Goal: Transaction & Acquisition: Purchase product/service

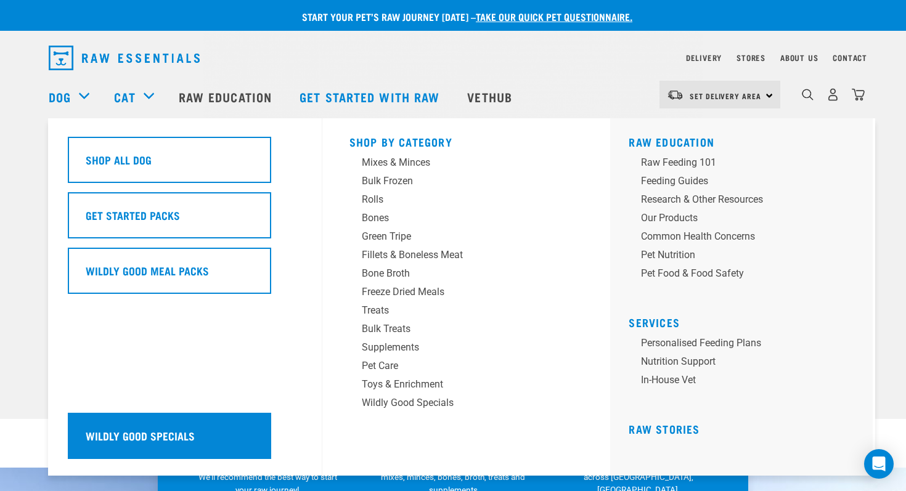
click at [124, 424] on div "Wildly Good Specials" at bounding box center [169, 436] width 203 height 46
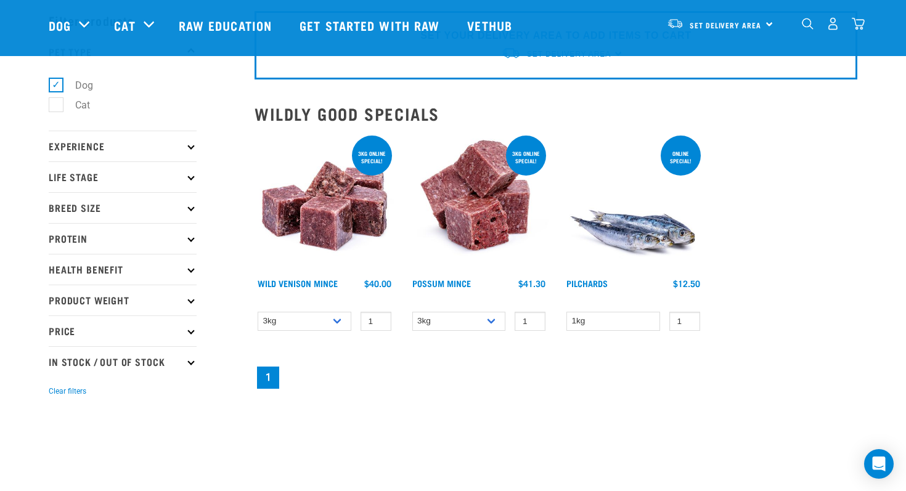
scroll to position [60, 0]
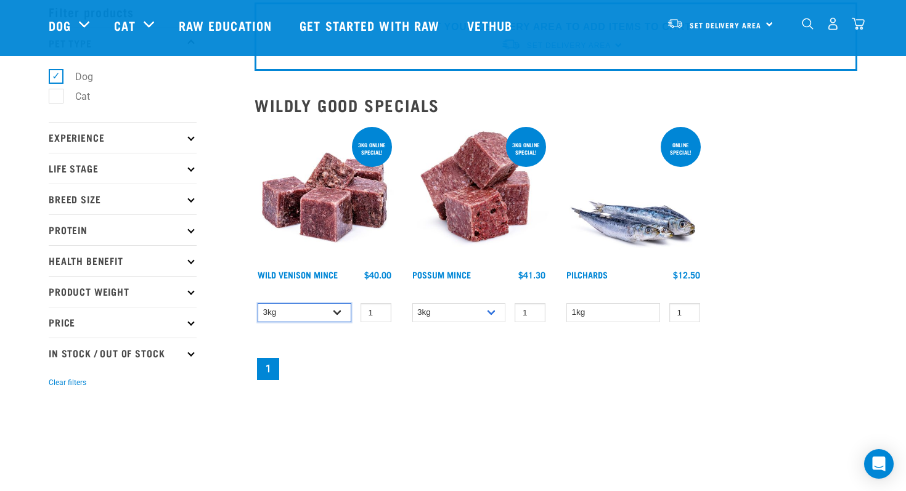
click at [339, 313] on select "3kg 1kg" at bounding box center [305, 312] width 94 height 19
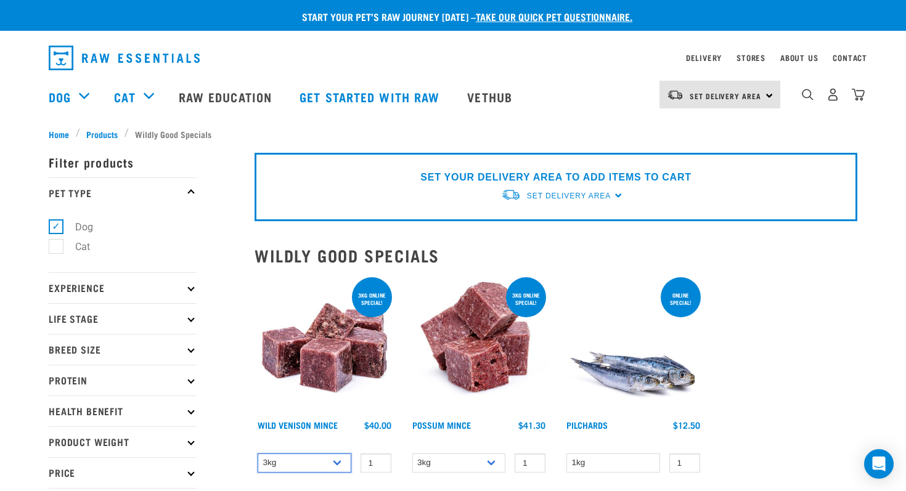
scroll to position [6, 0]
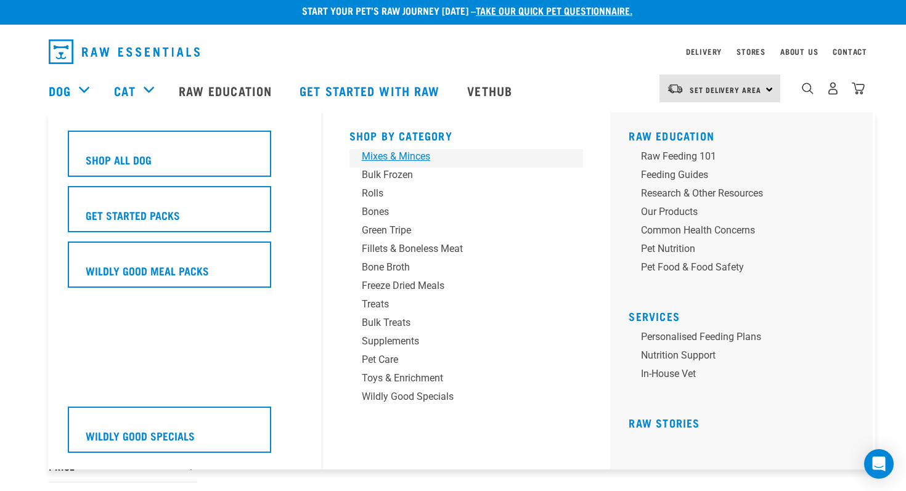
click at [382, 149] on div "Mixes & Minces" at bounding box center [458, 156] width 192 height 15
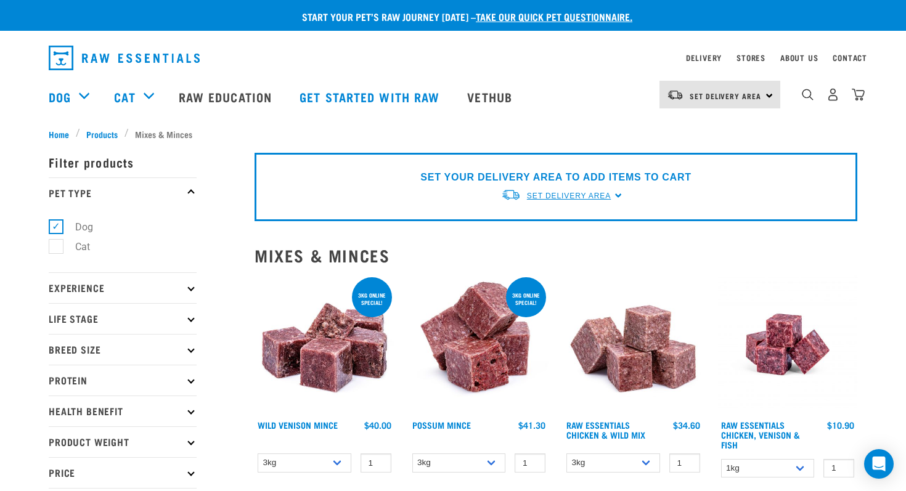
click at [582, 195] on span "Set Delivery Area" at bounding box center [569, 196] width 84 height 9
click at [543, 222] on link "[GEOGRAPHIC_DATA]" at bounding box center [562, 225] width 123 height 20
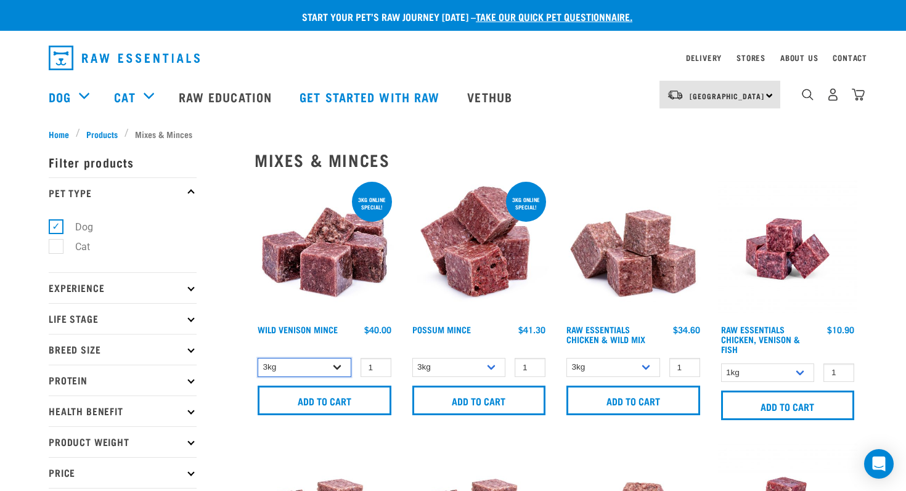
click at [340, 367] on select "3kg 1kg" at bounding box center [305, 367] width 94 height 19
select select "926"
click at [258, 358] on select "3kg 1kg" at bounding box center [305, 367] width 94 height 19
type input "2"
click at [378, 366] on input "2" at bounding box center [376, 367] width 31 height 19
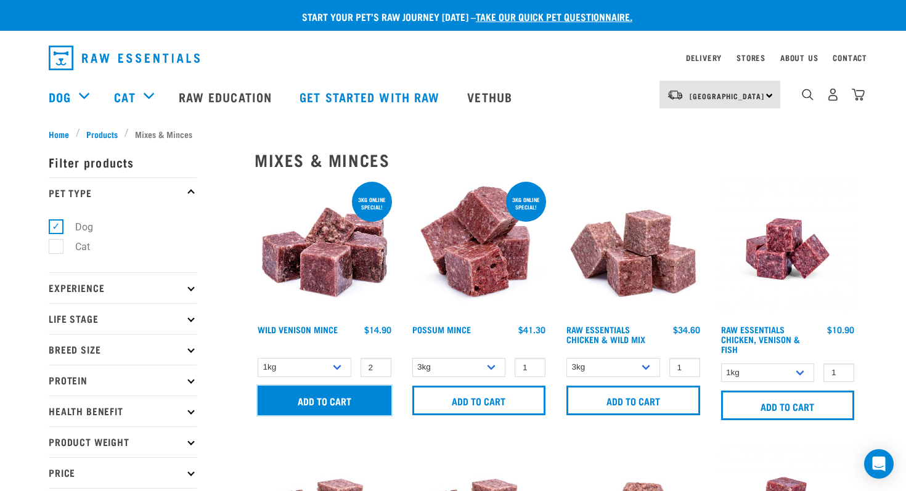
drag, startPoint x: 345, startPoint y: 399, endPoint x: 327, endPoint y: 401, distance: 18.1
click at [327, 401] on input "Add to cart" at bounding box center [325, 401] width 134 height 30
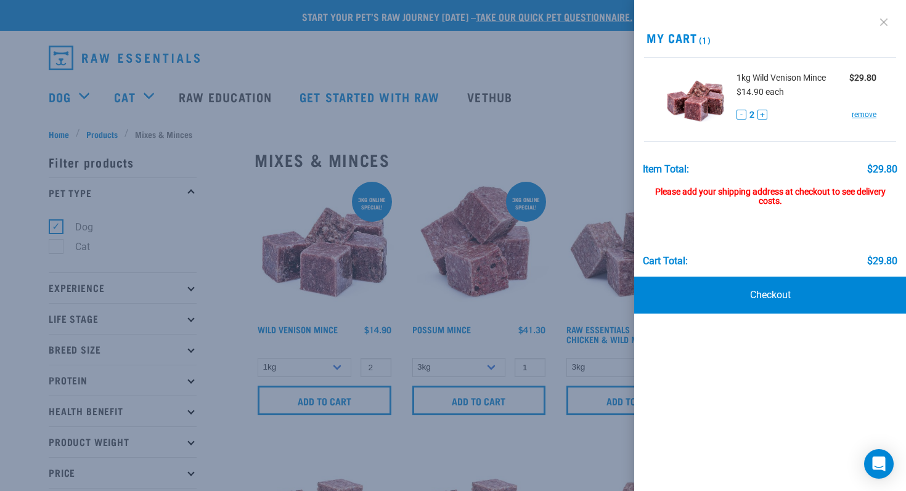
click at [882, 20] on link at bounding box center [884, 22] width 20 height 20
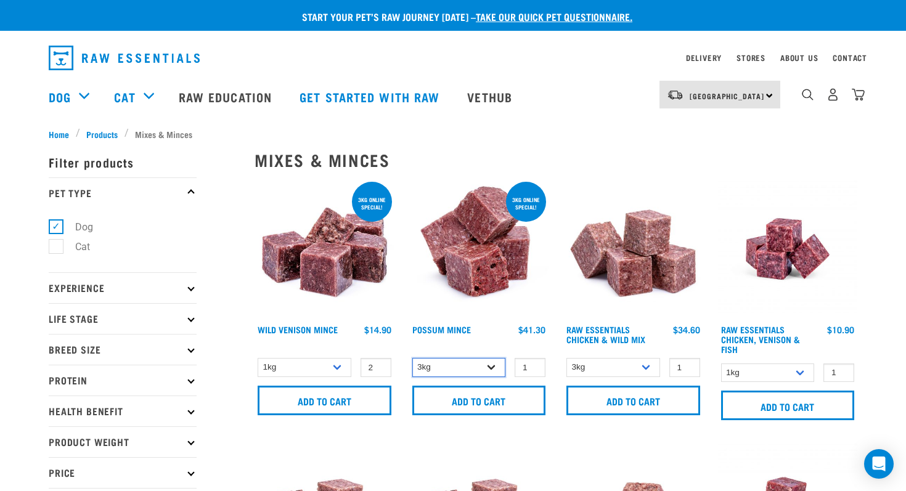
click at [496, 367] on select "3kg 1kg" at bounding box center [459, 367] width 94 height 19
select select "456"
click at [412, 358] on select "3kg 1kg" at bounding box center [459, 367] width 94 height 19
click at [648, 367] on select "3kg Bulk (10kg) Bulk (20kg)" at bounding box center [614, 367] width 94 height 19
click at [567, 358] on select "3kg Bulk (10kg) Bulk (20kg)" at bounding box center [614, 367] width 94 height 19
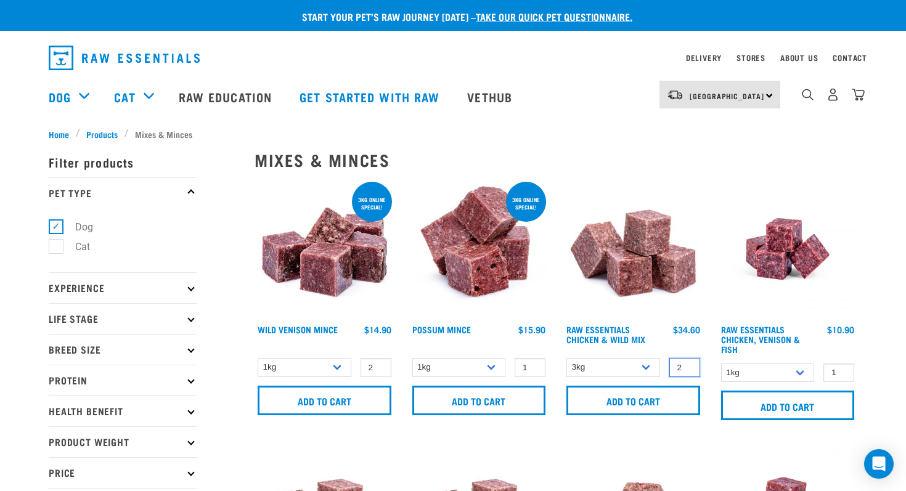
click at [687, 363] on input "2" at bounding box center [685, 367] width 31 height 19
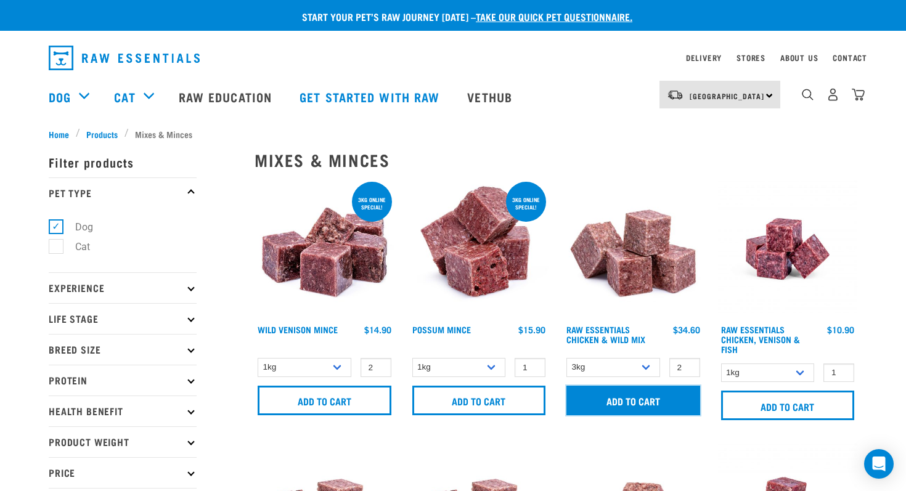
click at [647, 395] on input "Add to cart" at bounding box center [634, 401] width 134 height 30
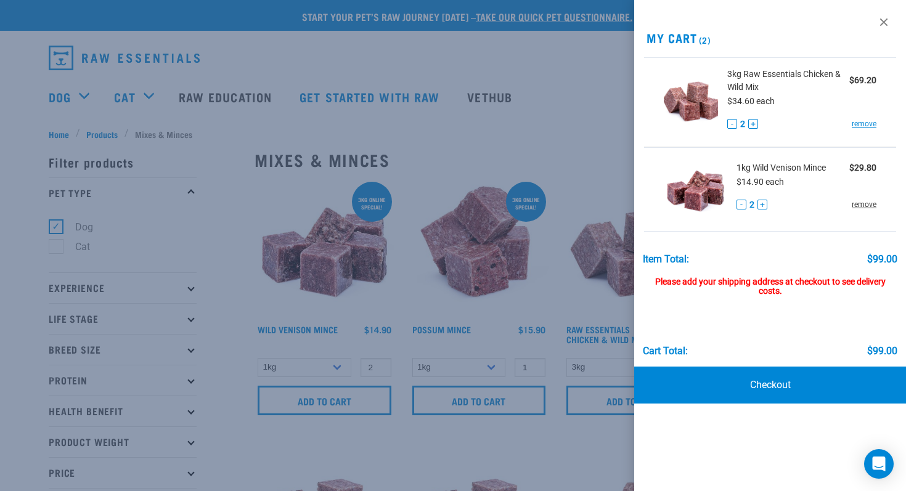
click at [868, 206] on link "remove" at bounding box center [864, 204] width 25 height 11
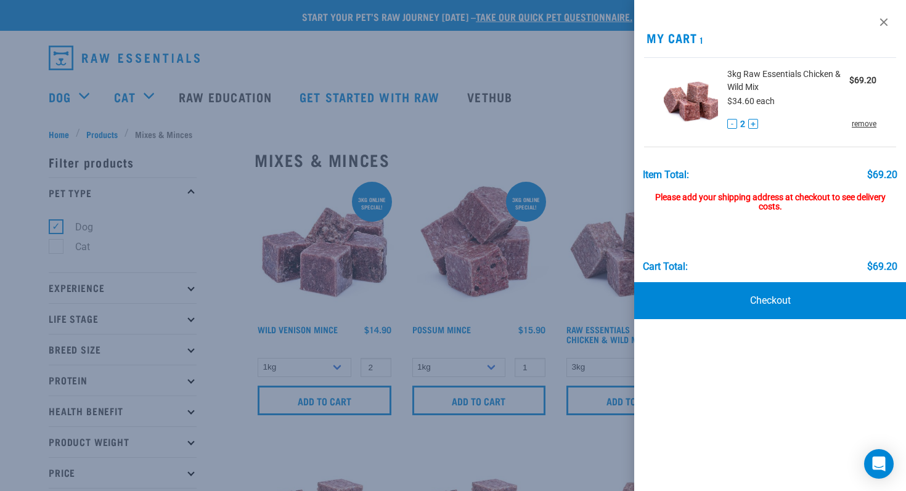
click at [865, 121] on link "remove" at bounding box center [864, 123] width 25 height 11
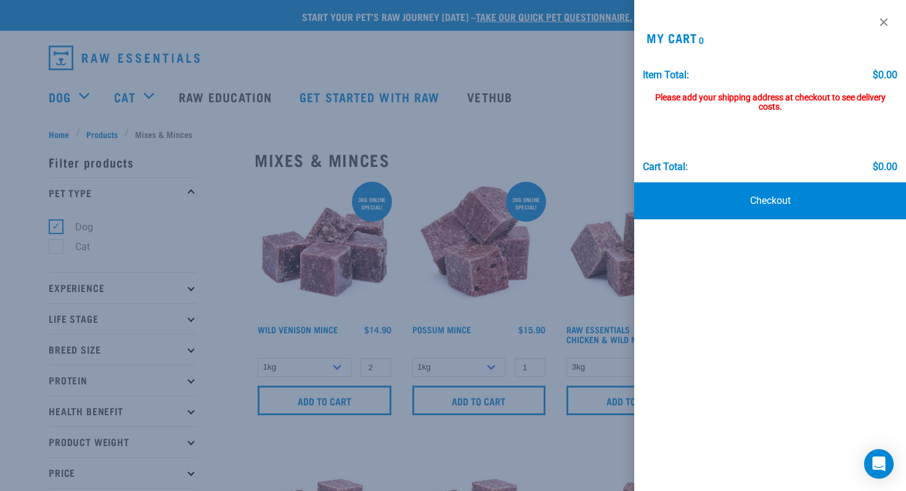
click at [697, 121] on div "Cart total: $0.00" at bounding box center [770, 142] width 255 height 60
click at [543, 226] on div at bounding box center [453, 245] width 906 height 491
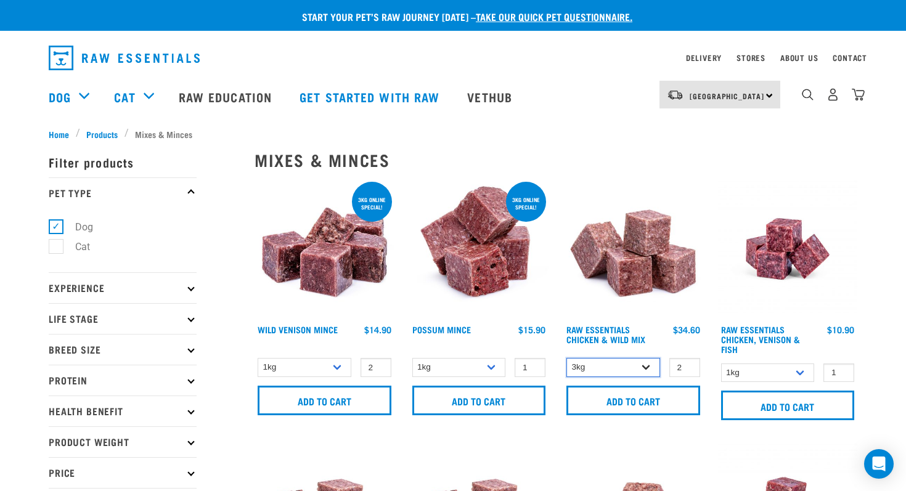
click at [646, 365] on select "3kg Bulk (10kg) Bulk (20kg)" at bounding box center [614, 367] width 94 height 19
click at [567, 358] on select "3kg Bulk (10kg) Bulk (20kg)" at bounding box center [614, 367] width 94 height 19
click at [687, 374] on input "2" at bounding box center [685, 367] width 31 height 19
click at [687, 366] on input "3" at bounding box center [685, 367] width 31 height 19
click at [689, 369] on input "2" at bounding box center [685, 367] width 31 height 19
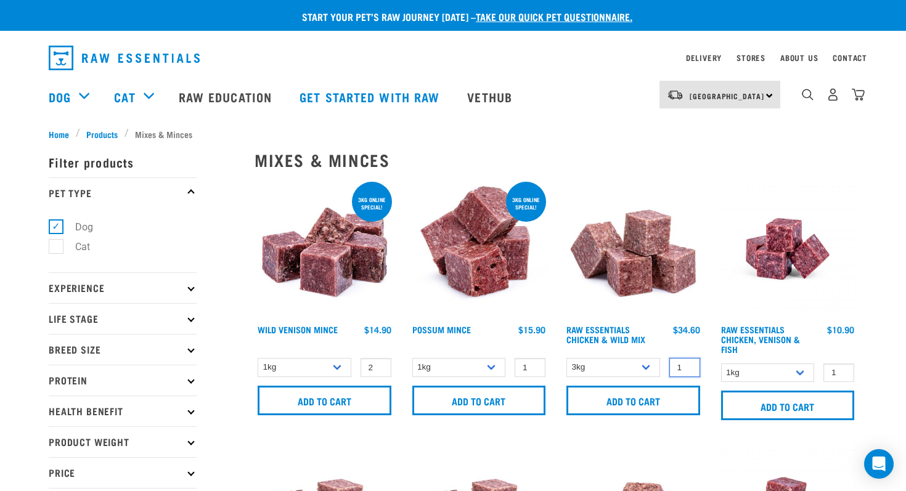
type input "1"
click at [689, 369] on input "1" at bounding box center [685, 367] width 31 height 19
click at [803, 373] on select "1kg 3kg" at bounding box center [768, 373] width 94 height 19
click at [721, 364] on select "1kg 3kg" at bounding box center [768, 373] width 94 height 19
type input "2"
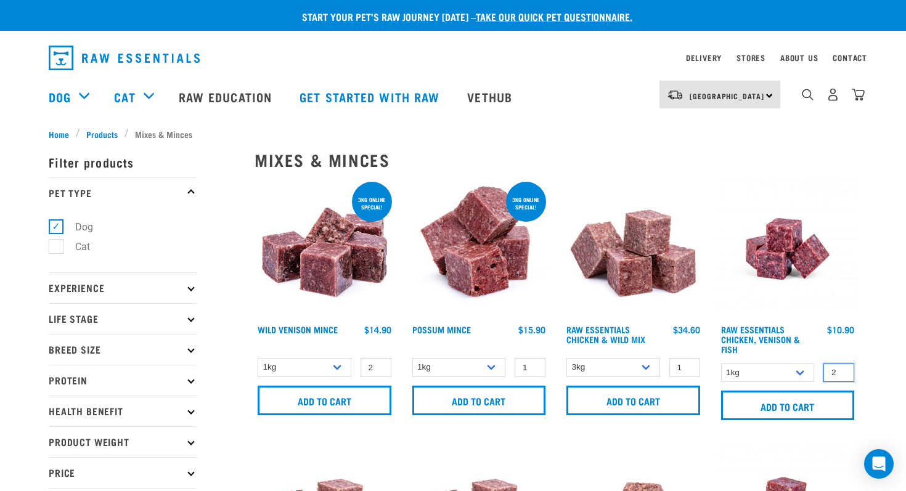
click at [843, 369] on input "2" at bounding box center [839, 373] width 31 height 19
click at [649, 365] on select "3kg Bulk (10kg) Bulk (20kg)" at bounding box center [614, 367] width 94 height 19
click at [567, 358] on select "3kg Bulk (10kg) Bulk (20kg)" at bounding box center [614, 367] width 94 height 19
click at [767, 403] on input "Add to cart" at bounding box center [788, 406] width 134 height 30
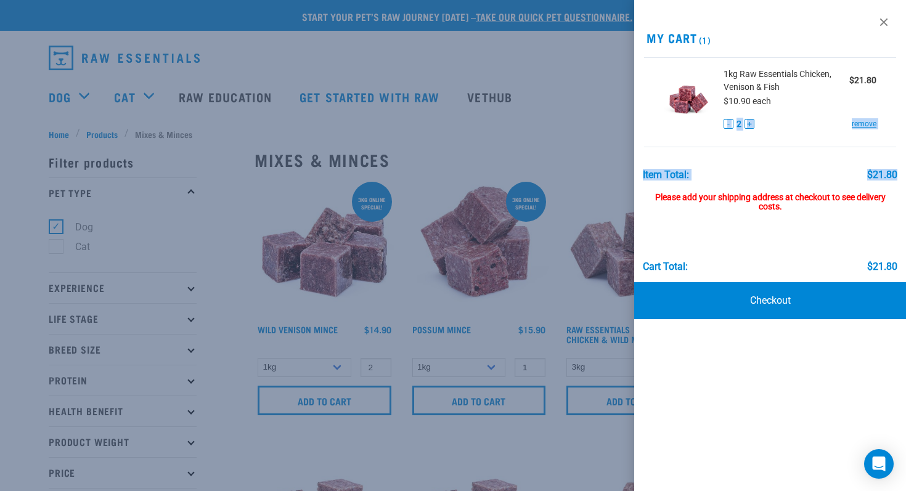
drag, startPoint x: 906, startPoint y: 170, endPoint x: 906, endPoint y: 94, distance: 76.5
click at [906, 94] on div "View past orders / re-order My Cart (1) 1kg Raw Essentials Chicken, Venison & F…" at bounding box center [770, 245] width 272 height 491
click at [885, 17] on link at bounding box center [884, 22] width 20 height 20
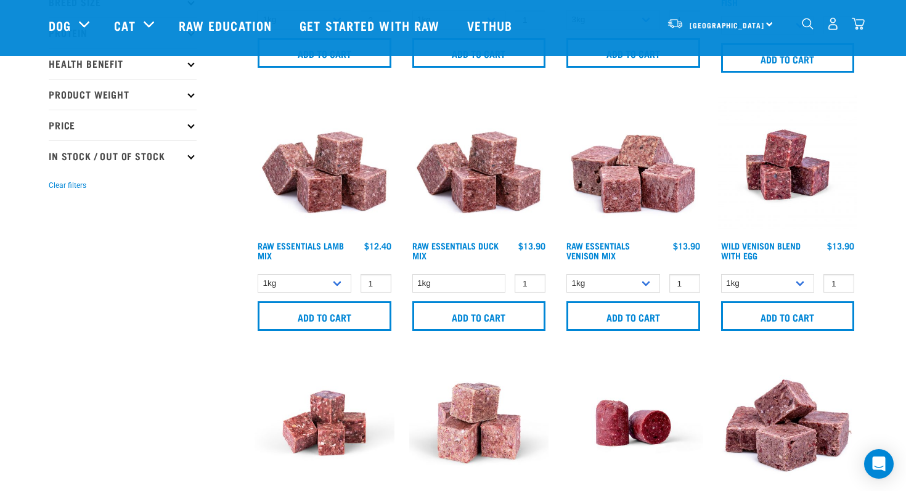
scroll to position [267, 0]
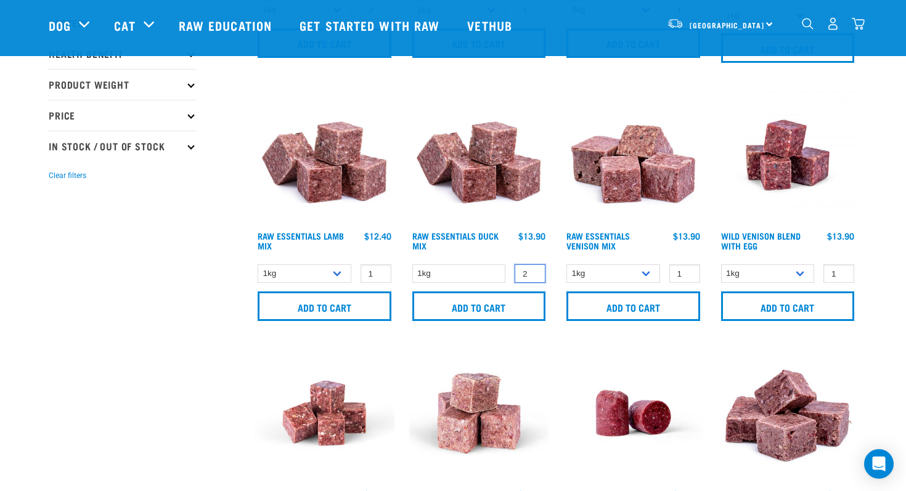
type input "2"
click at [537, 269] on input "2" at bounding box center [530, 274] width 31 height 19
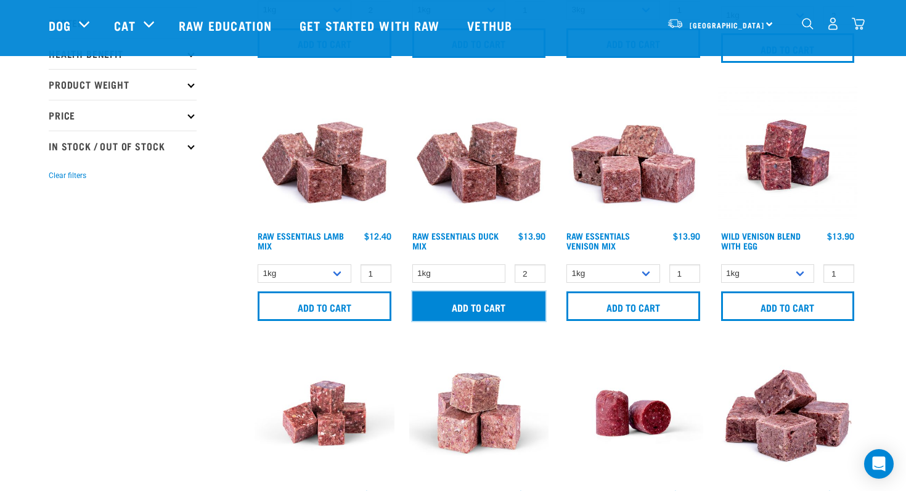
click at [487, 300] on input "Add to cart" at bounding box center [479, 307] width 134 height 30
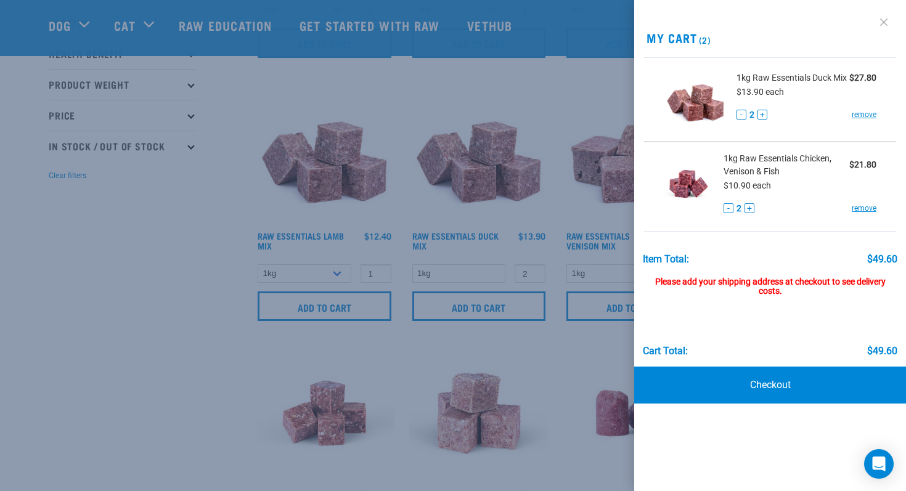
click at [883, 22] on link at bounding box center [884, 22] width 20 height 20
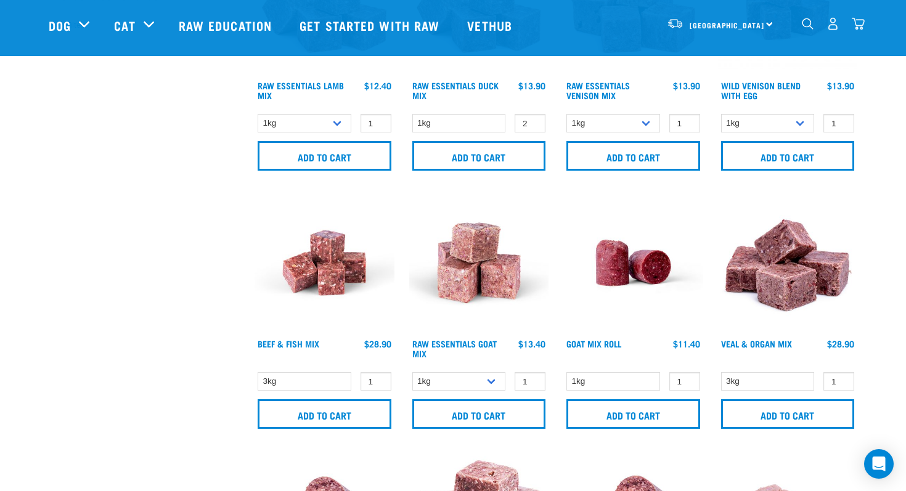
scroll to position [426, 0]
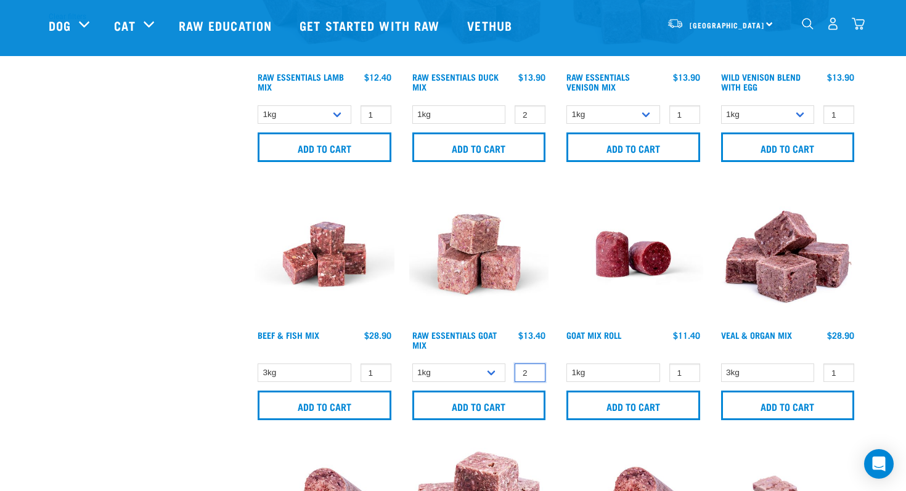
type input "2"
click at [533, 367] on input "2" at bounding box center [530, 373] width 31 height 19
click at [490, 404] on input "Add to cart" at bounding box center [479, 406] width 134 height 30
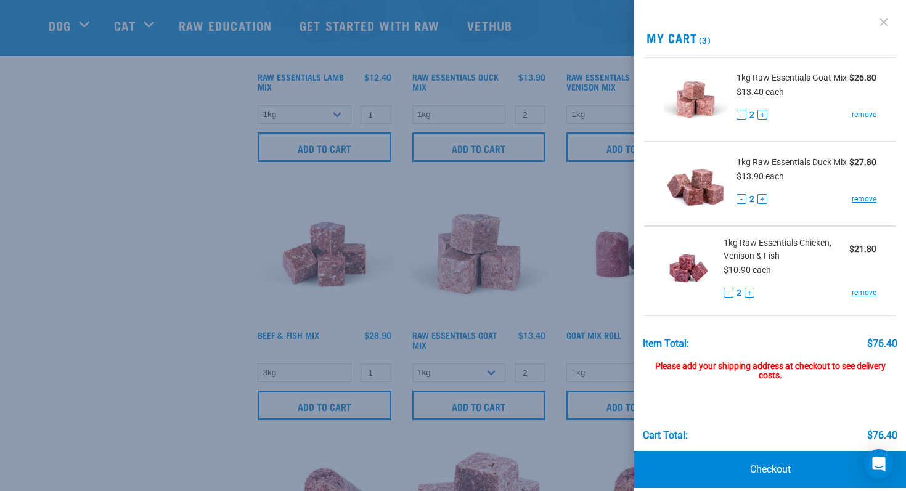
click at [890, 20] on link at bounding box center [884, 22] width 20 height 20
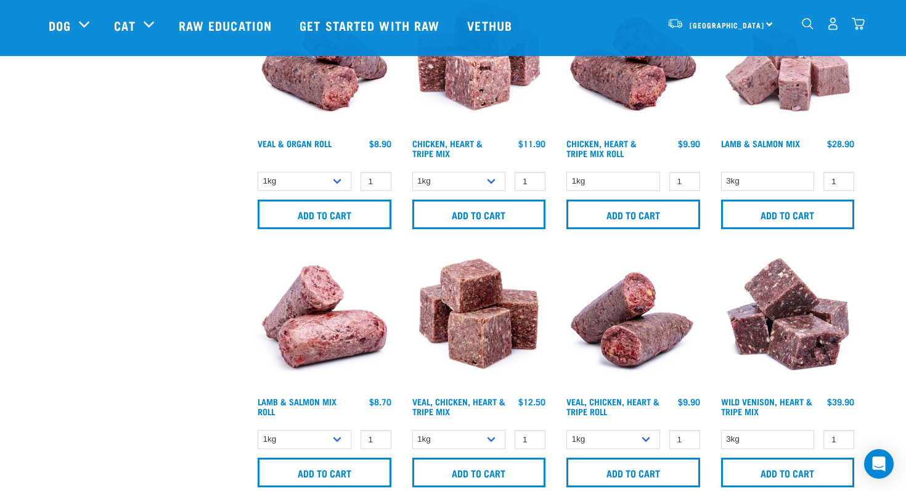
scroll to position [877, 0]
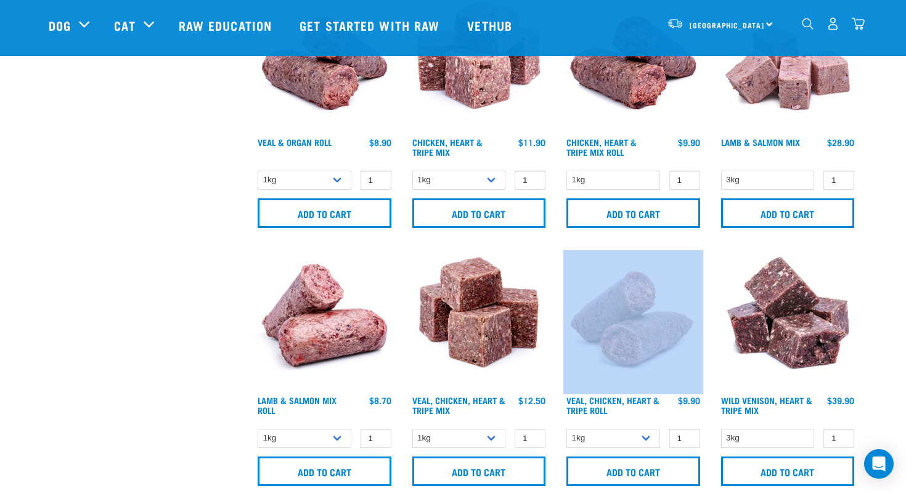
click at [548, 306] on img at bounding box center [479, 320] width 140 height 140
click at [544, 268] on img at bounding box center [479, 320] width 140 height 140
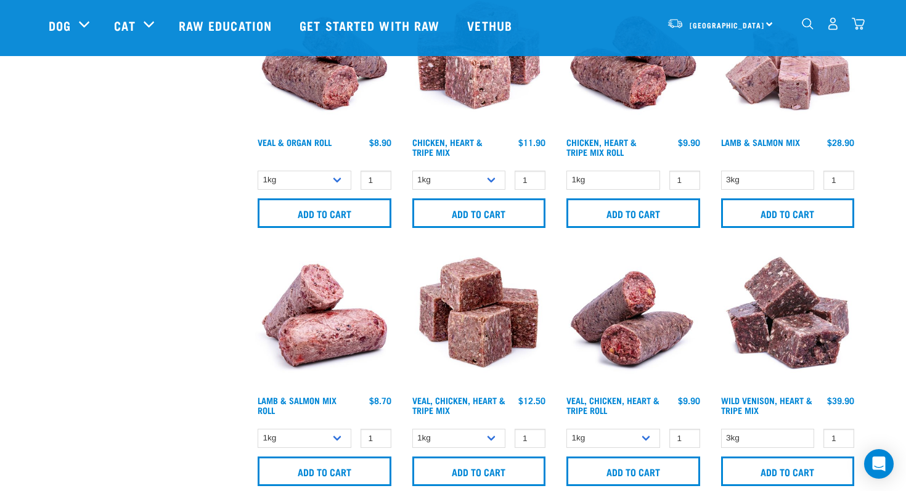
click at [667, 237] on div "Chicken, Heart & Tripe Mix Roll" at bounding box center [633, 113] width 155 height 258
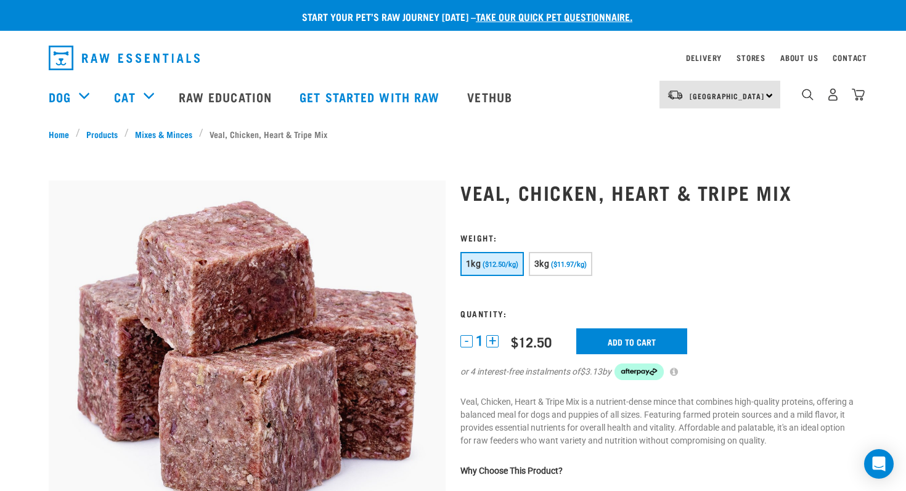
click at [495, 343] on button "+" at bounding box center [492, 341] width 12 height 12
click at [630, 334] on input "Add to cart" at bounding box center [632, 342] width 111 height 26
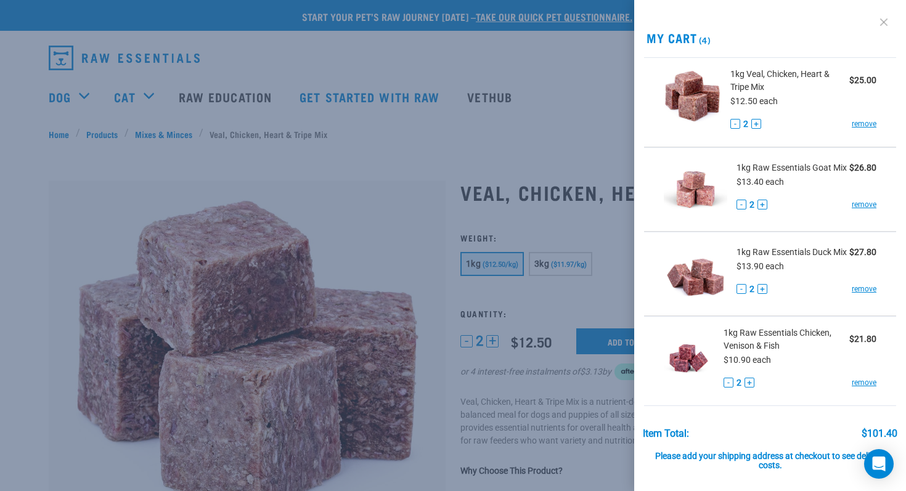
click at [885, 27] on link at bounding box center [884, 22] width 20 height 20
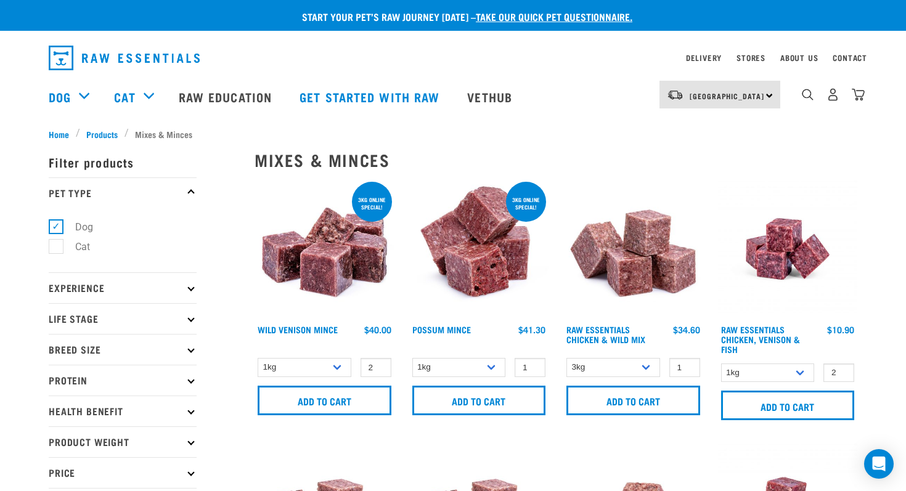
select select "926"
select select "456"
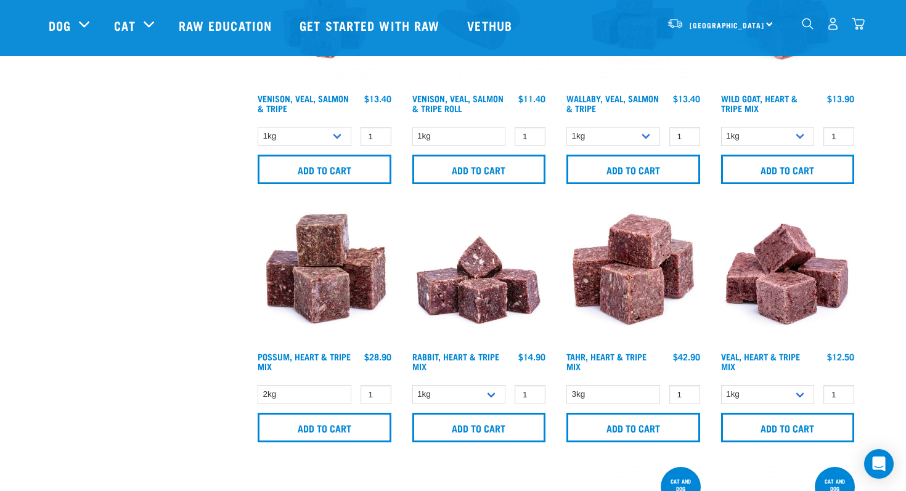
scroll to position [1450, 0]
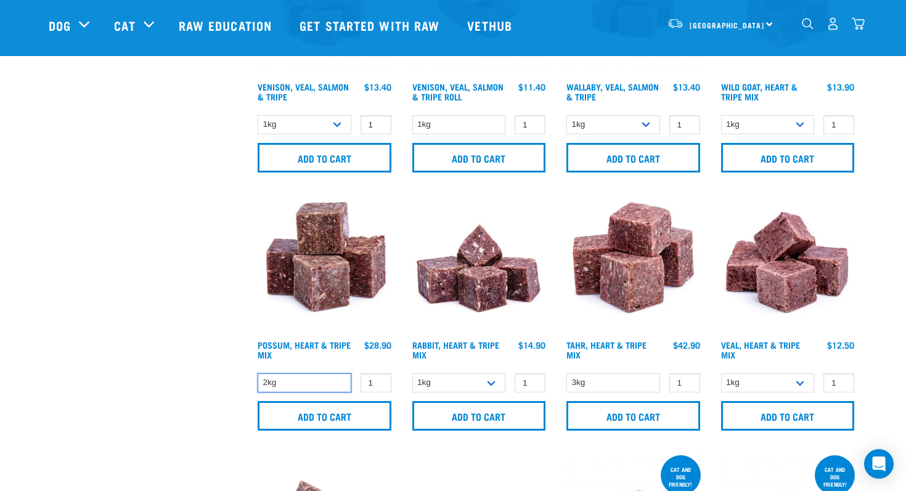
click at [327, 384] on select "2kg" at bounding box center [305, 383] width 94 height 19
click at [611, 382] on select "3kg" at bounding box center [614, 383] width 94 height 19
click at [567, 374] on select "3kg" at bounding box center [614, 383] width 94 height 19
type input "2"
click at [532, 378] on input "2" at bounding box center [530, 383] width 31 height 19
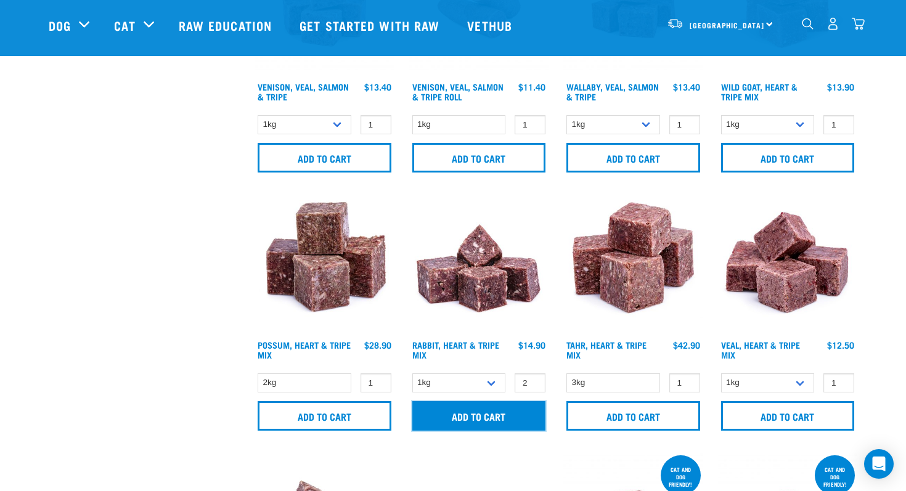
click at [499, 407] on input "Add to cart" at bounding box center [479, 416] width 134 height 30
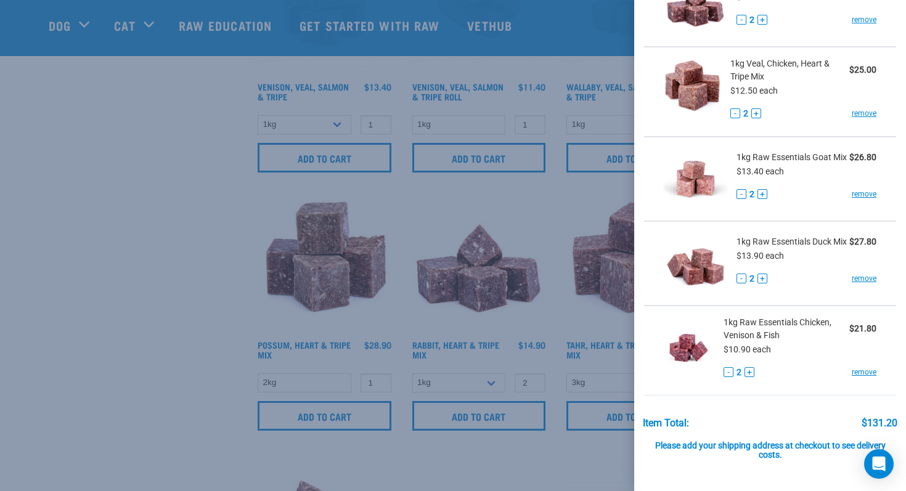
scroll to position [141, 0]
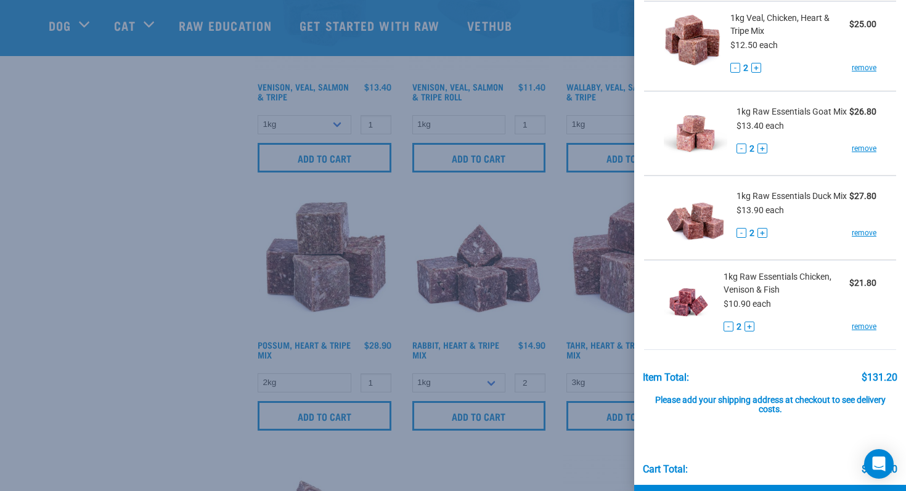
click at [555, 214] on div at bounding box center [453, 245] width 906 height 491
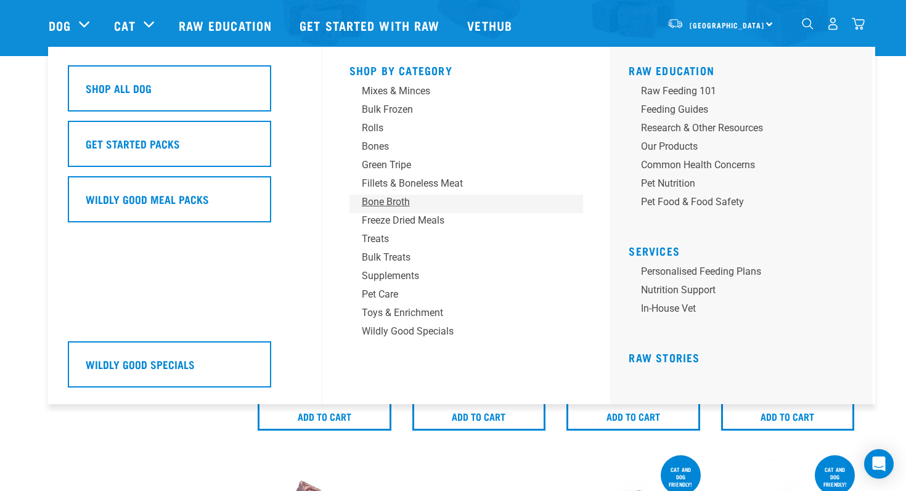
click at [377, 202] on div "Bone Broth" at bounding box center [458, 202] width 192 height 15
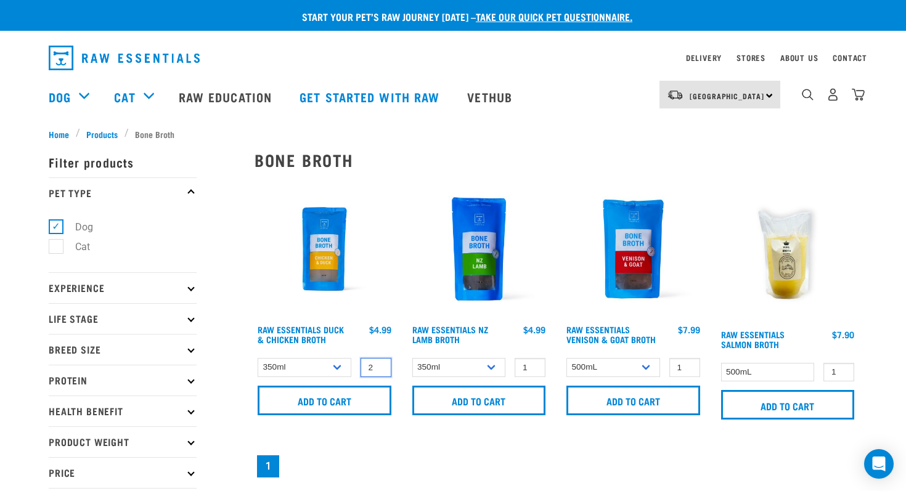
type input "2"
click at [378, 367] on input "2" at bounding box center [376, 367] width 31 height 19
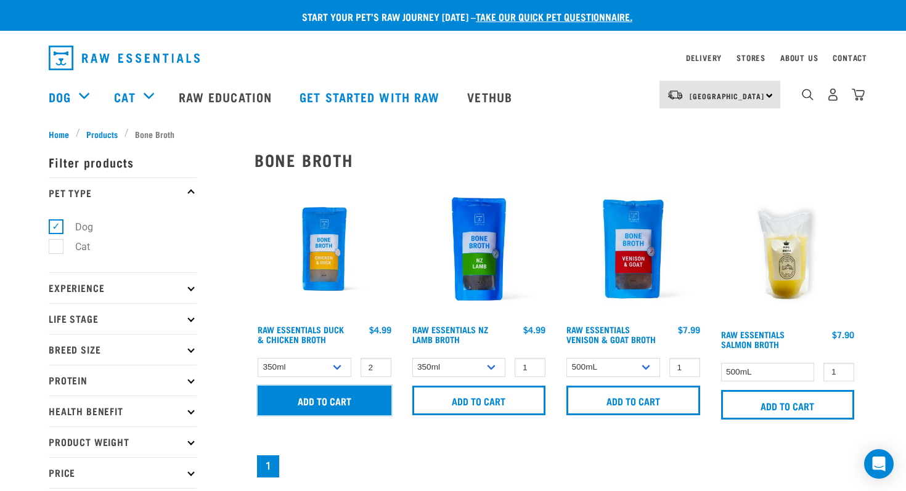
click at [334, 398] on input "Add to cart" at bounding box center [325, 401] width 134 height 30
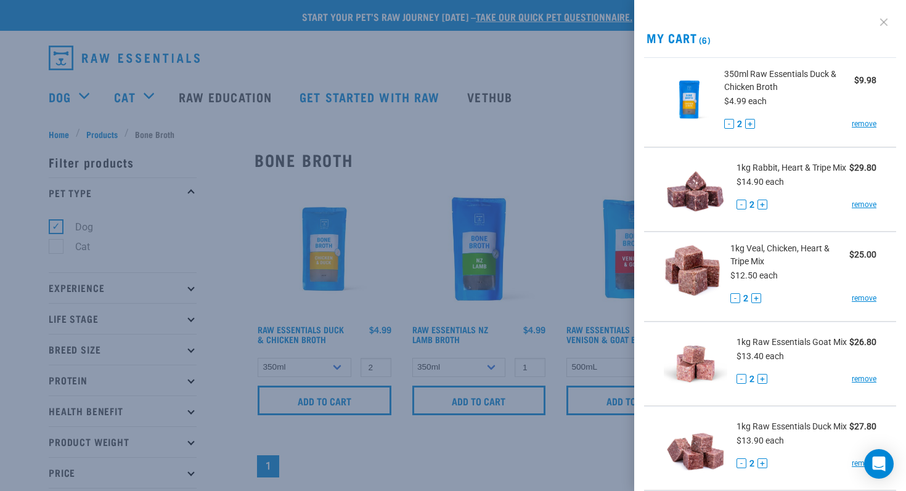
click at [884, 20] on link at bounding box center [884, 22] width 20 height 20
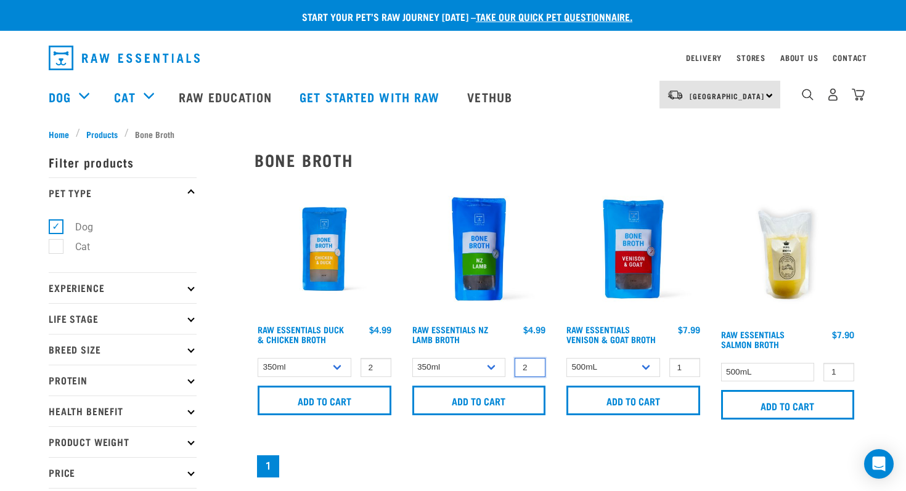
type input "2"
click at [535, 363] on input "2" at bounding box center [530, 367] width 31 height 19
click at [494, 367] on select "350ml Bulk (40 pack)" at bounding box center [459, 367] width 94 height 19
click at [412, 358] on select "350ml Bulk (40 pack)" at bounding box center [459, 367] width 94 height 19
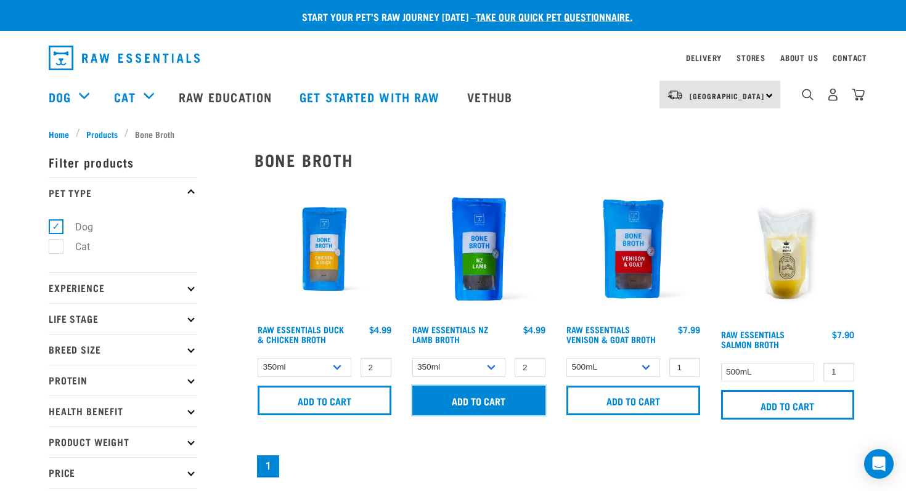
click at [498, 398] on input "Add to cart" at bounding box center [479, 401] width 134 height 30
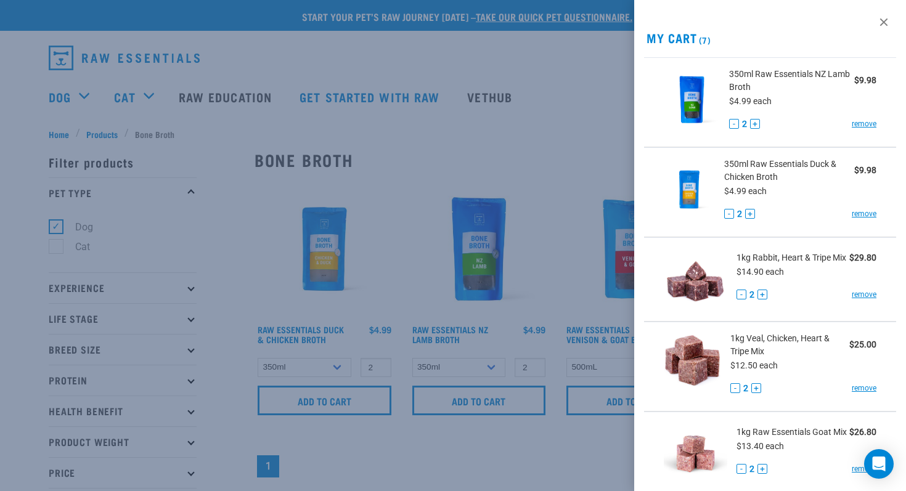
click at [548, 114] on div at bounding box center [453, 245] width 906 height 491
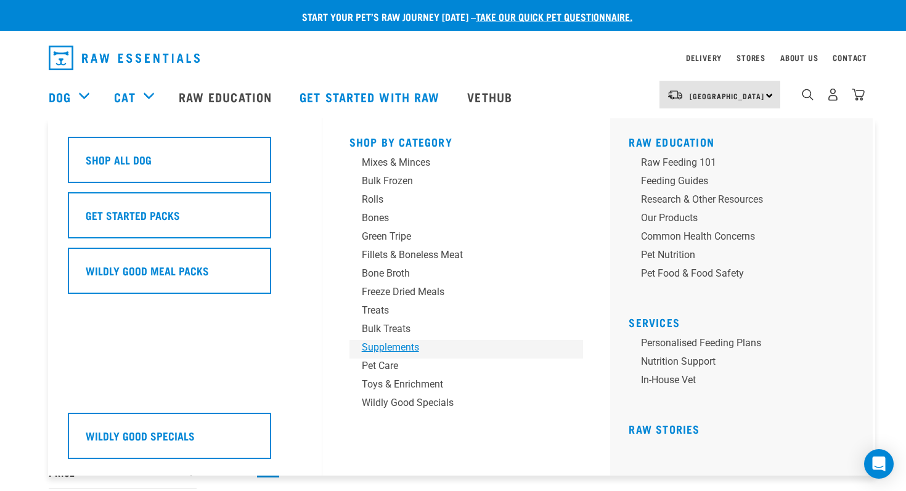
click at [374, 343] on div "Supplements" at bounding box center [458, 347] width 192 height 15
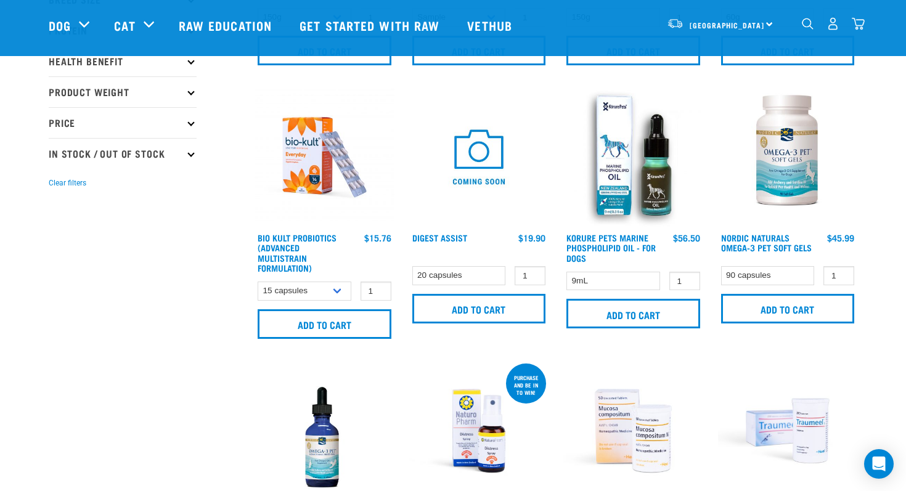
scroll to position [181, 0]
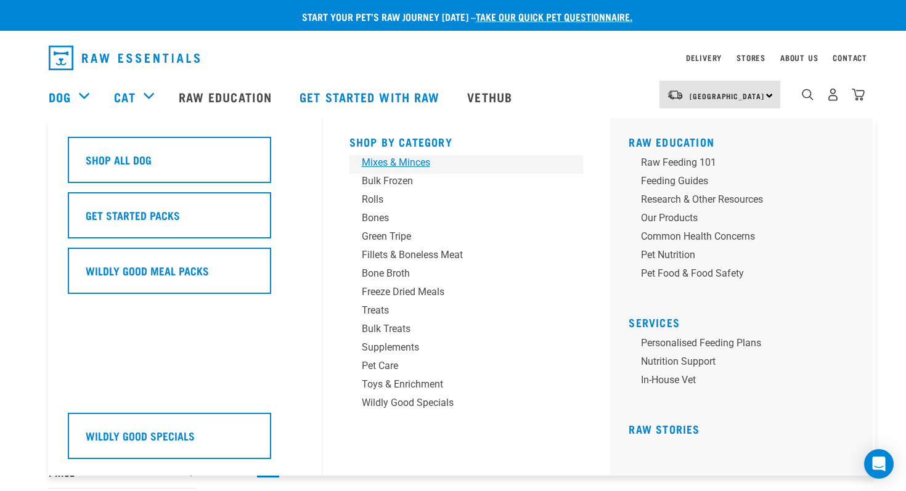
click at [416, 165] on div "Mixes & Minces" at bounding box center [458, 162] width 192 height 15
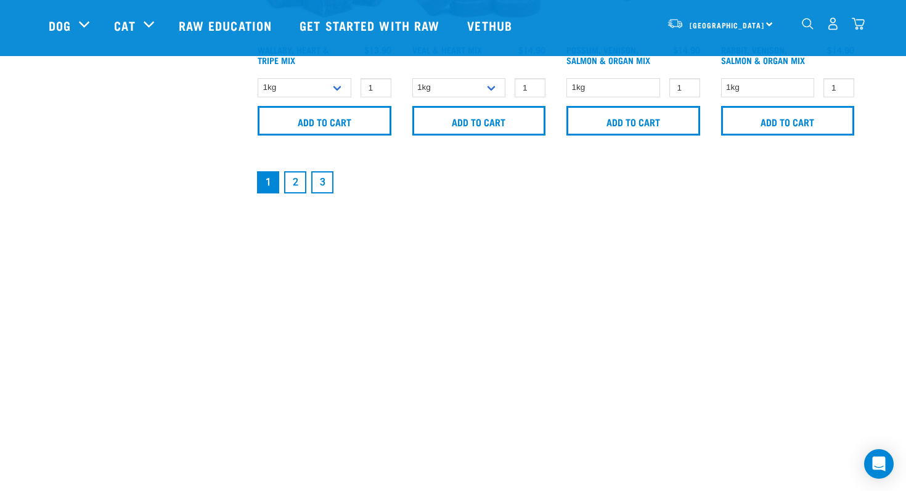
scroll to position [2048, 0]
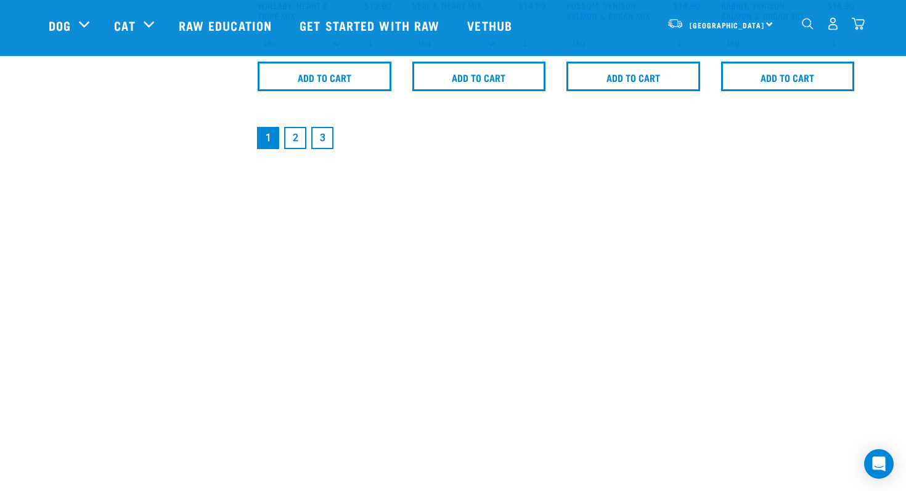
click at [297, 137] on link "2" at bounding box center [295, 138] width 22 height 22
click at [293, 136] on link "2" at bounding box center [295, 138] width 22 height 22
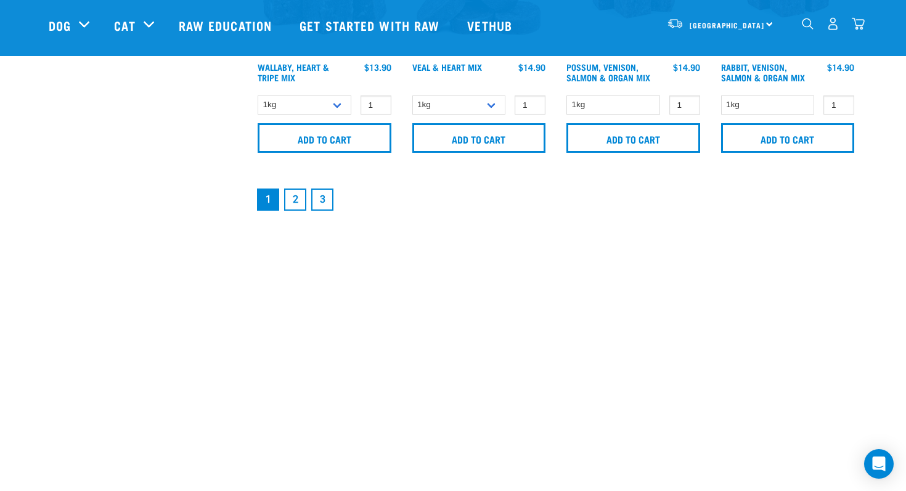
scroll to position [1952, 0]
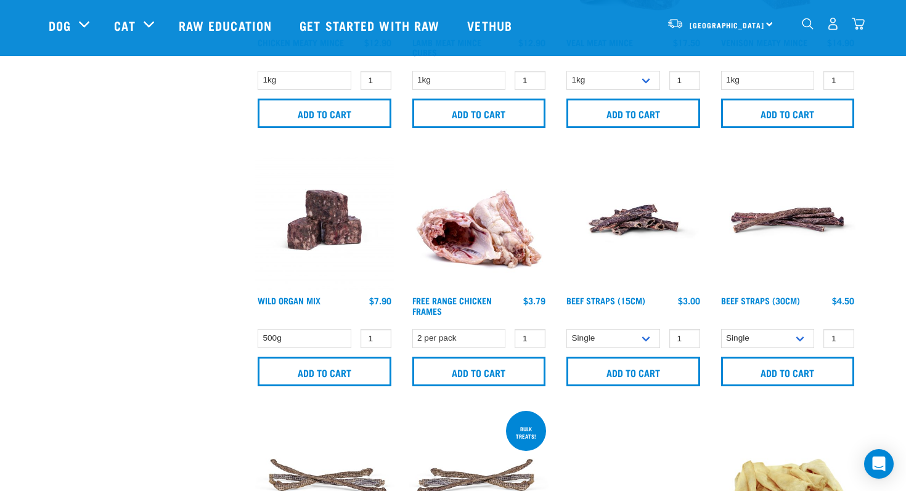
scroll to position [718, 0]
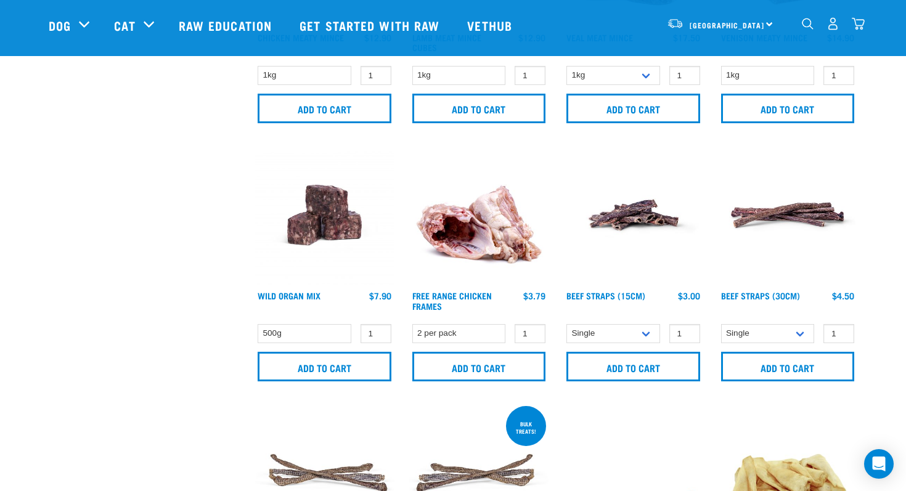
click at [315, 215] on img at bounding box center [325, 216] width 140 height 140
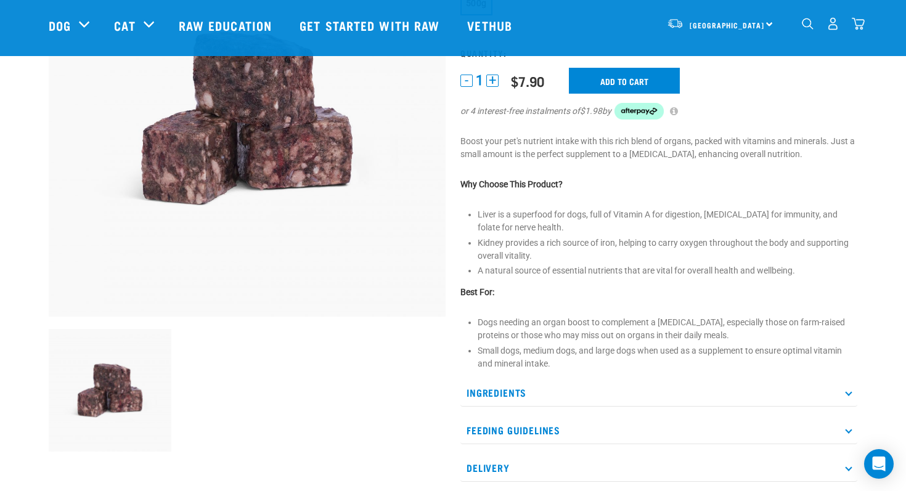
scroll to position [172, 0]
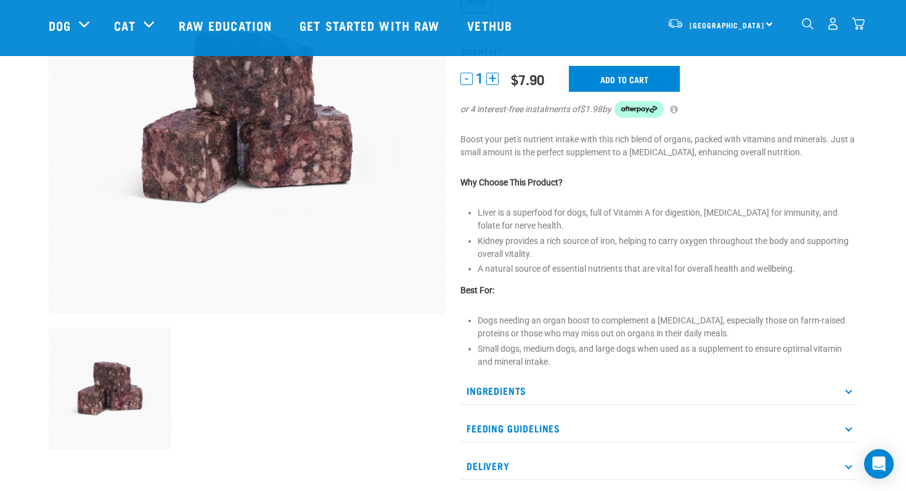
click at [850, 431] on p "Feeding Guidelines" at bounding box center [659, 429] width 397 height 28
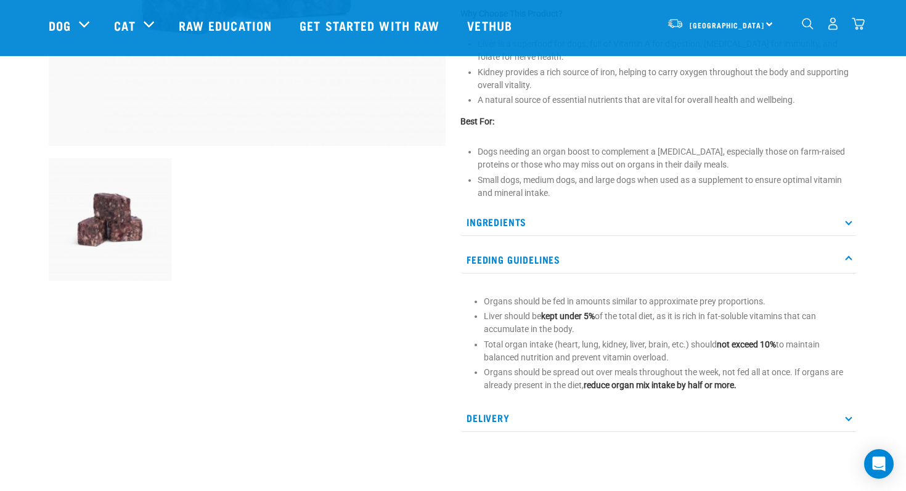
scroll to position [344, 0]
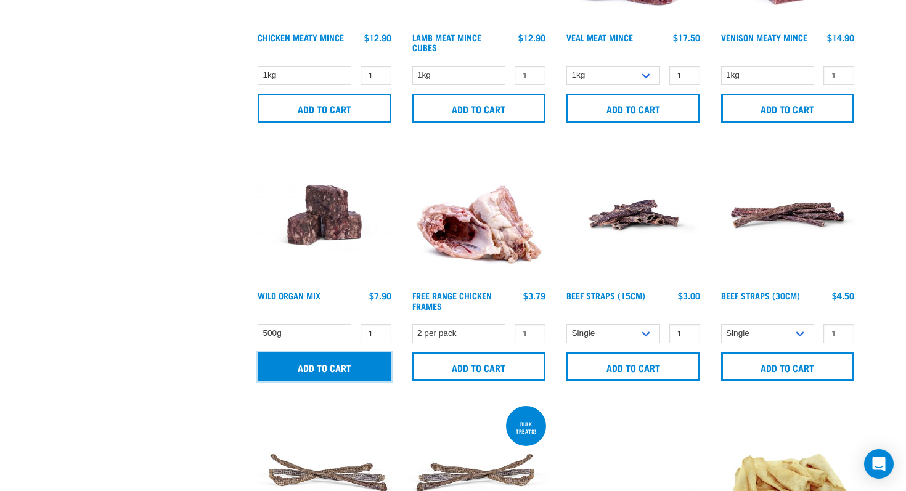
click at [328, 367] on input "Add to cart" at bounding box center [325, 367] width 134 height 30
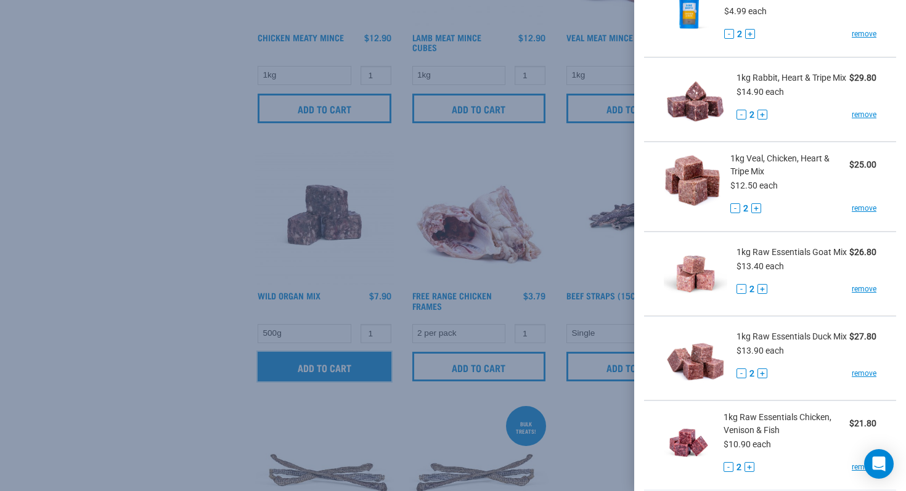
scroll to position [244, 0]
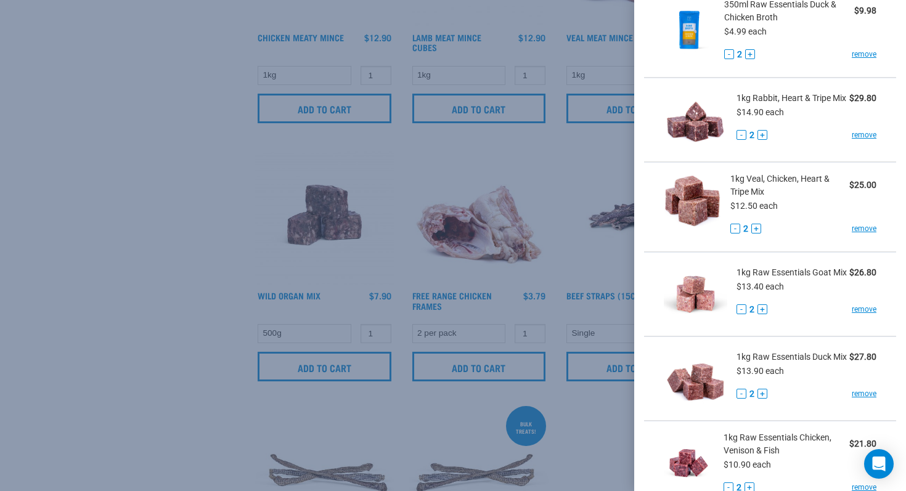
click at [470, 178] on div at bounding box center [453, 245] width 906 height 491
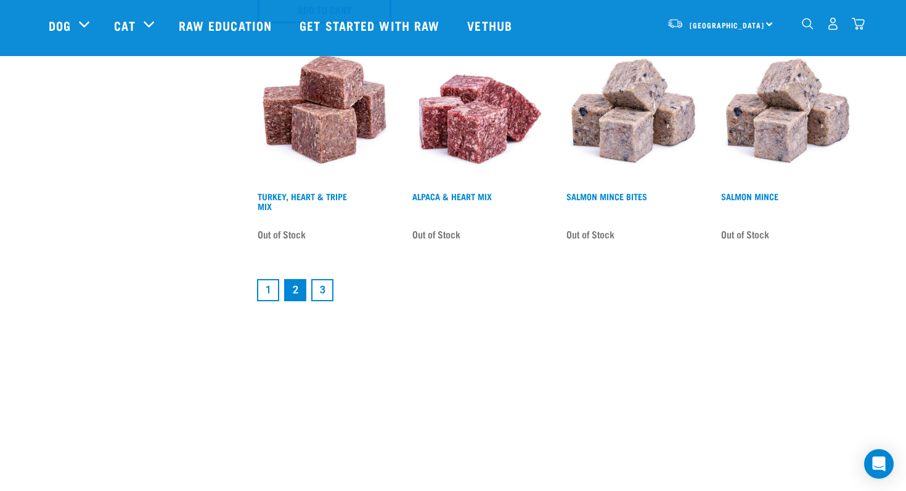
scroll to position [1858, 0]
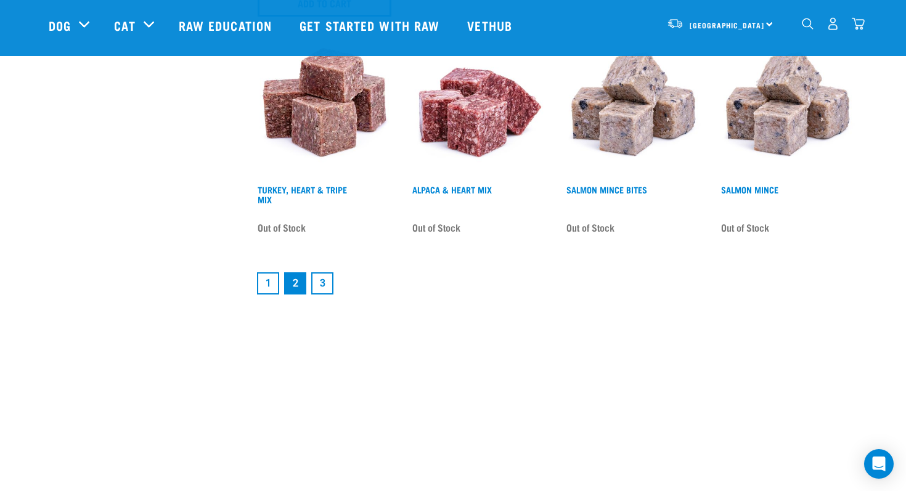
click at [264, 277] on link "1" at bounding box center [268, 284] width 22 height 22
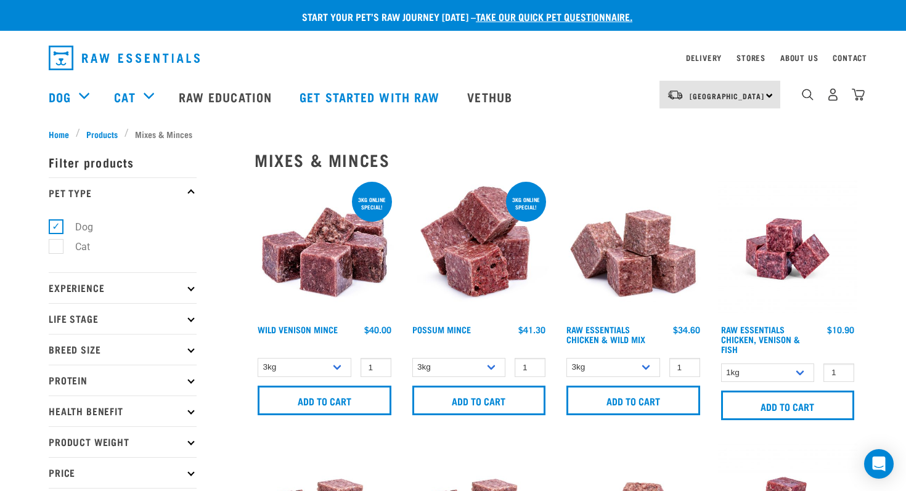
scroll to position [2, 0]
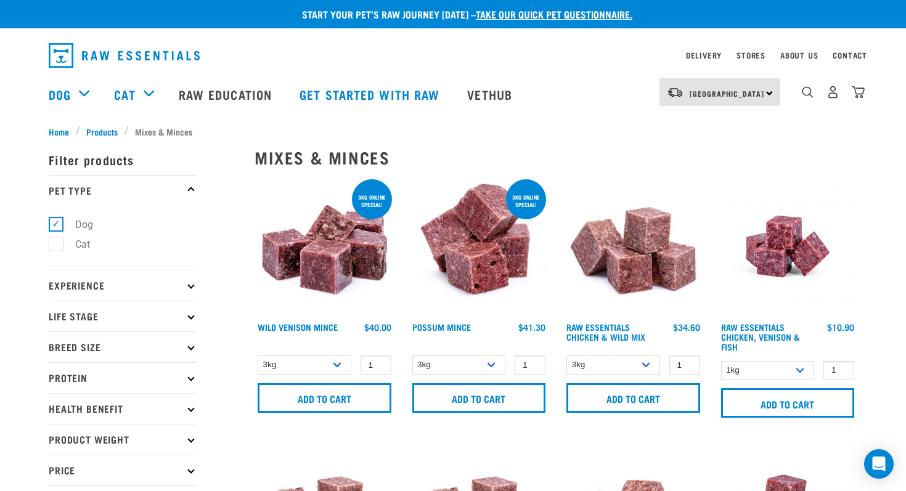
click at [753, 321] on div "Raw Essentials Chicken, Venison & Fish $10.90" at bounding box center [788, 337] width 140 height 33
click at [752, 328] on link "Raw Essentials Chicken, Venison & Fish" at bounding box center [760, 337] width 79 height 24
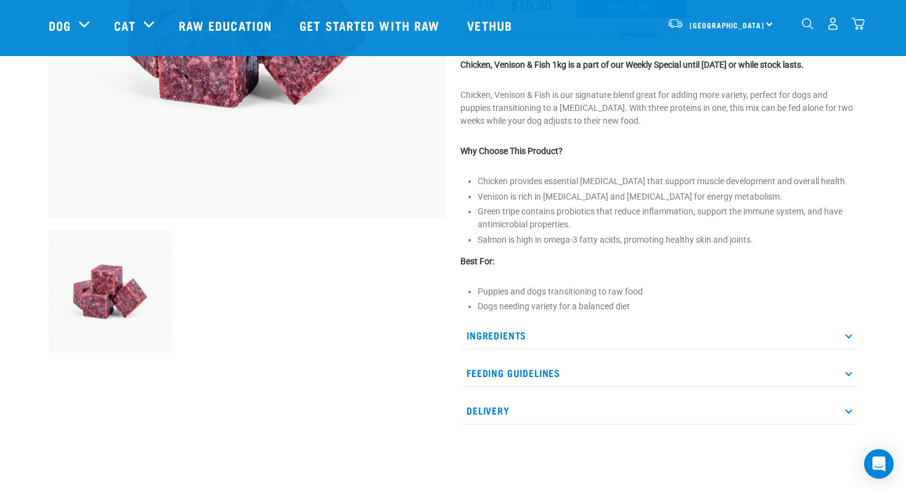
scroll to position [312, 0]
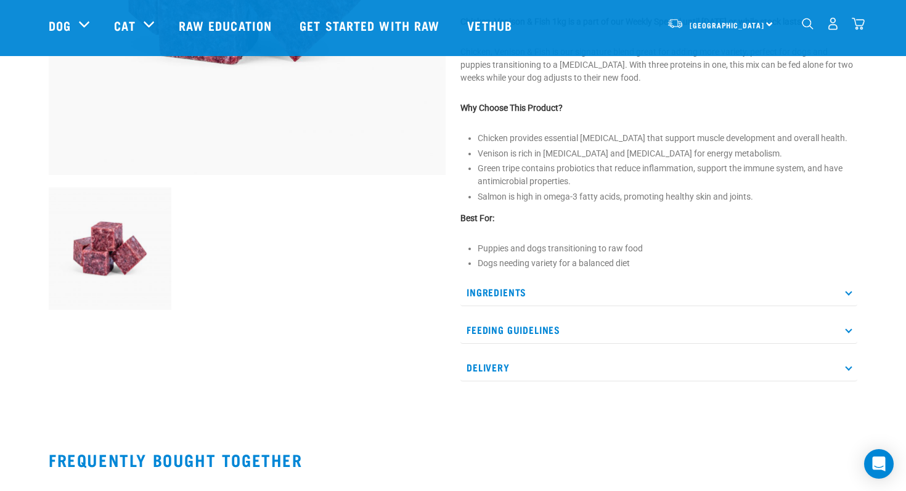
click at [850, 330] on icon at bounding box center [848, 330] width 7 height 7
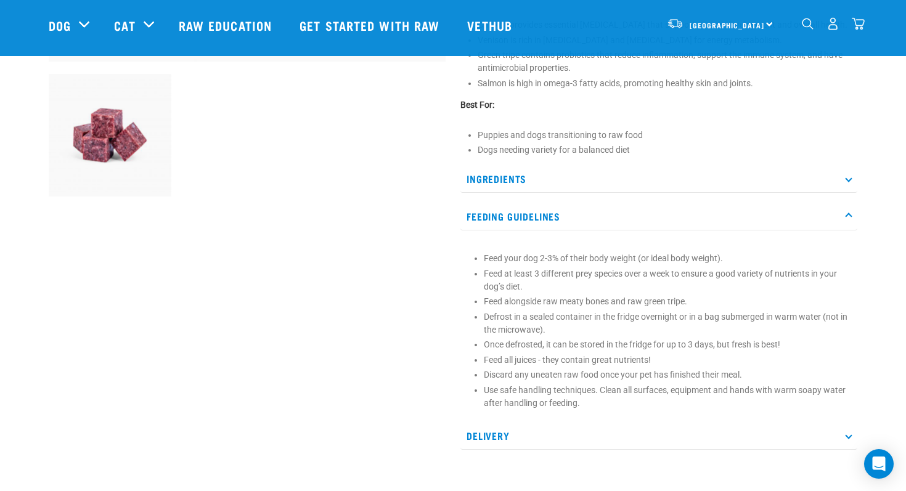
scroll to position [429, 0]
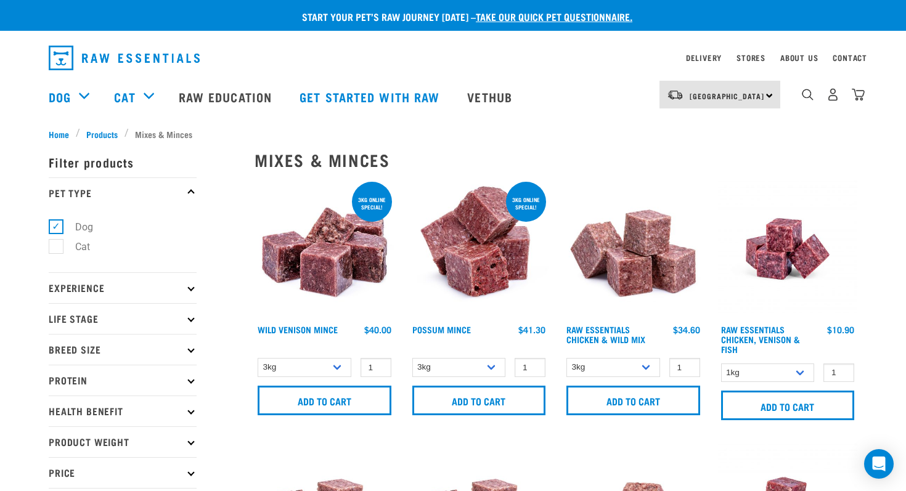
click at [866, 98] on div "North Island North Island South Island Dog Shop All Dog Get Started Packs" at bounding box center [453, 96] width 829 height 49
click at [860, 96] on img "dropdown navigation" at bounding box center [858, 94] width 13 height 13
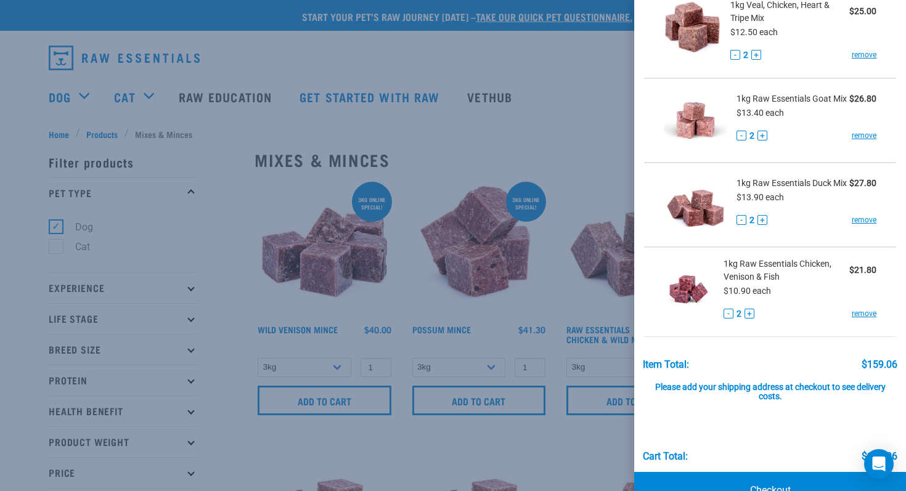
scroll to position [451, 0]
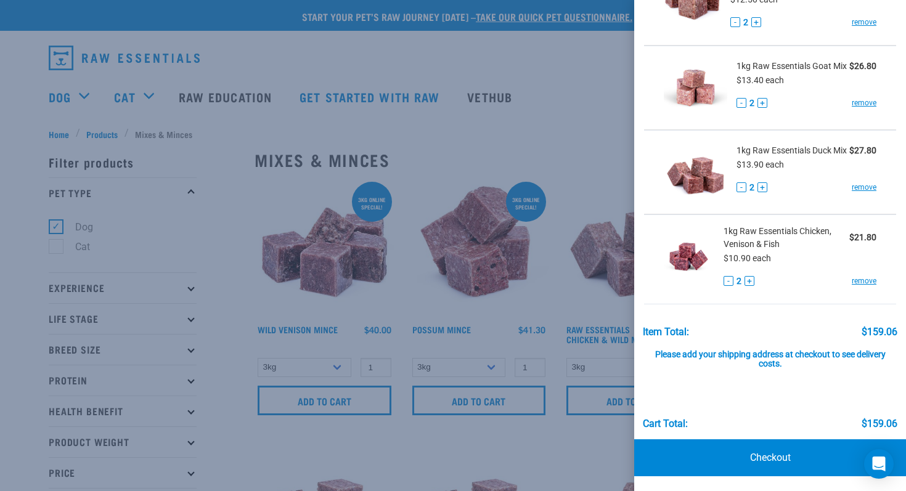
click at [573, 67] on div at bounding box center [453, 245] width 906 height 491
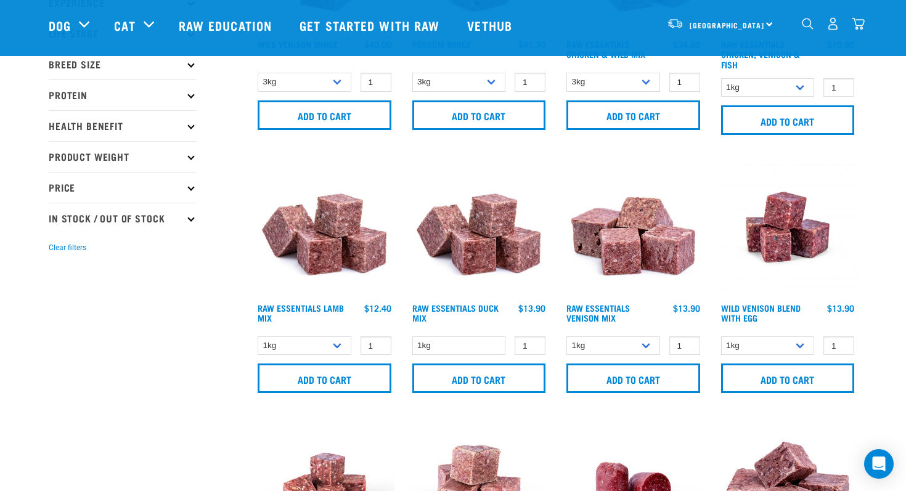
scroll to position [195, 0]
type input "2"
click at [379, 342] on input "2" at bounding box center [376, 345] width 31 height 19
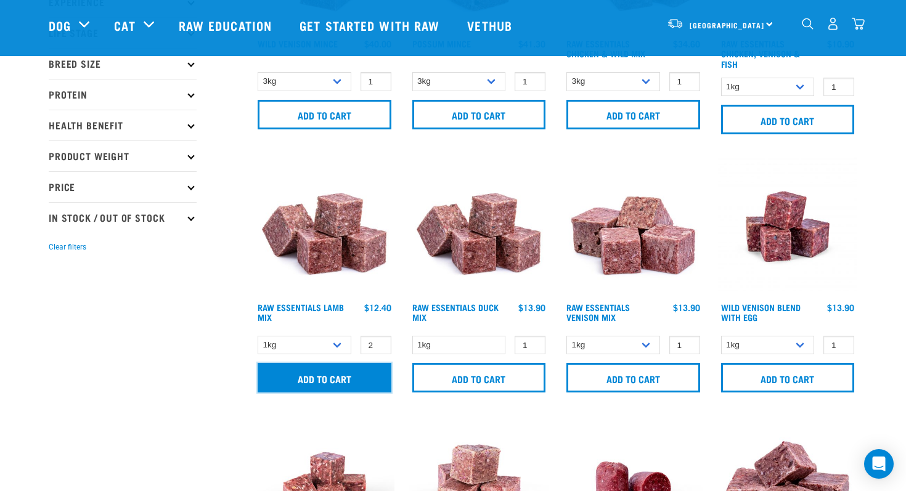
click at [343, 373] on input "Add to cart" at bounding box center [325, 378] width 134 height 30
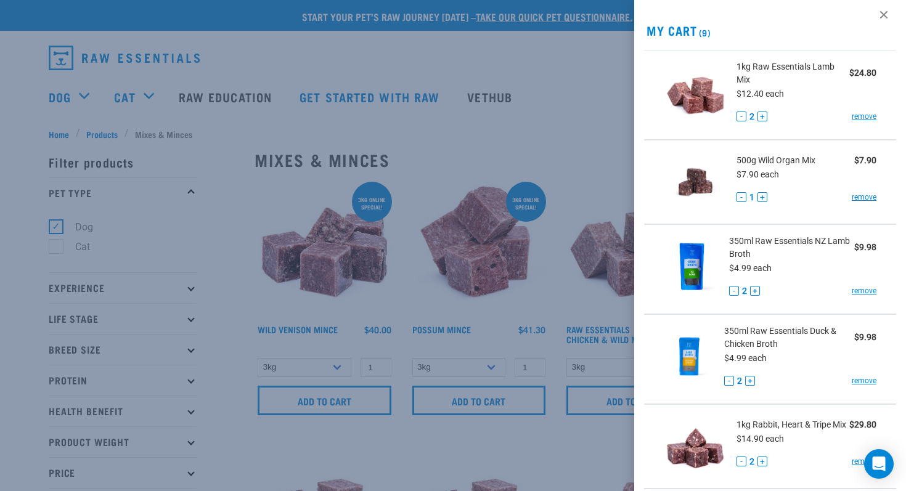
scroll to position [0, 0]
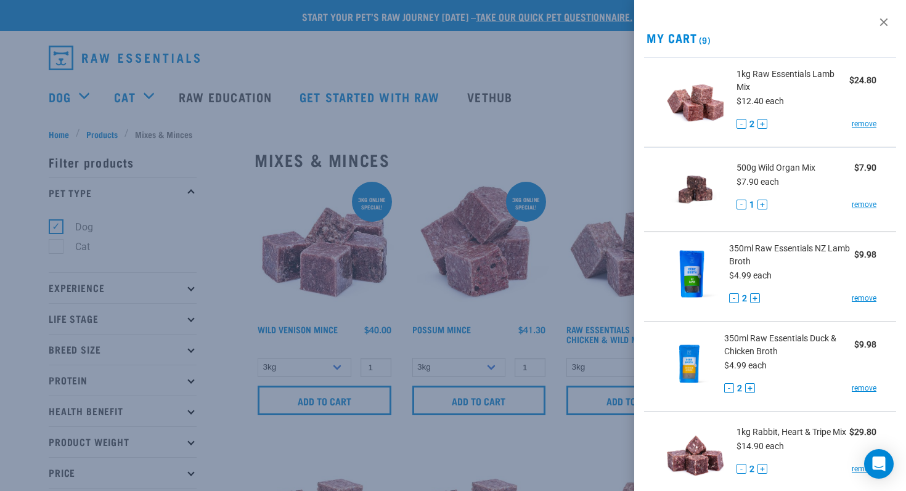
click at [447, 52] on div at bounding box center [453, 245] width 906 height 491
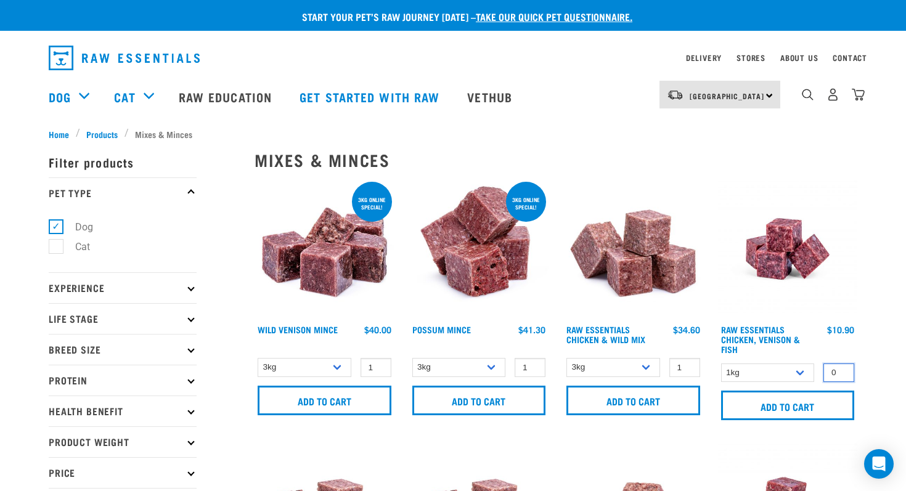
click at [842, 373] on input "0" at bounding box center [839, 373] width 31 height 19
click at [842, 371] on input "1" at bounding box center [839, 373] width 31 height 19
type input "2"
click at [840, 369] on input "2" at bounding box center [839, 373] width 31 height 19
click at [797, 406] on input "Add to cart" at bounding box center [788, 406] width 134 height 30
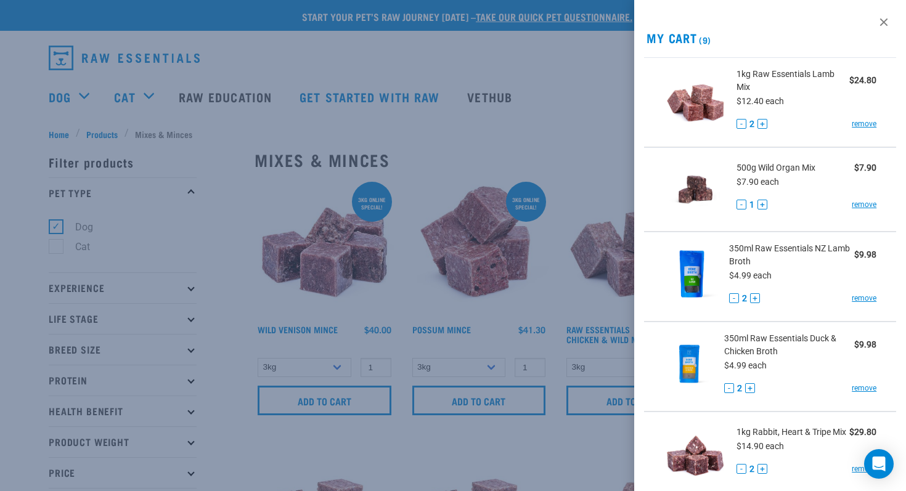
click at [739, 20] on div "View past orders / re-order My Cart (9) 1kg Raw Essentials Lamb Mix $24.80 $12.…" at bounding box center [770, 245] width 272 height 491
click at [736, 25] on div "View past orders / re-order My Cart (9) 1kg Raw Essentials Lamb Mix $24.80 $12.…" at bounding box center [770, 245] width 272 height 491
click at [596, 49] on div at bounding box center [453, 245] width 906 height 491
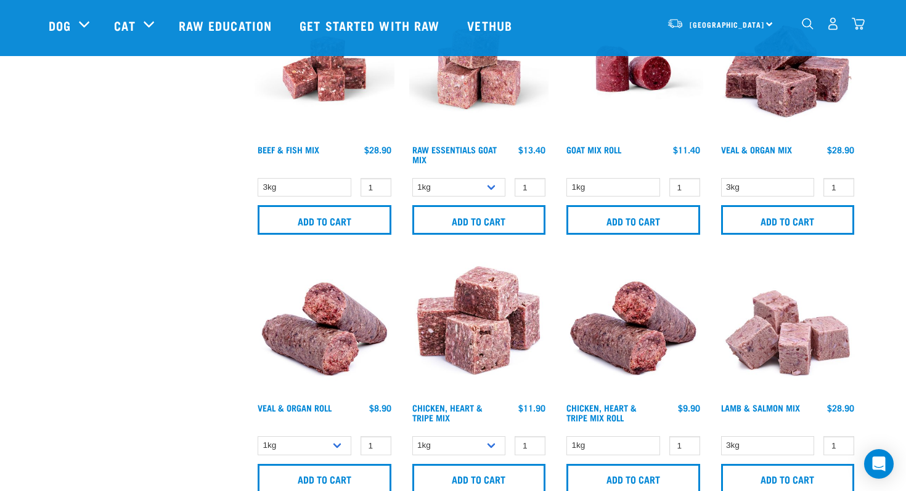
scroll to position [614, 0]
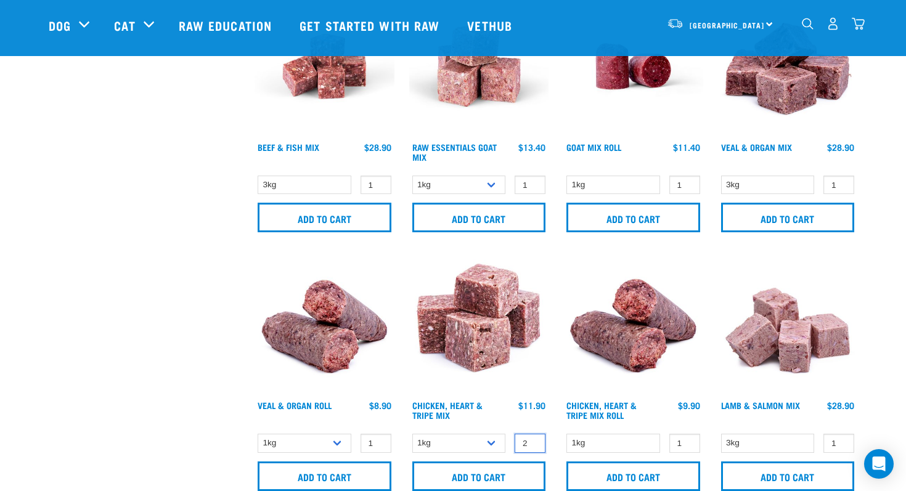
click at [533, 440] on input "2" at bounding box center [530, 443] width 31 height 19
click at [533, 440] on input "3" at bounding box center [530, 443] width 31 height 19
type input "2"
click at [534, 446] on input "2" at bounding box center [530, 443] width 31 height 19
click at [488, 474] on input "Add to cart" at bounding box center [479, 477] width 134 height 30
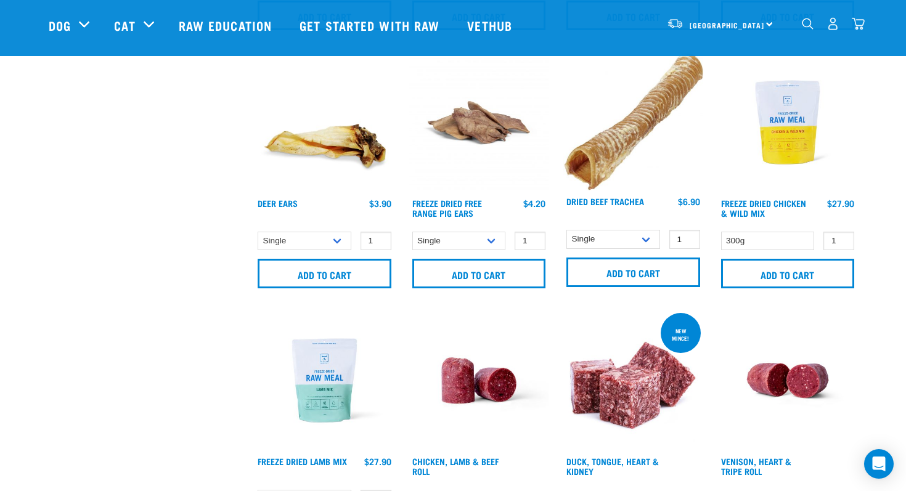
scroll to position [1284, 0]
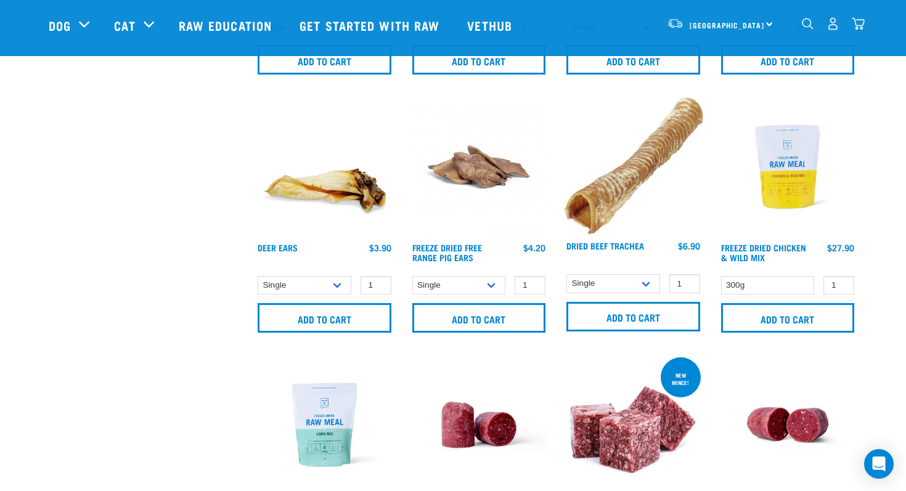
click at [861, 28] on img "dropdown navigation" at bounding box center [858, 23] width 13 height 13
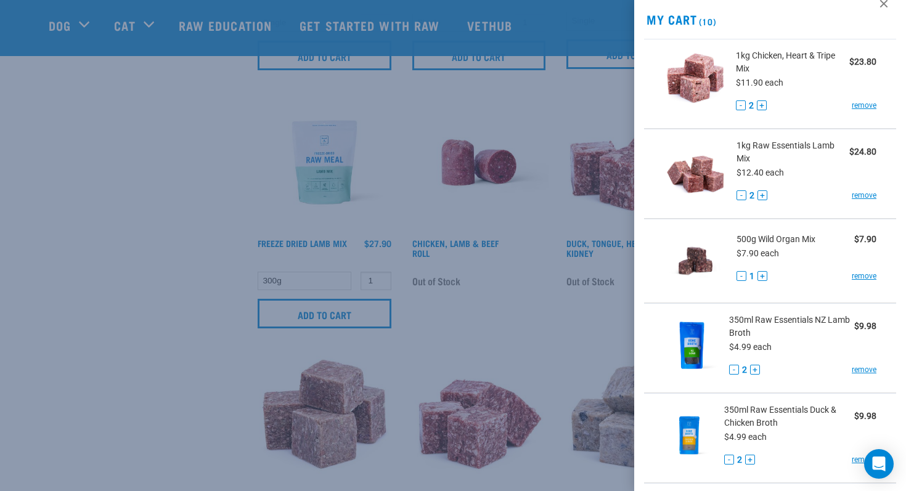
scroll to position [0, 0]
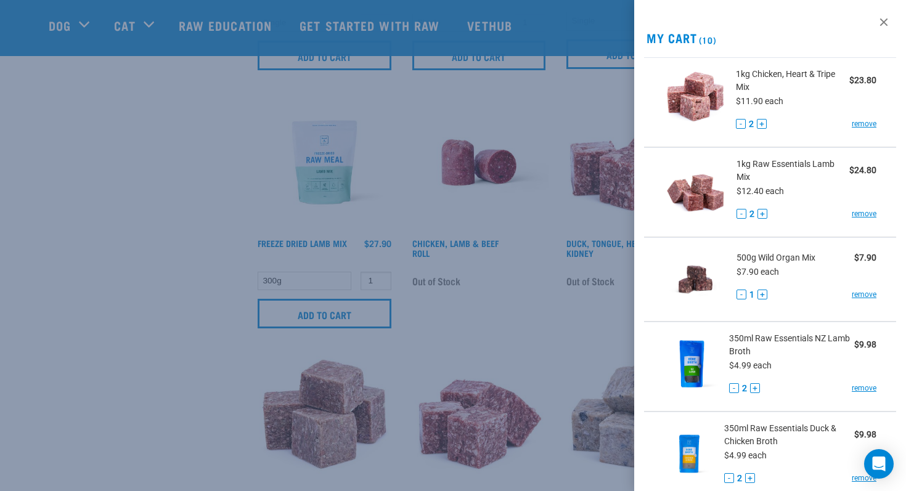
click at [206, 110] on div at bounding box center [453, 245] width 906 height 491
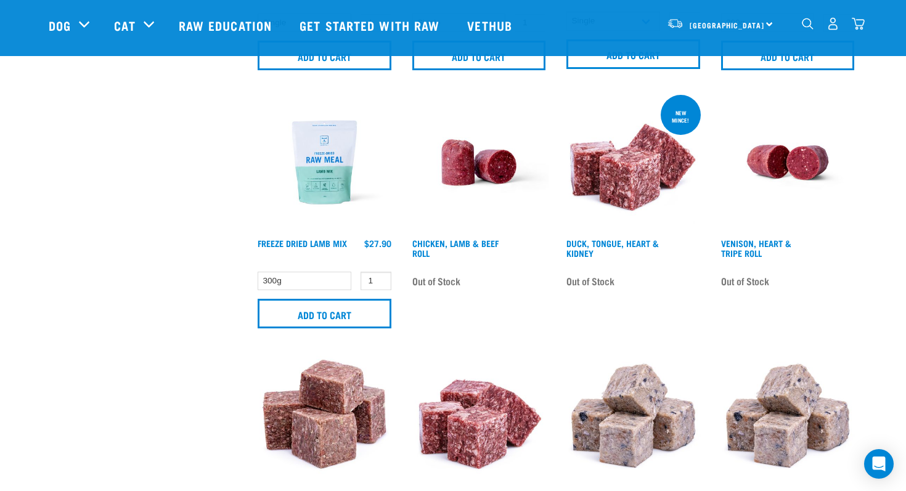
click at [858, 23] on img "dropdown navigation" at bounding box center [858, 23] width 13 height 13
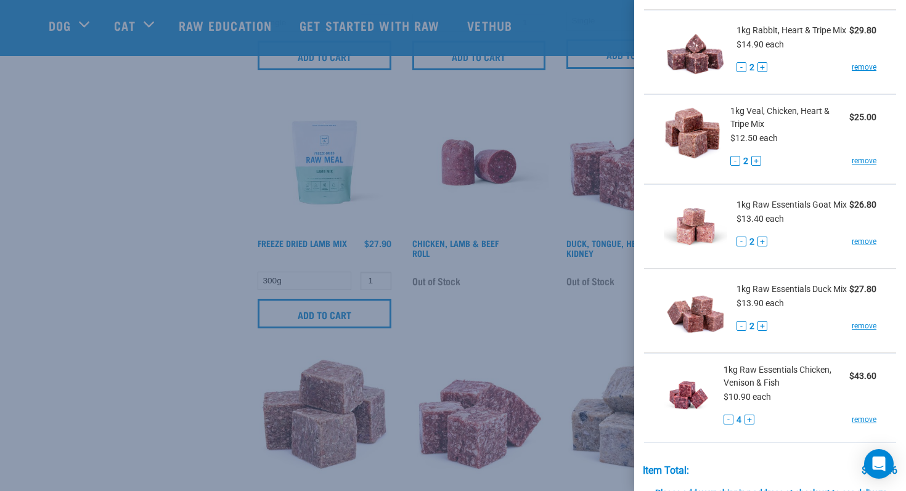
scroll to position [507, 0]
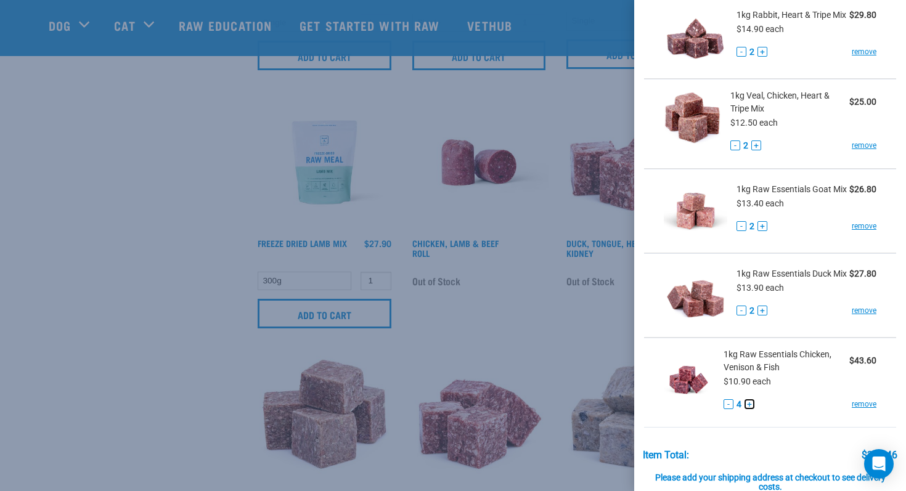
click at [749, 404] on button "+" at bounding box center [750, 405] width 10 height 10
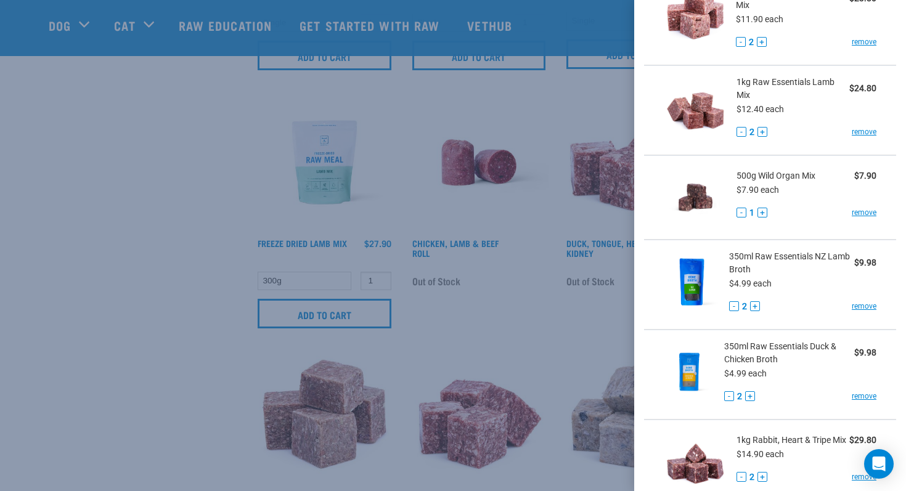
scroll to position [0, 0]
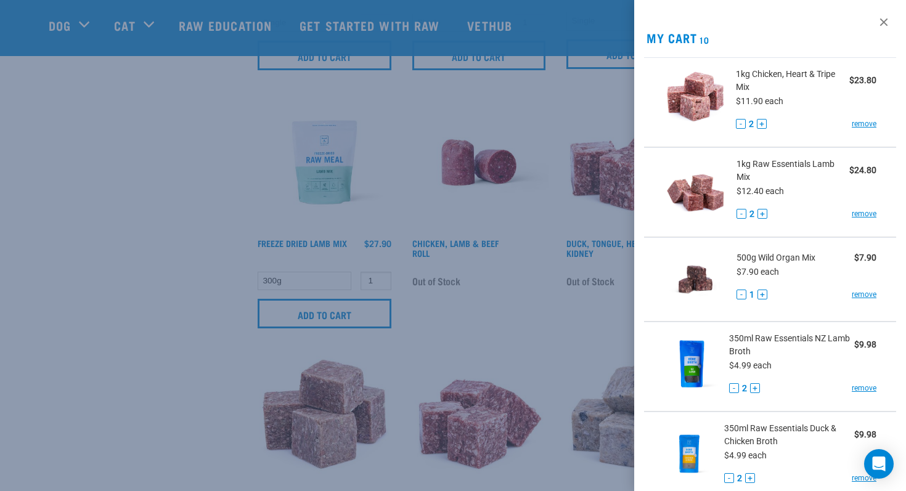
click at [236, 125] on div at bounding box center [453, 245] width 906 height 491
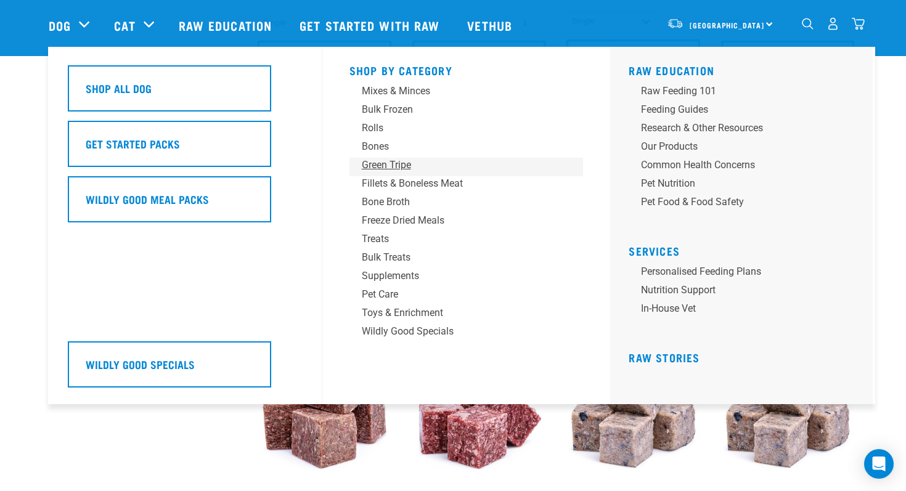
click at [396, 164] on div "Green Tripe" at bounding box center [458, 165] width 192 height 15
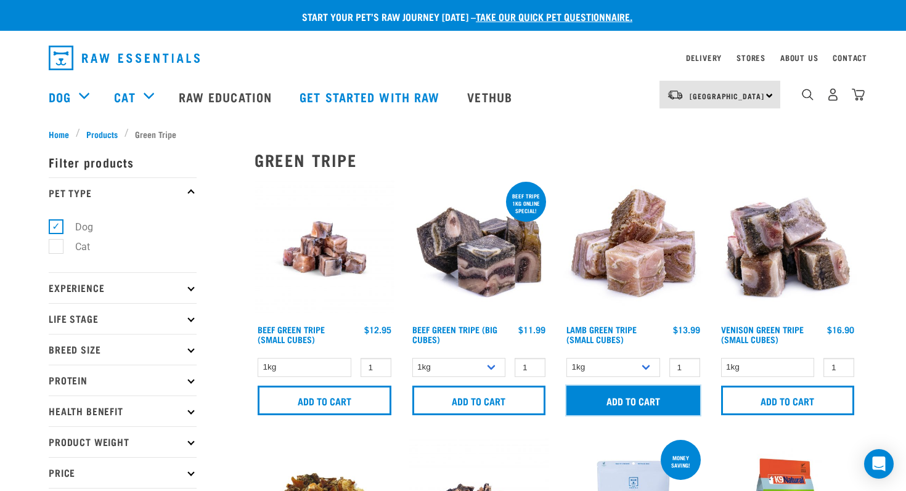
click at [641, 400] on input "Add to cart" at bounding box center [634, 401] width 134 height 30
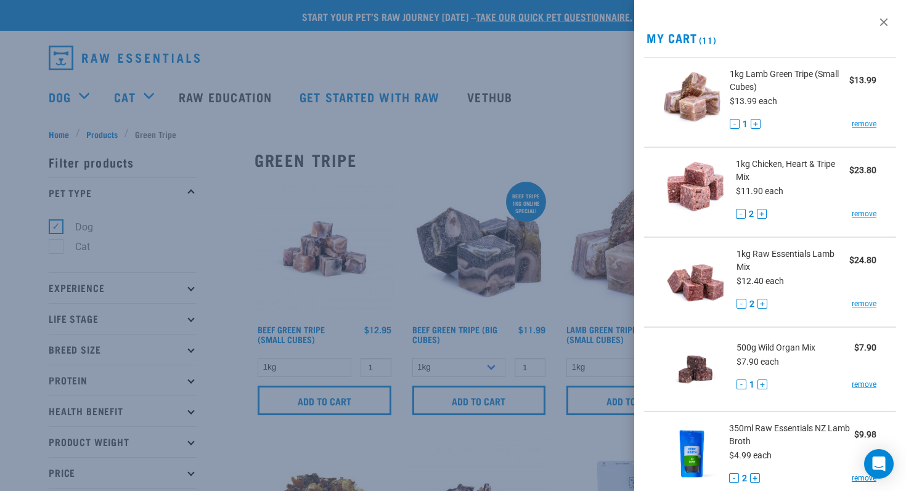
click at [535, 133] on div at bounding box center [453, 245] width 906 height 491
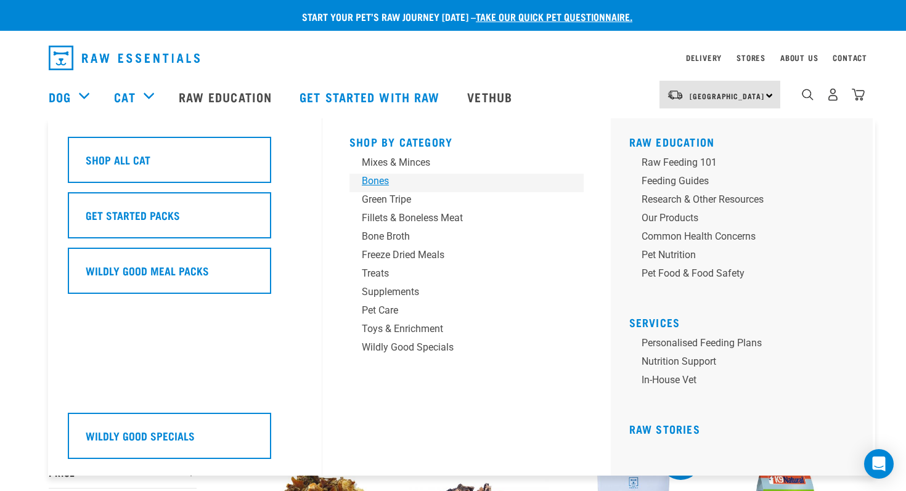
click at [385, 187] on div "Bones" at bounding box center [458, 181] width 192 height 15
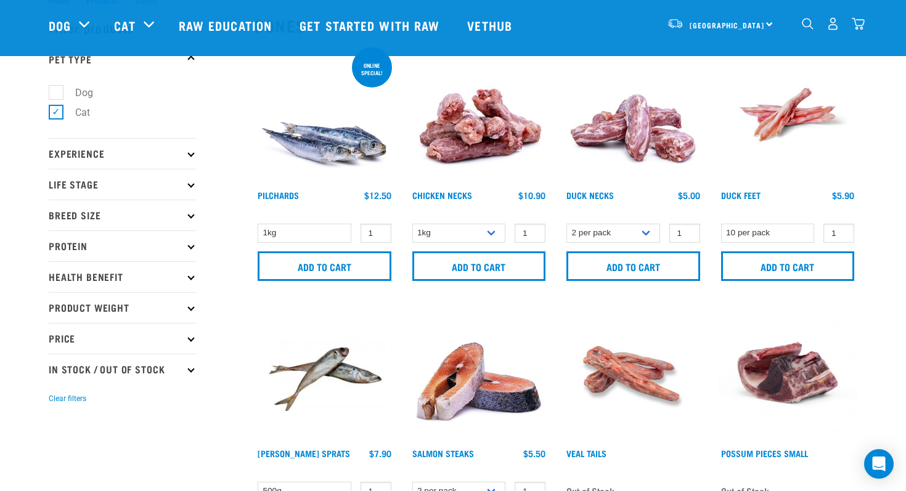
scroll to position [46, 0]
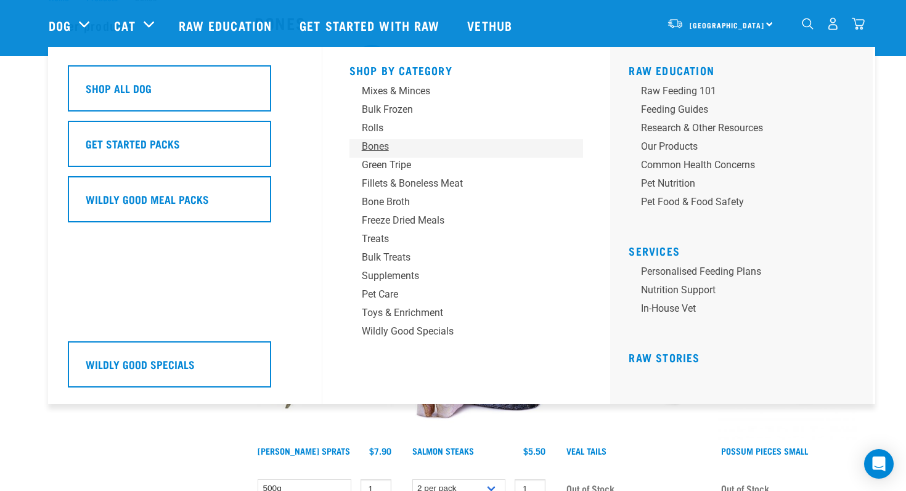
click at [373, 142] on div "Bones" at bounding box center [458, 146] width 192 height 15
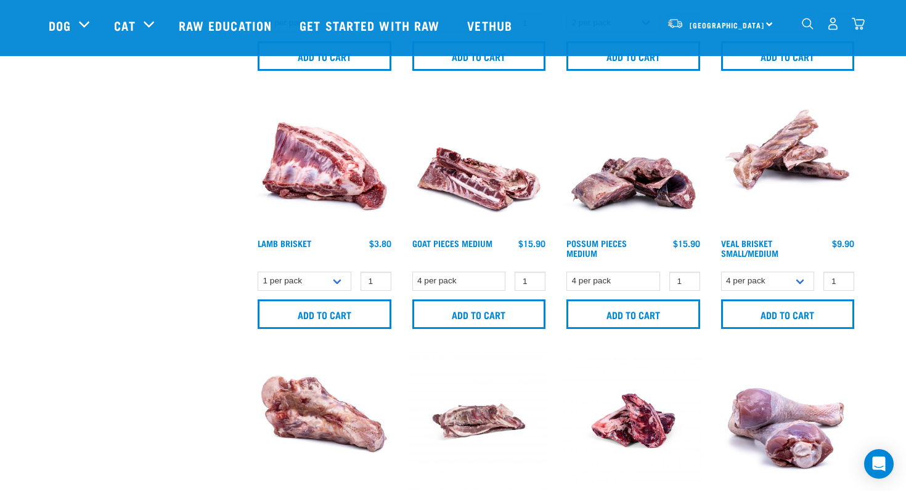
scroll to position [515, 0]
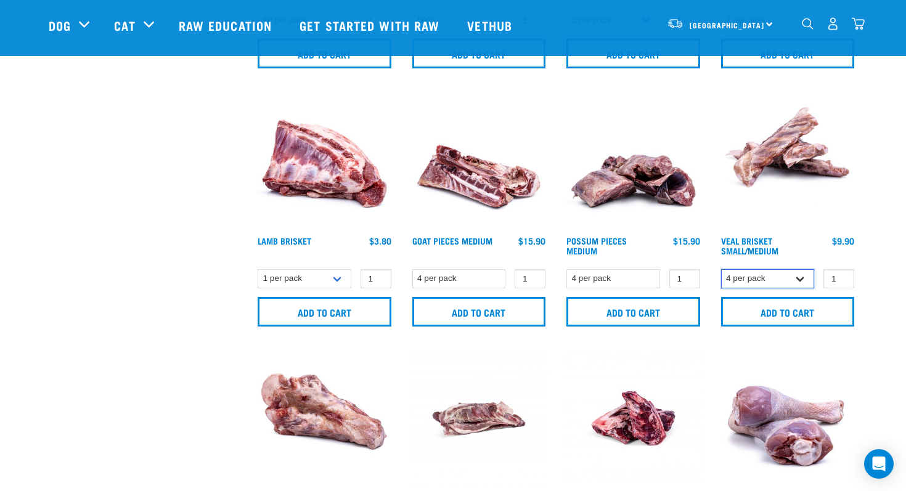
click at [802, 277] on select "4 per pack 8 per pack" at bounding box center [768, 278] width 94 height 19
select select "447645"
click at [721, 269] on select "4 per pack 8 per pack" at bounding box center [768, 278] width 94 height 19
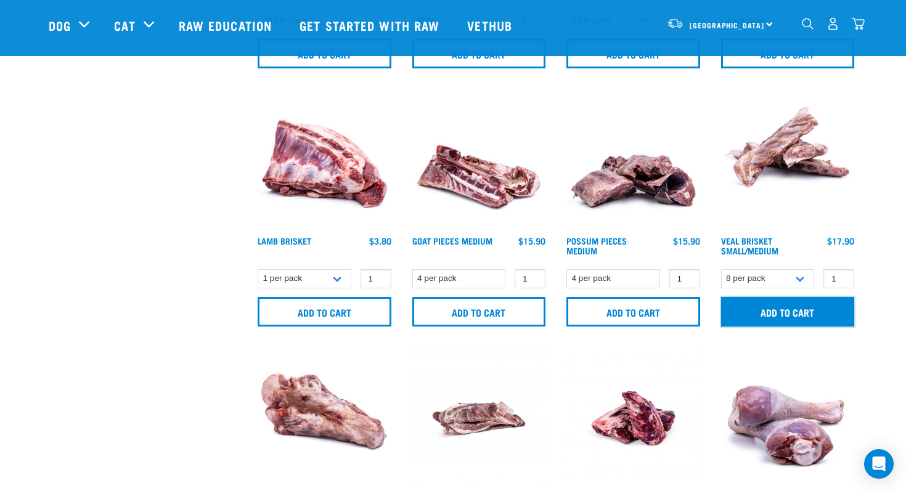
click at [763, 303] on input "Add to cart" at bounding box center [788, 312] width 134 height 30
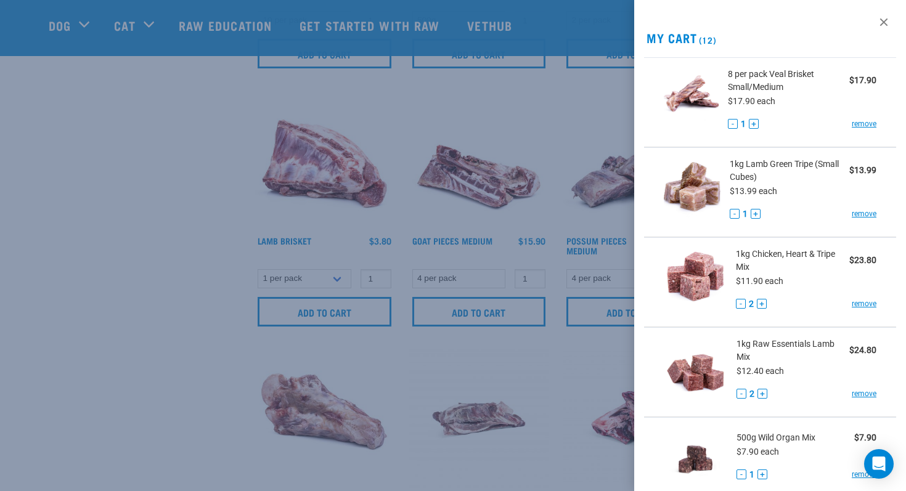
click at [485, 136] on div at bounding box center [453, 245] width 906 height 491
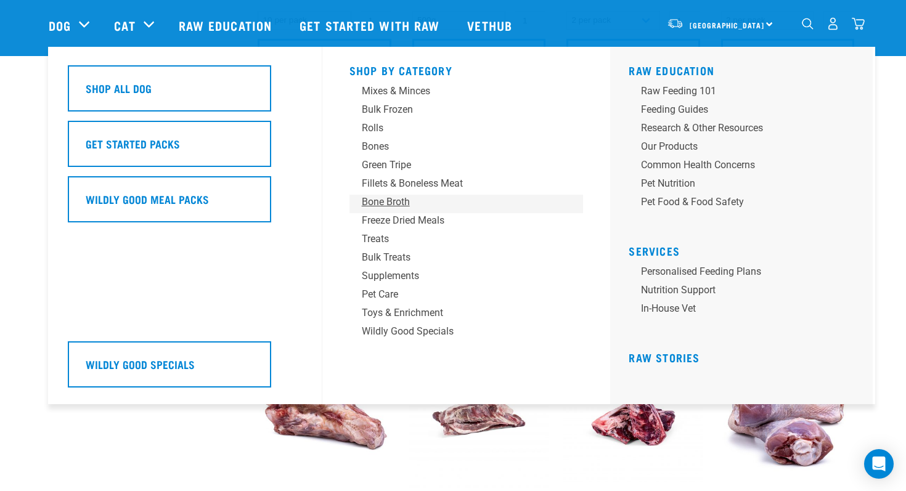
click at [399, 201] on div "Bone Broth" at bounding box center [458, 202] width 192 height 15
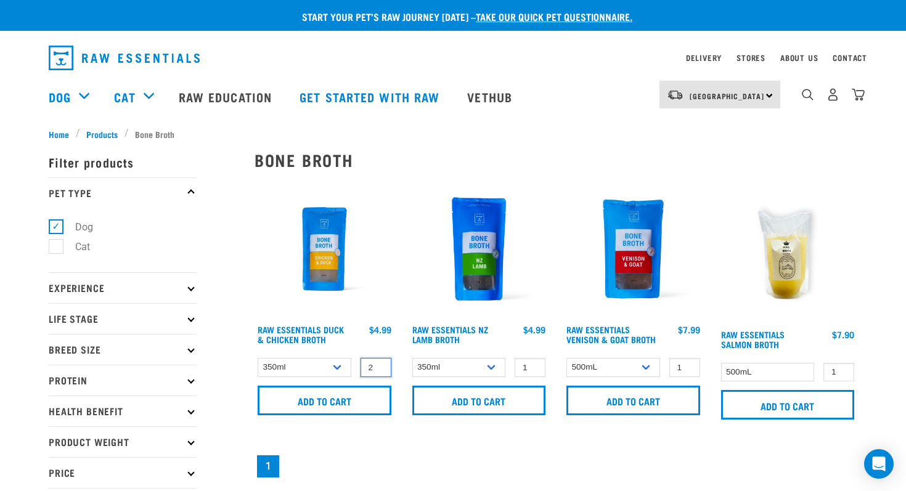
click at [379, 365] on input "2" at bounding box center [376, 367] width 31 height 19
type input "3"
click at [379, 365] on input "3" at bounding box center [376, 367] width 31 height 19
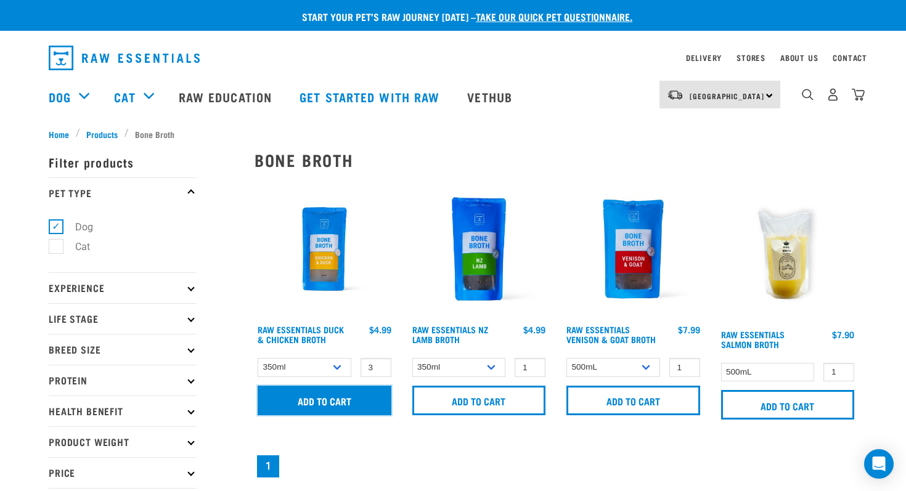
click at [347, 392] on input "Add to cart" at bounding box center [325, 401] width 134 height 30
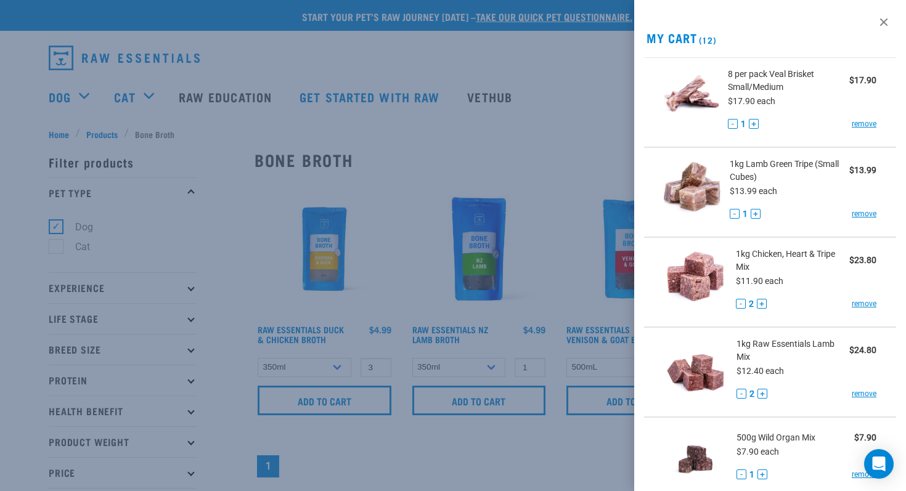
click at [516, 133] on div at bounding box center [453, 245] width 906 height 491
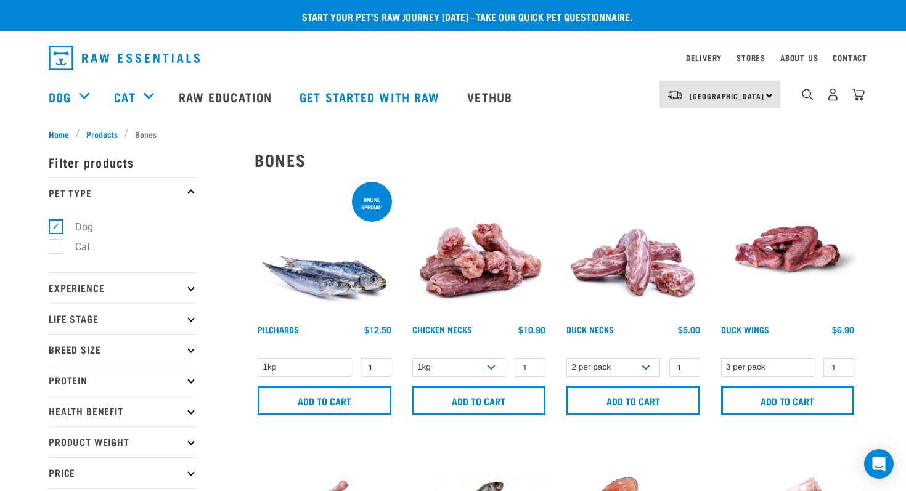
select select "447645"
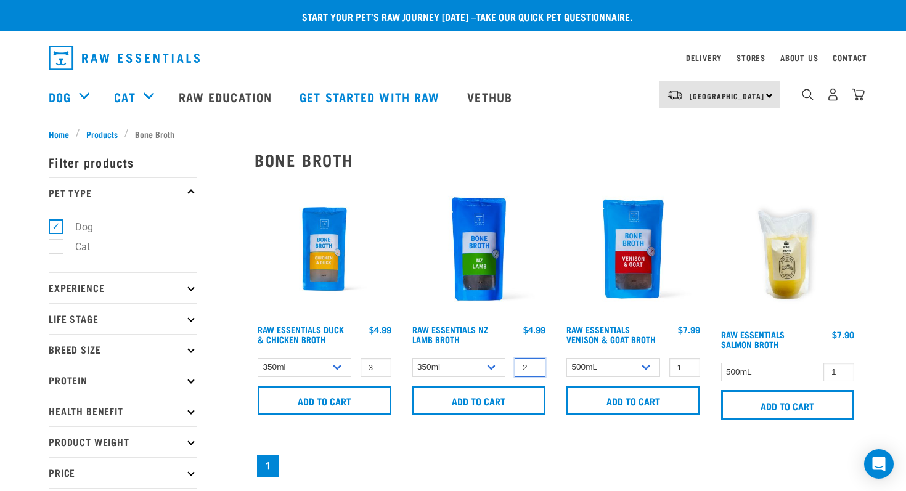
click at [536, 365] on input "2" at bounding box center [530, 367] width 31 height 19
type input "3"
click at [536, 365] on input "3" at bounding box center [530, 367] width 31 height 19
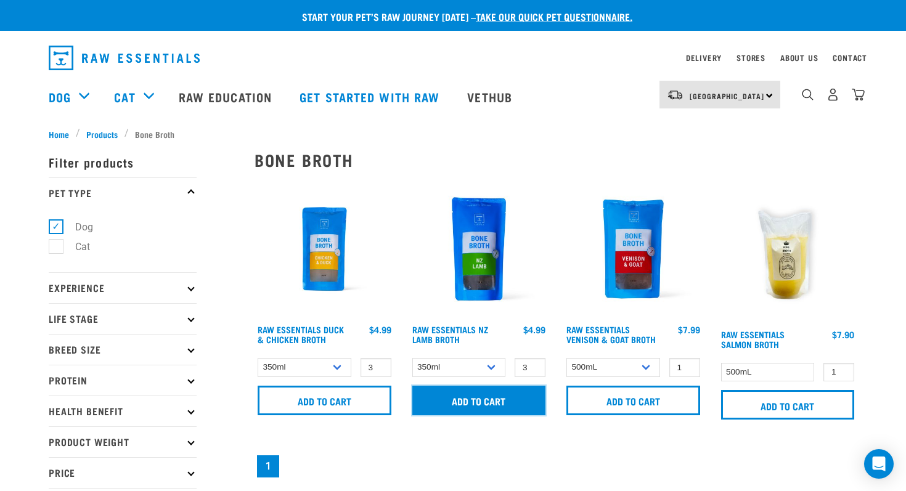
click at [506, 396] on input "Add to cart" at bounding box center [479, 401] width 134 height 30
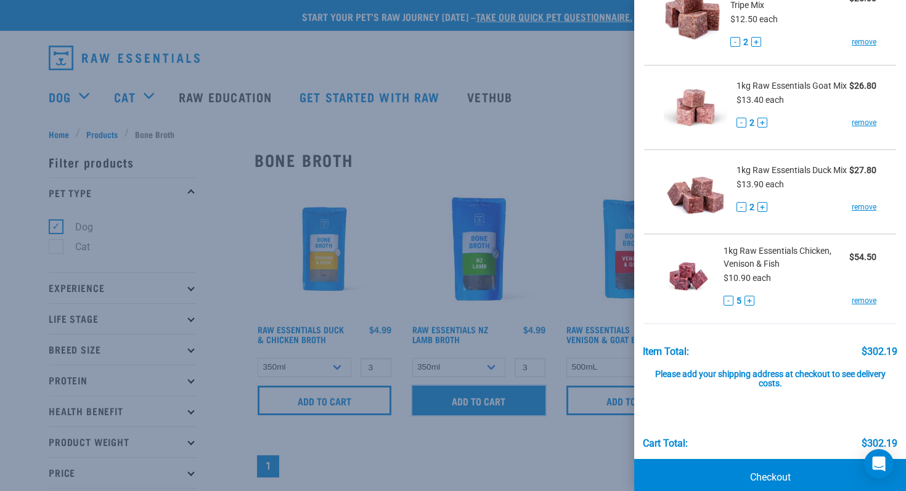
scroll to position [811, 0]
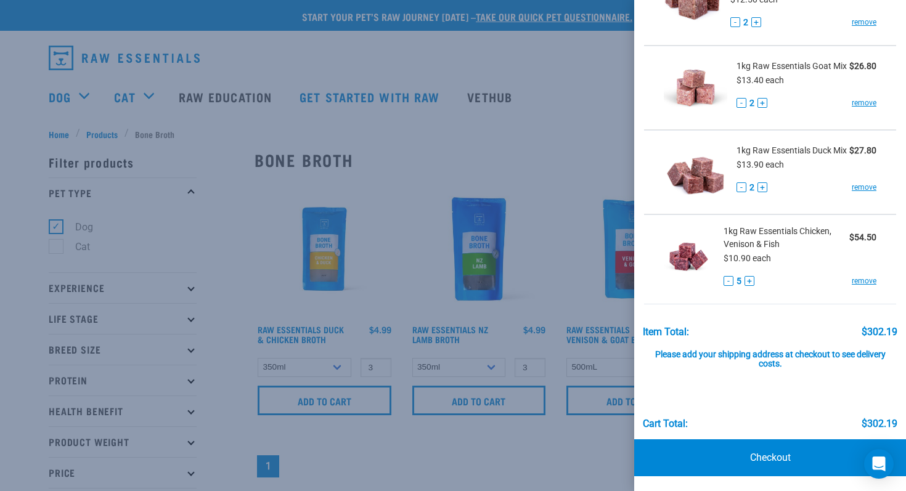
click at [270, 125] on div at bounding box center [453, 245] width 906 height 491
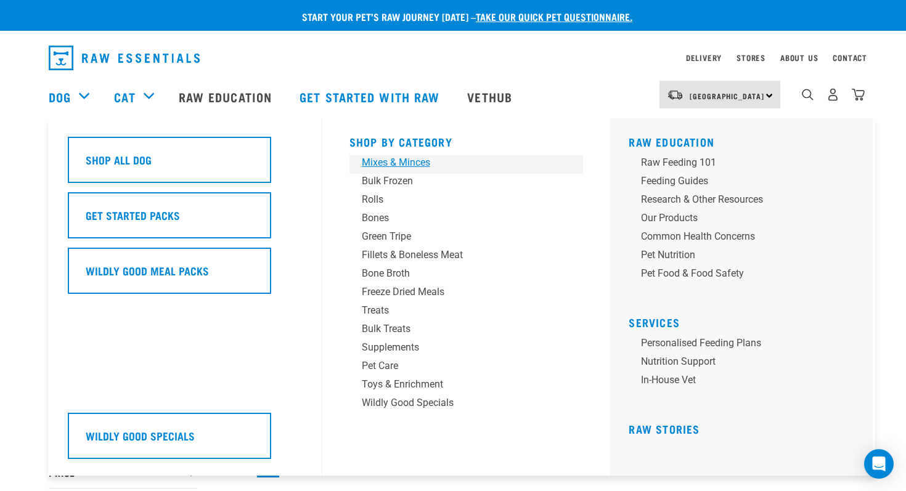
click at [393, 163] on div "Mixes & Minces" at bounding box center [458, 162] width 192 height 15
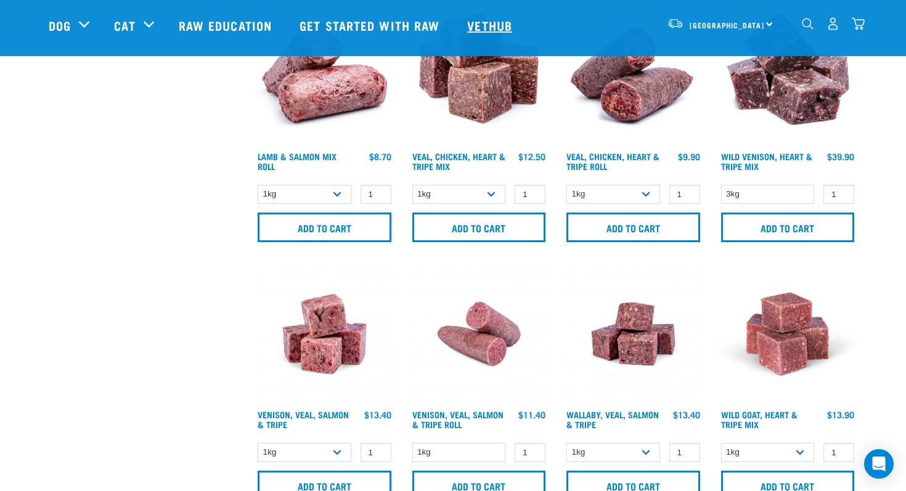
scroll to position [1131, 0]
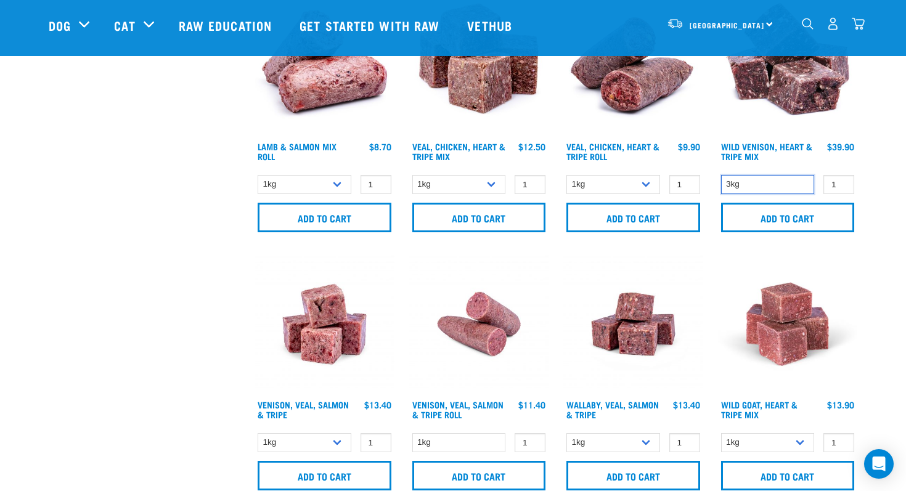
click at [803, 179] on select "3kg" at bounding box center [768, 184] width 94 height 19
click at [721, 175] on select "3kg" at bounding box center [768, 184] width 94 height 19
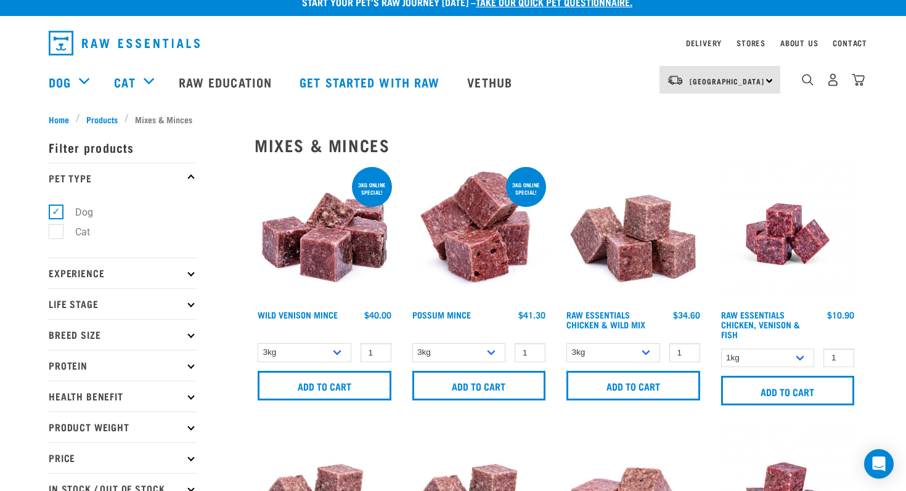
scroll to position [36, 0]
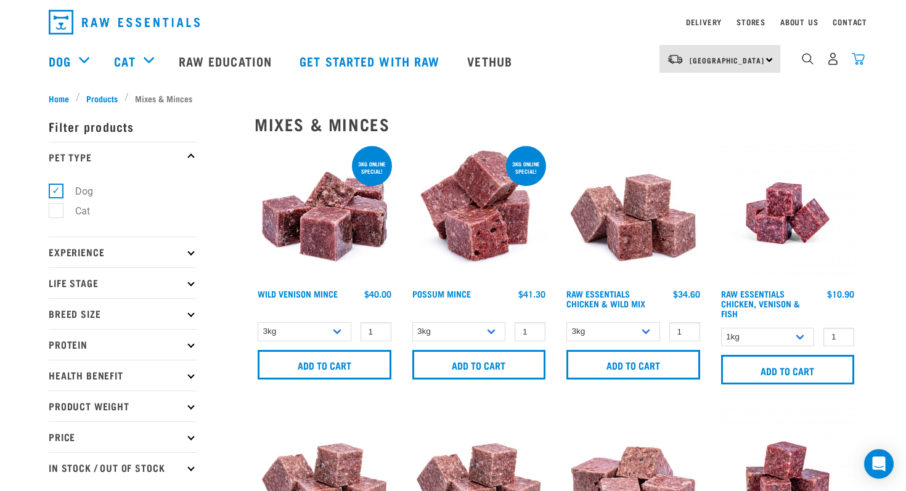
click at [861, 63] on img "dropdown navigation" at bounding box center [858, 58] width 13 height 13
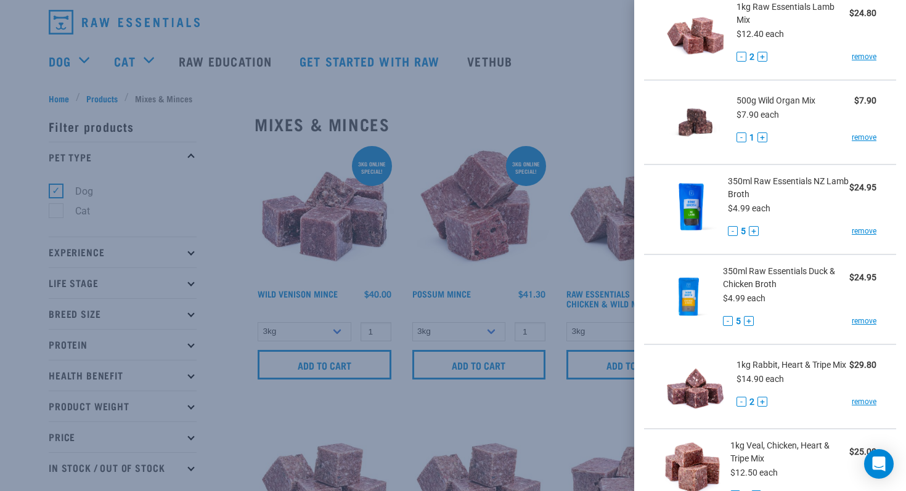
scroll to position [339, 0]
click at [572, 90] on div at bounding box center [453, 245] width 906 height 491
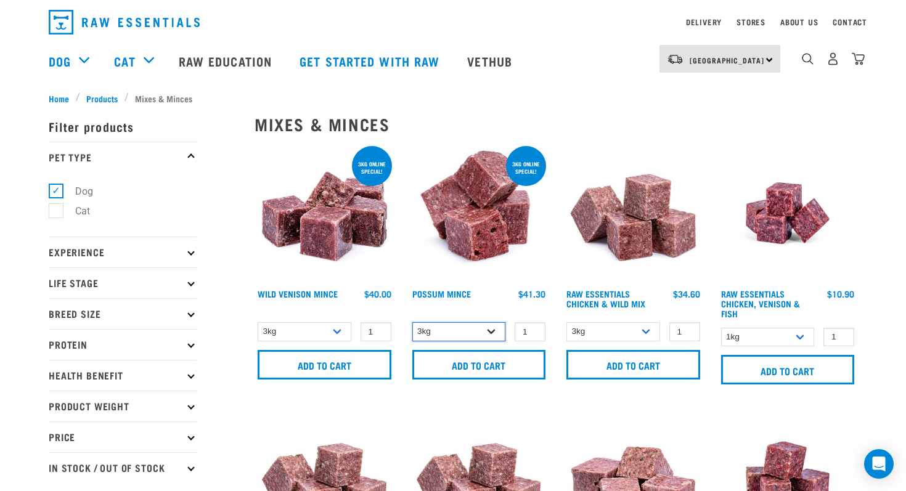
click at [493, 330] on select "3kg 1kg" at bounding box center [459, 331] width 94 height 19
select select "456"
click at [412, 322] on select "3kg 1kg" at bounding box center [459, 331] width 94 height 19
click at [339, 330] on select "3kg 1kg" at bounding box center [305, 331] width 94 height 19
select select "926"
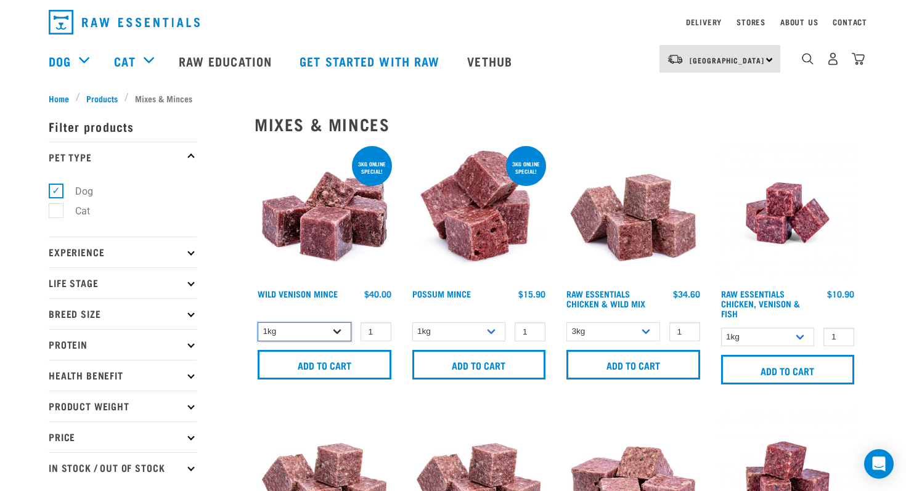
click at [258, 322] on select "3kg 1kg" at bounding box center [305, 331] width 94 height 19
click at [644, 333] on select "3kg Bulk (10kg) Bulk (20kg)" at bounding box center [614, 331] width 94 height 19
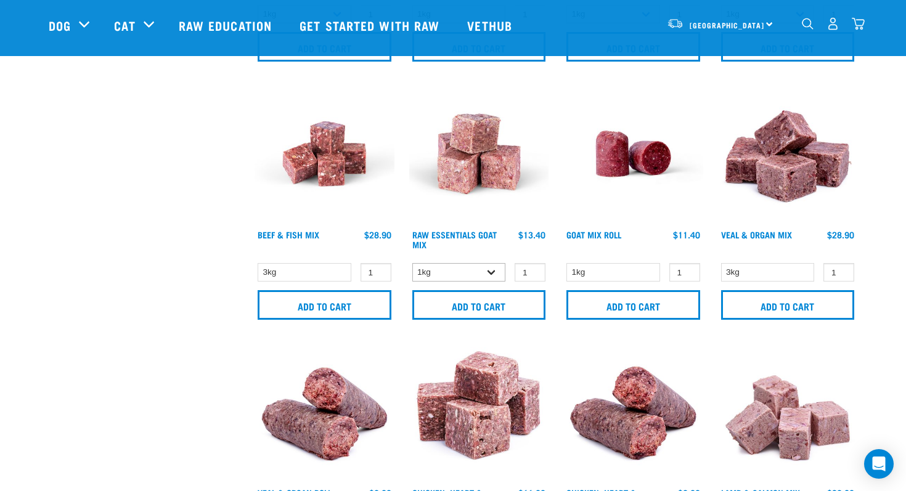
scroll to position [595, 0]
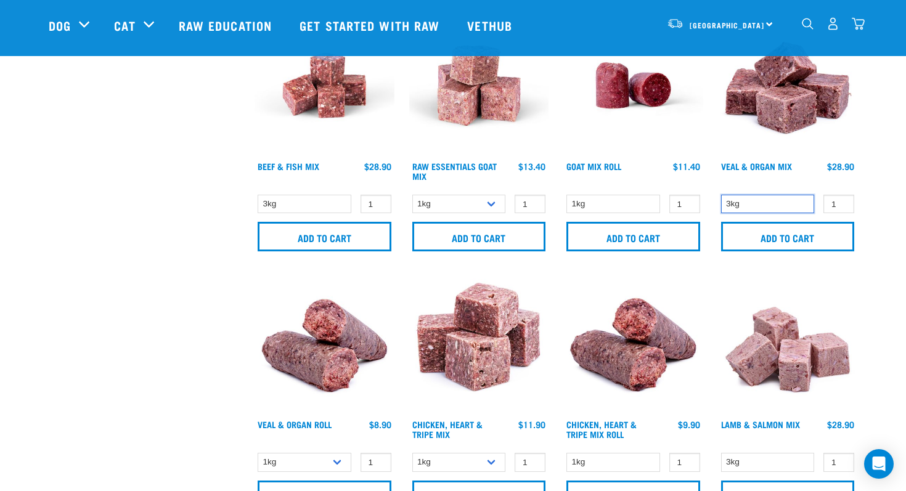
click at [786, 201] on select "3kg" at bounding box center [768, 204] width 94 height 19
click at [721, 195] on select "3kg" at bounding box center [768, 204] width 94 height 19
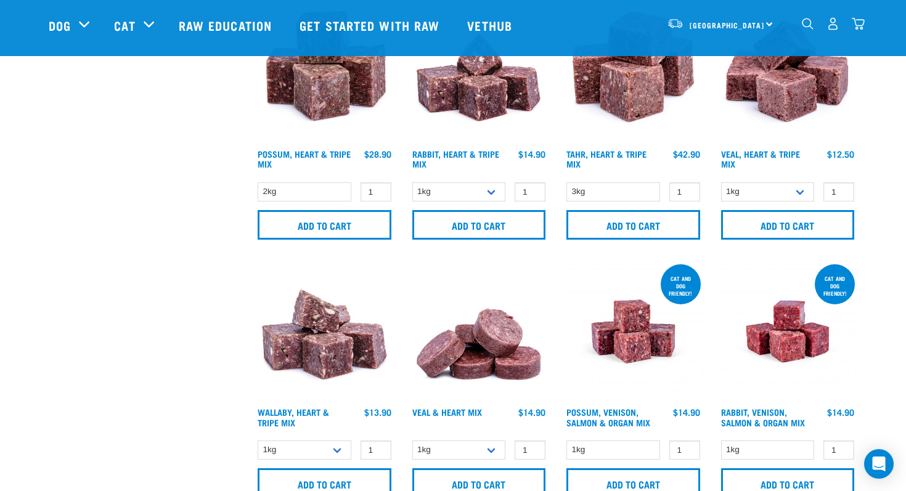
scroll to position [1699, 0]
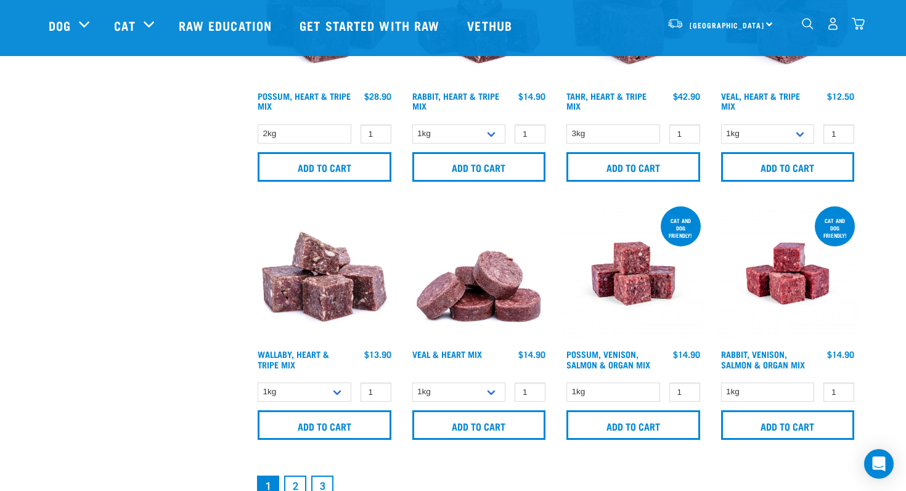
click at [292, 490] on link "2" at bounding box center [295, 487] width 22 height 22
click at [294, 488] on link "2" at bounding box center [295, 487] width 22 height 22
click at [297, 483] on link "2" at bounding box center [295, 487] width 22 height 22
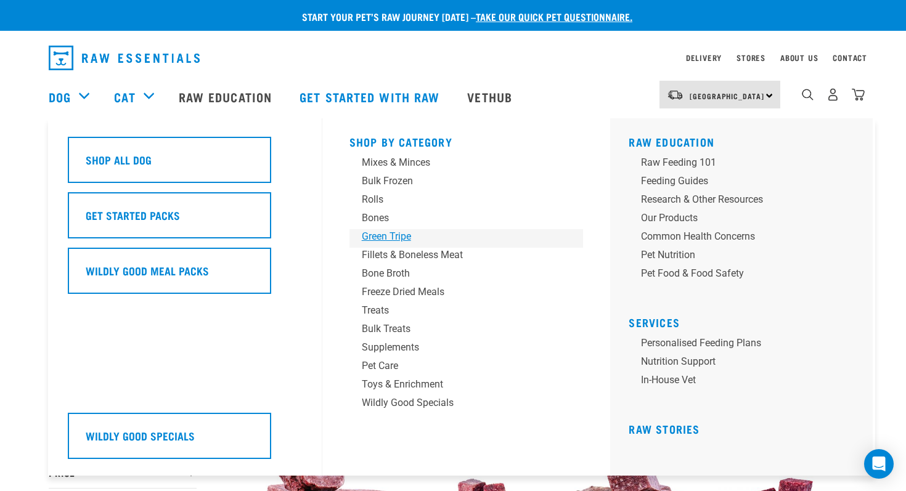
click at [380, 237] on div "Green Tripe" at bounding box center [458, 236] width 192 height 15
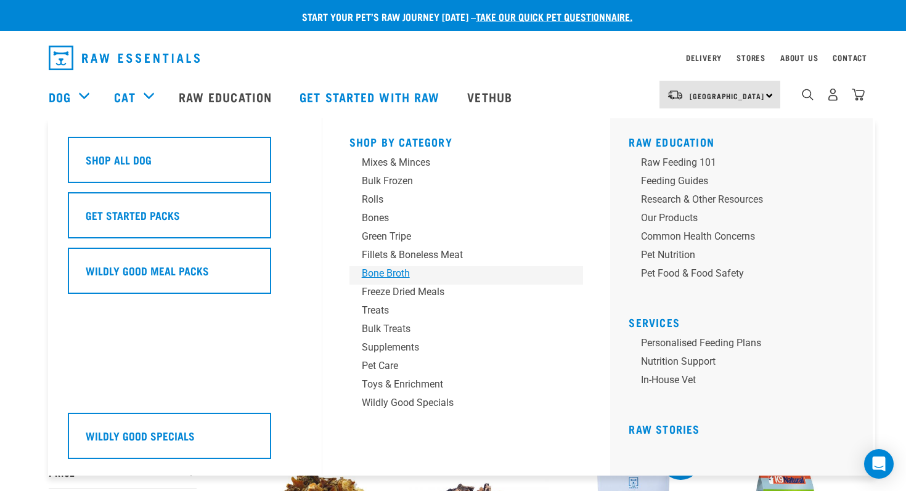
click at [381, 268] on div "Bone Broth" at bounding box center [458, 273] width 192 height 15
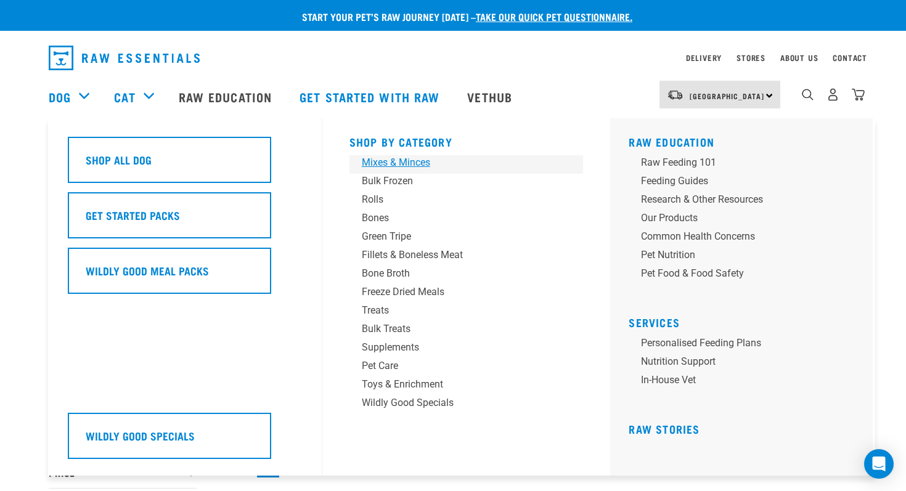
click at [391, 158] on div "Mixes & Minces" at bounding box center [458, 162] width 192 height 15
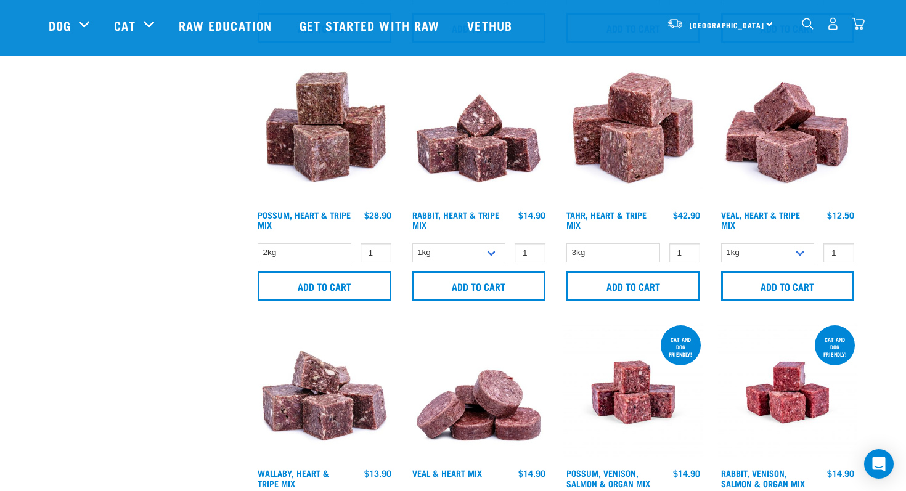
scroll to position [1579, 0]
click at [858, 28] on img "dropdown navigation" at bounding box center [858, 23] width 13 height 13
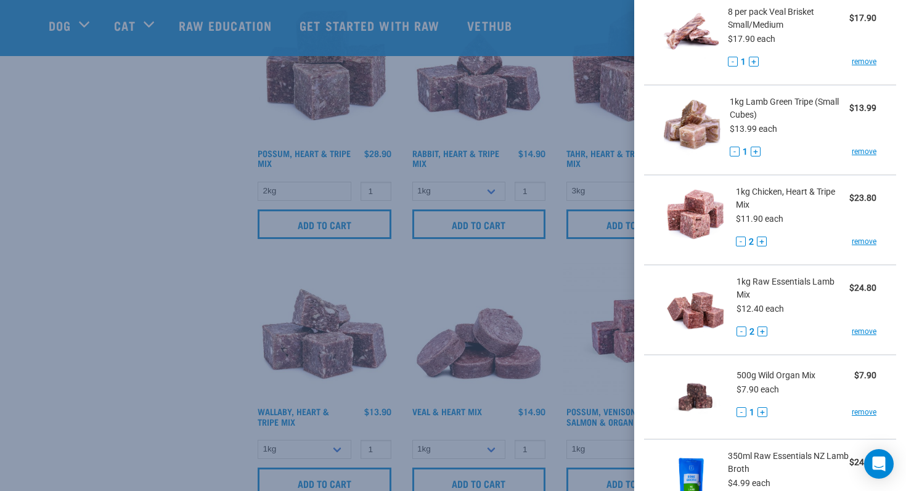
scroll to position [0, 0]
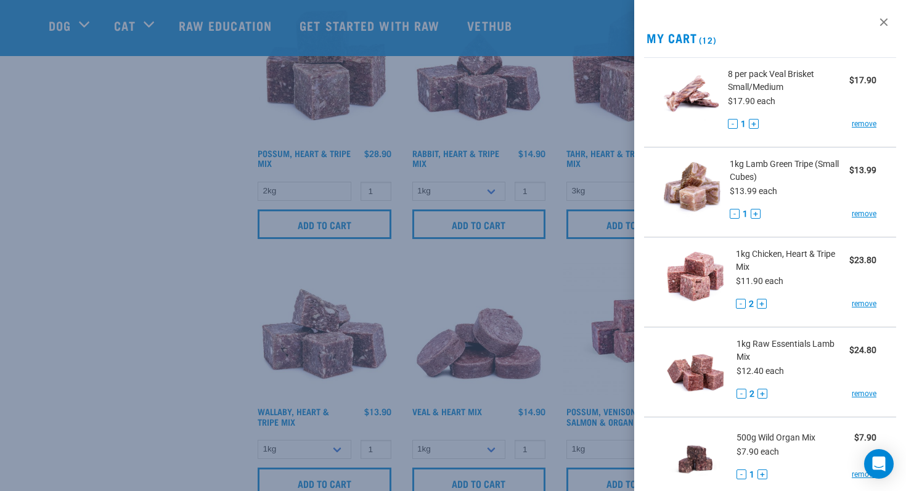
drag, startPoint x: 490, startPoint y: 142, endPoint x: 448, endPoint y: 103, distance: 57.2
click at [490, 142] on div at bounding box center [453, 245] width 906 height 491
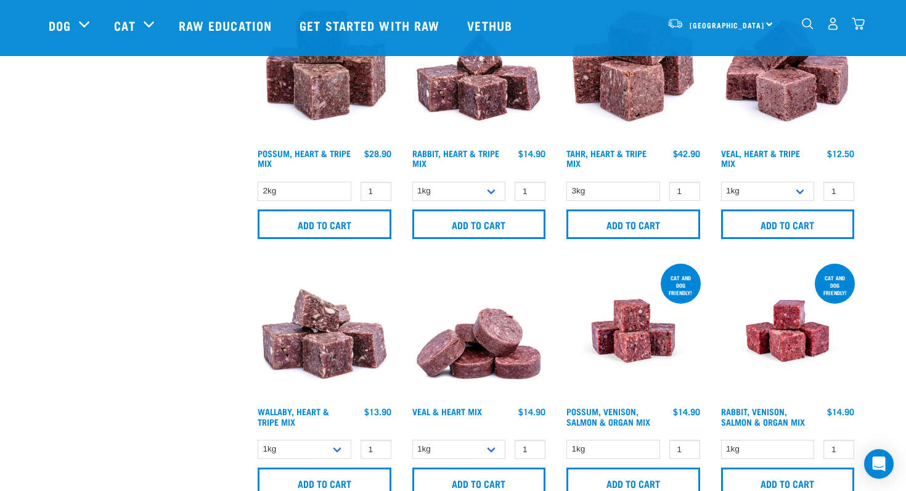
click at [861, 22] on img "dropdown navigation" at bounding box center [858, 23] width 13 height 13
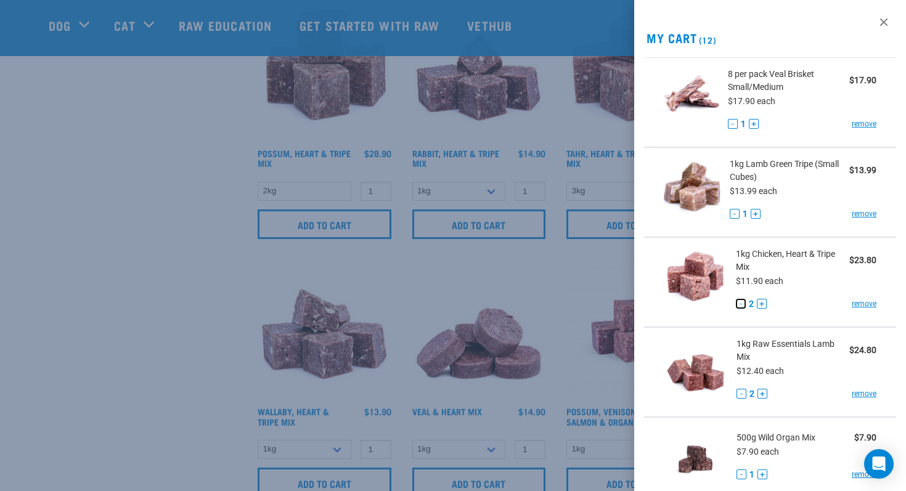
click at [740, 306] on button "-" at bounding box center [741, 304] width 10 height 10
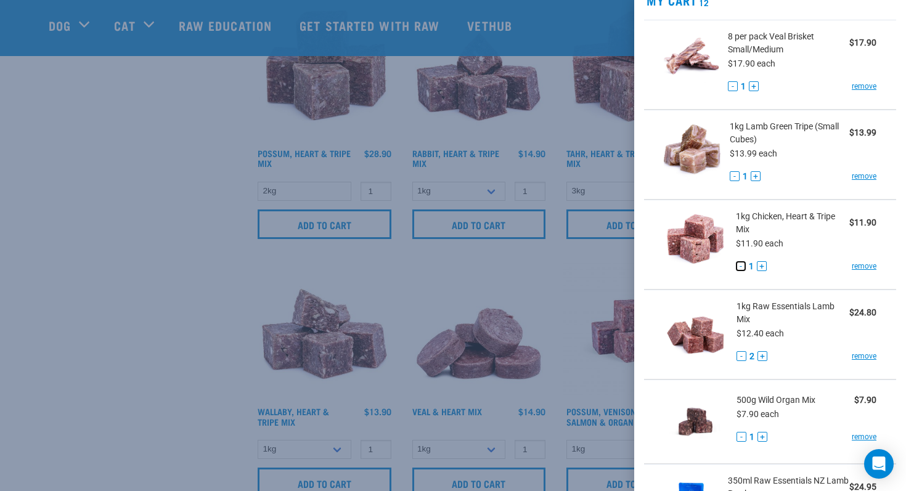
scroll to position [40, 0]
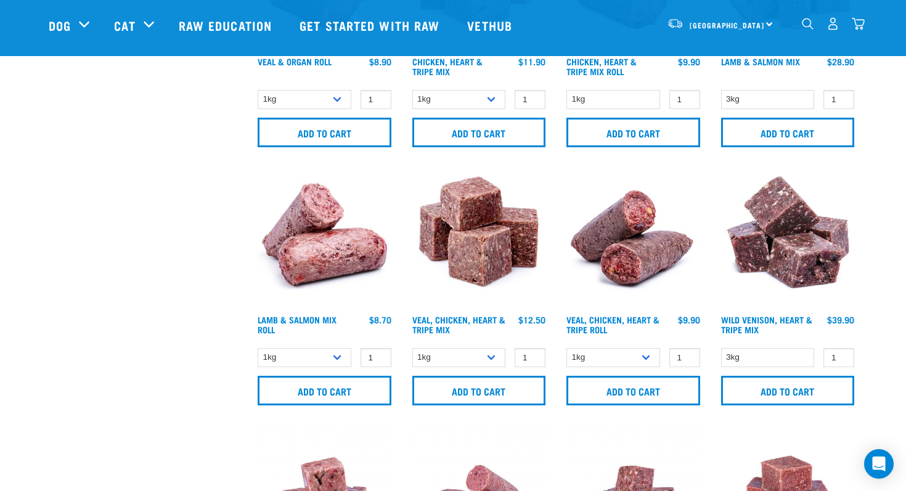
scroll to position [943, 0]
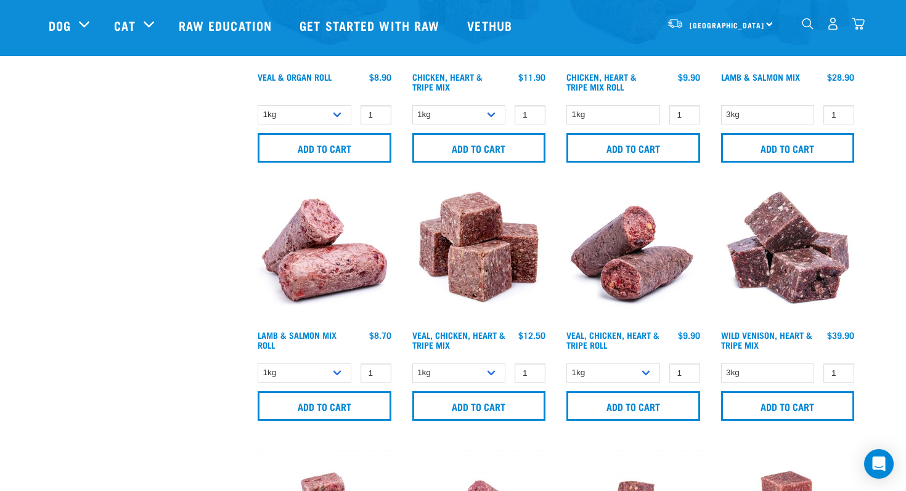
click at [861, 27] on img "dropdown navigation" at bounding box center [858, 23] width 13 height 13
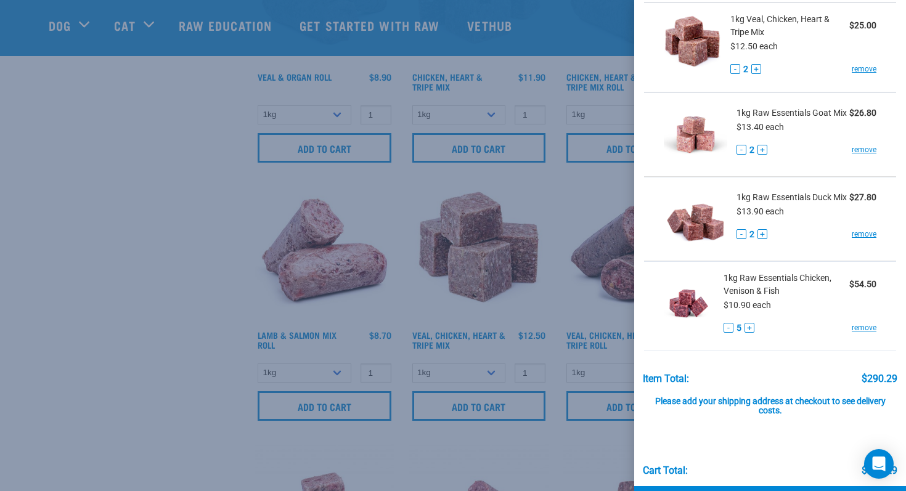
scroll to position [765, 0]
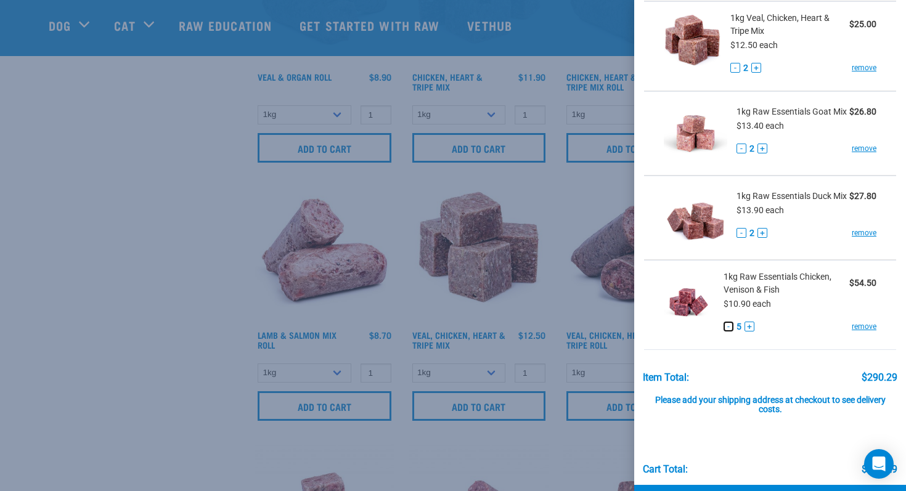
click at [727, 327] on button "-" at bounding box center [729, 327] width 10 height 10
drag, startPoint x: 721, startPoint y: 361, endPoint x: 712, endPoint y: 282, distance: 80.0
click at [719, 357] on div "View past orders / re-order My Cart 12 8 per pack Veal Brisket Small/Medium $17…" at bounding box center [770, 245] width 272 height 491
click at [750, 326] on button "+" at bounding box center [750, 327] width 10 height 10
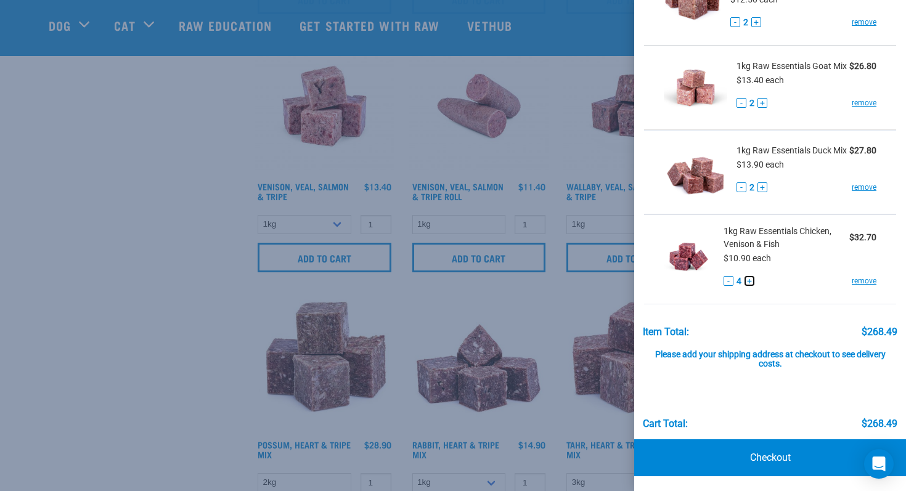
scroll to position [1374, 0]
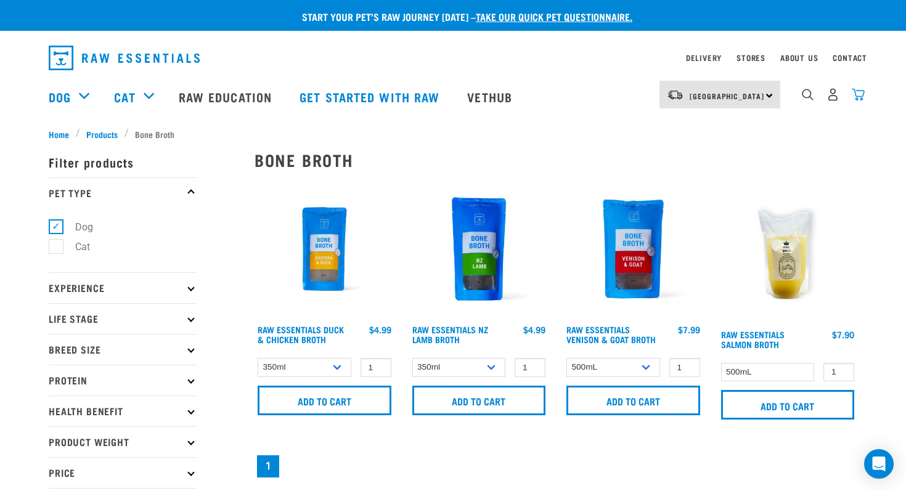
click at [863, 100] on img "dropdown navigation" at bounding box center [858, 94] width 13 height 13
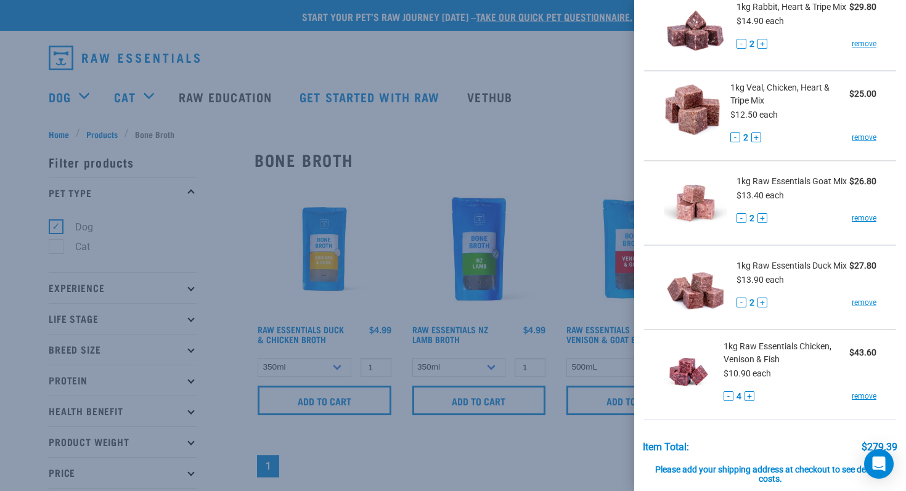
scroll to position [811, 0]
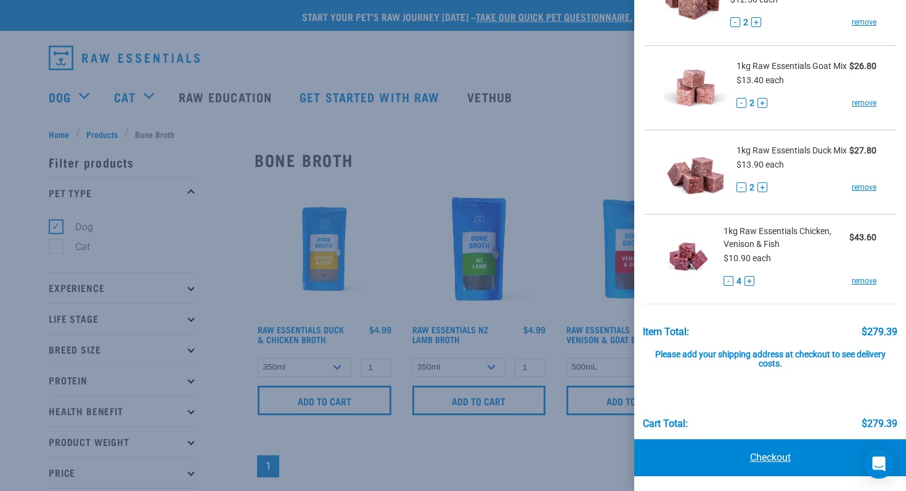
click at [771, 461] on link "Checkout" at bounding box center [770, 458] width 272 height 37
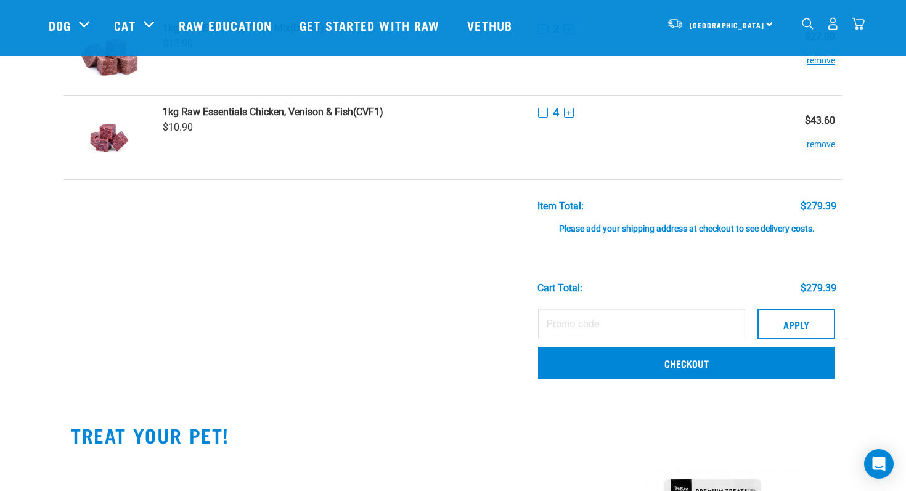
scroll to position [934, 0]
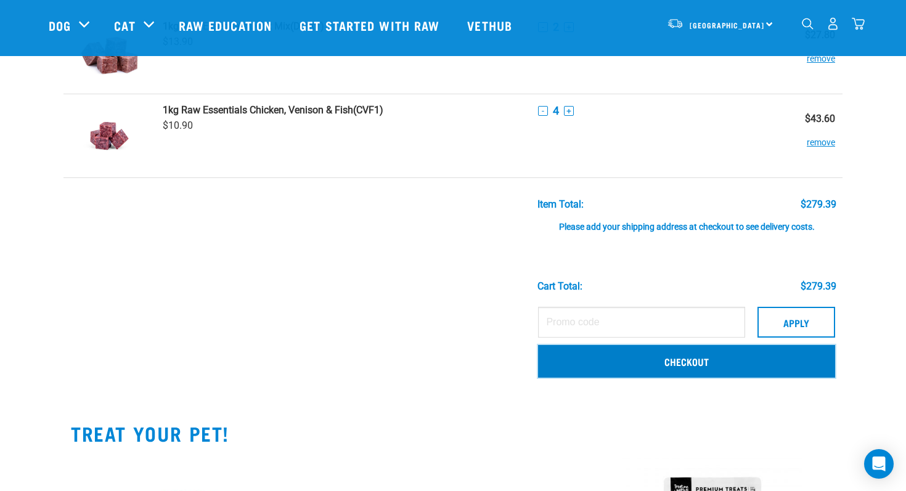
click at [685, 365] on link "Checkout" at bounding box center [686, 361] width 297 height 32
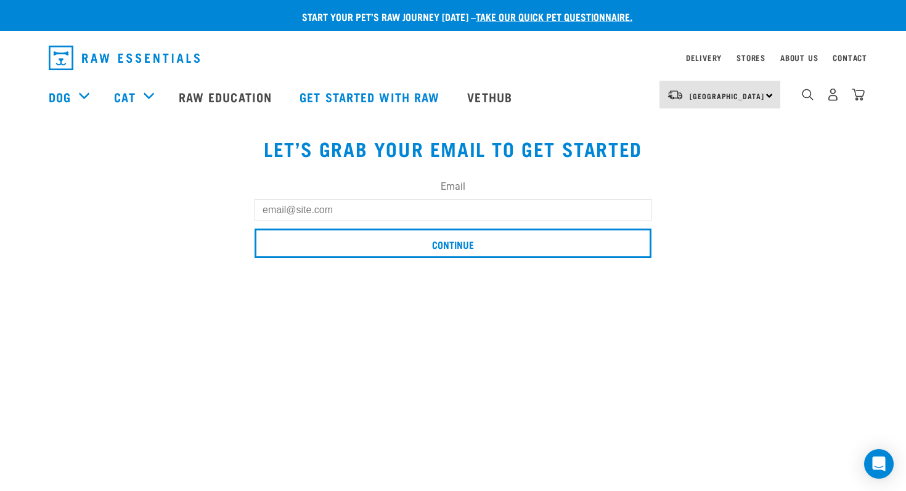
click at [417, 206] on input "Email" at bounding box center [453, 210] width 397 height 22
type input "jenningsb486@gmail.com"
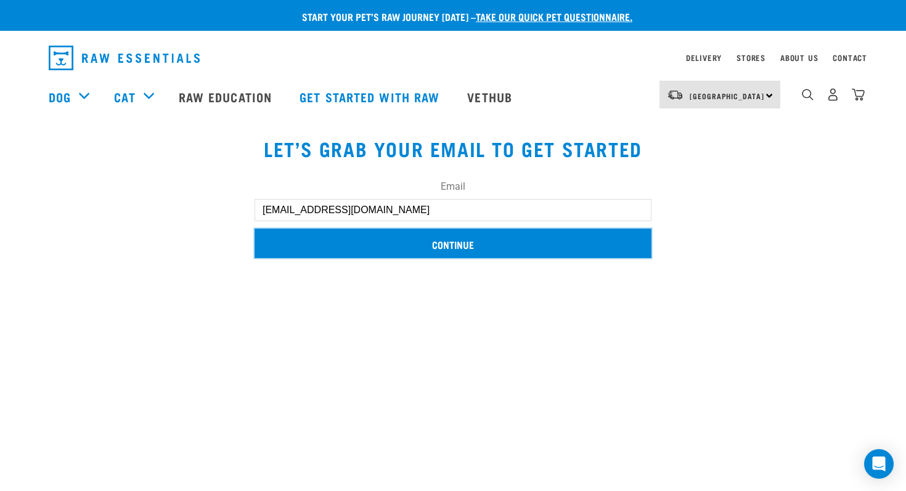
click at [393, 243] on input "Continue" at bounding box center [453, 244] width 397 height 30
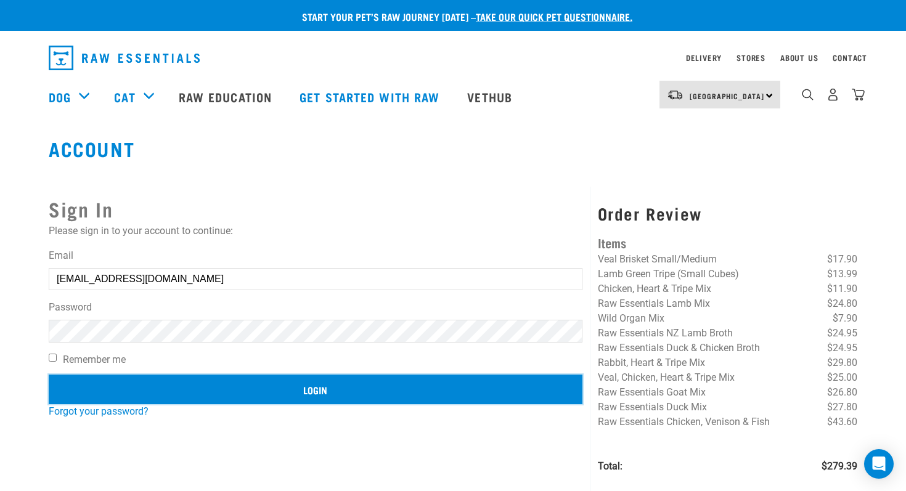
click at [303, 387] on input "Login" at bounding box center [316, 390] width 534 height 30
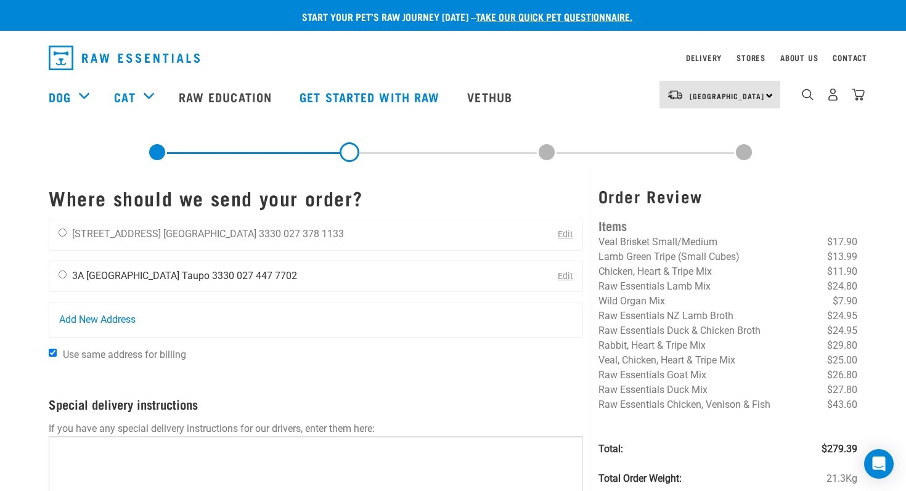
click at [65, 274] on input "radio" at bounding box center [63, 275] width 8 height 8
radio input "true"
click at [51, 351] on input "Use same address for billing" at bounding box center [53, 353] width 8 height 8
checkbox input "false"
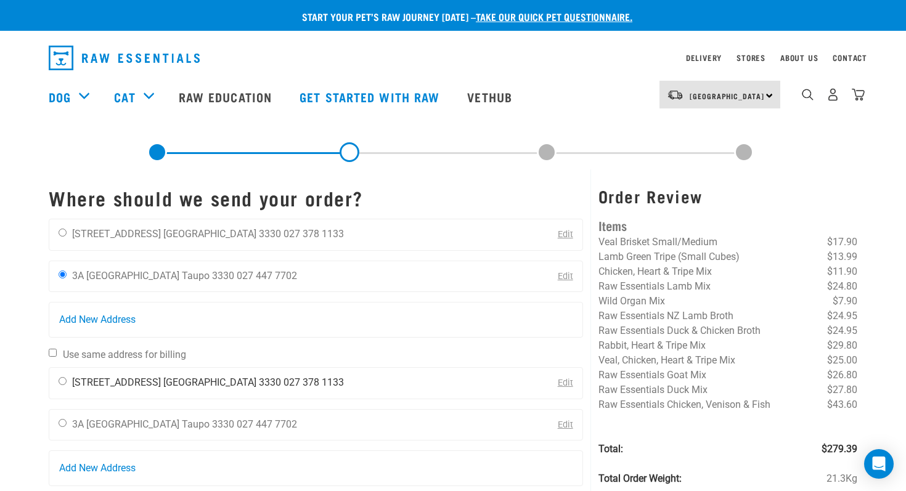
click at [62, 379] on input "radio" at bounding box center [63, 381] width 8 height 8
radio input "true"
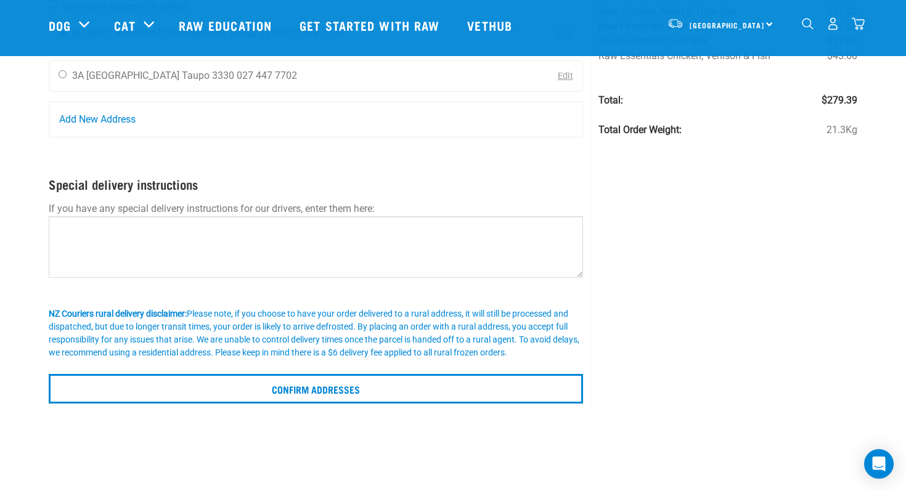
scroll to position [282, 0]
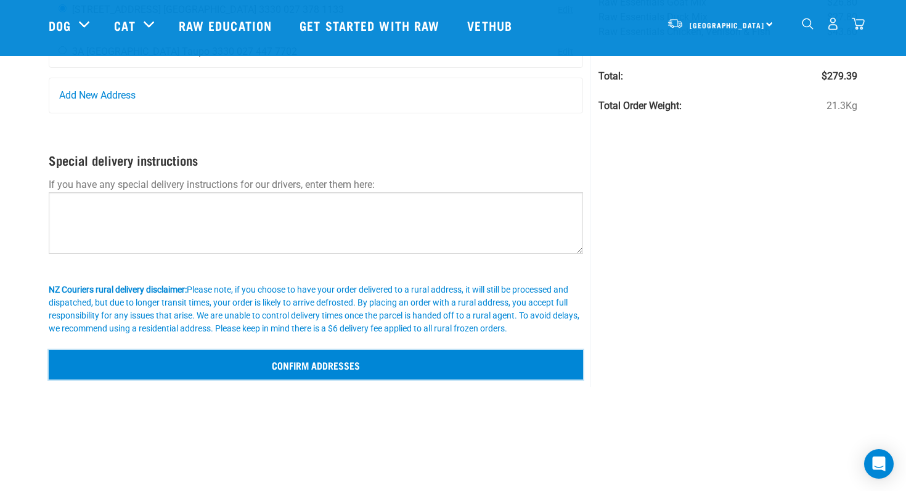
click at [305, 363] on input "Confirm addresses" at bounding box center [316, 365] width 535 height 30
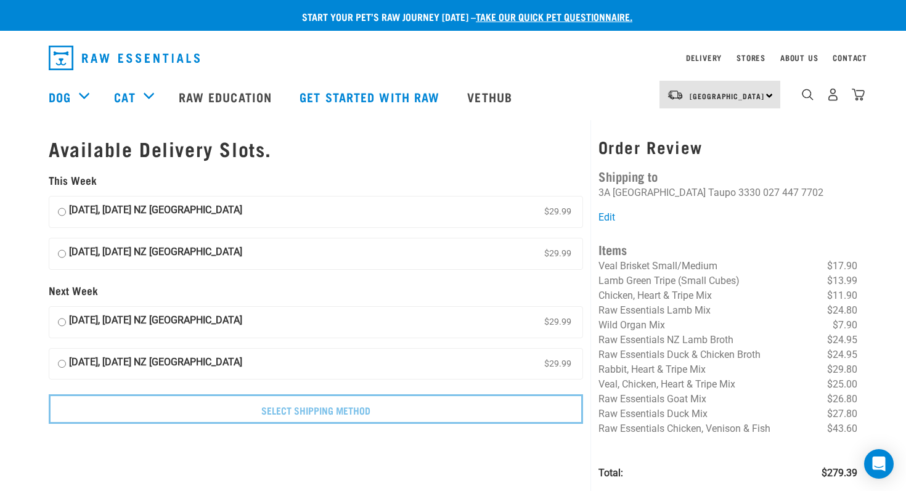
click at [60, 210] on input "[DATE], [DATE] NZ [GEOGRAPHIC_DATA] $29.99" at bounding box center [62, 212] width 8 height 18
radio input "true"
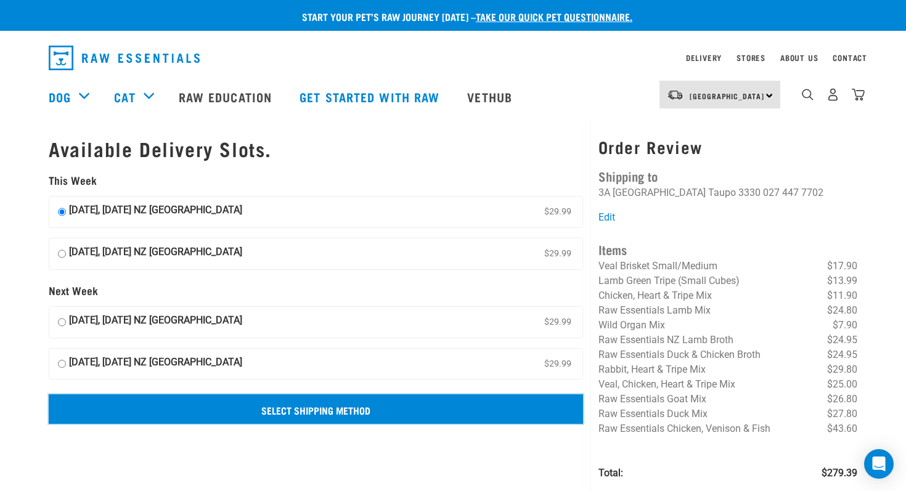
click at [312, 406] on input "Select Shipping Method" at bounding box center [316, 410] width 535 height 30
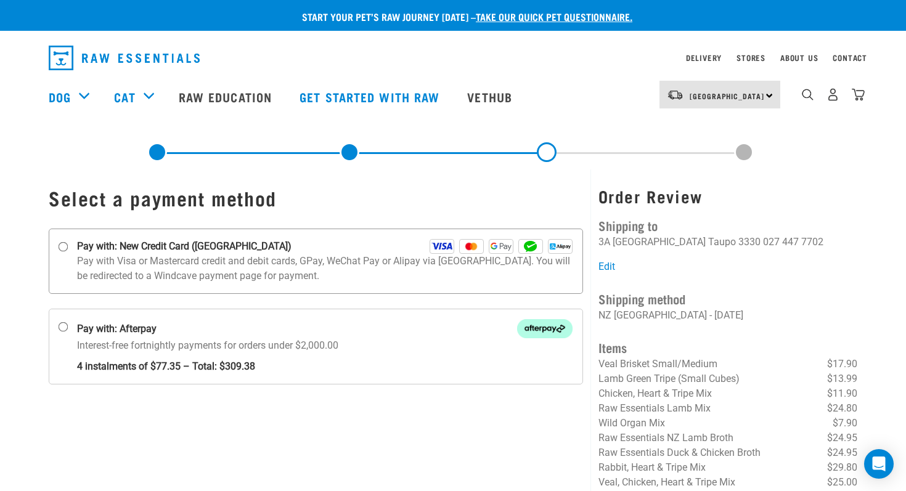
click at [62, 245] on input "Pay with: New Credit Card (Windcave)" at bounding box center [64, 247] width 10 height 10
radio input "true"
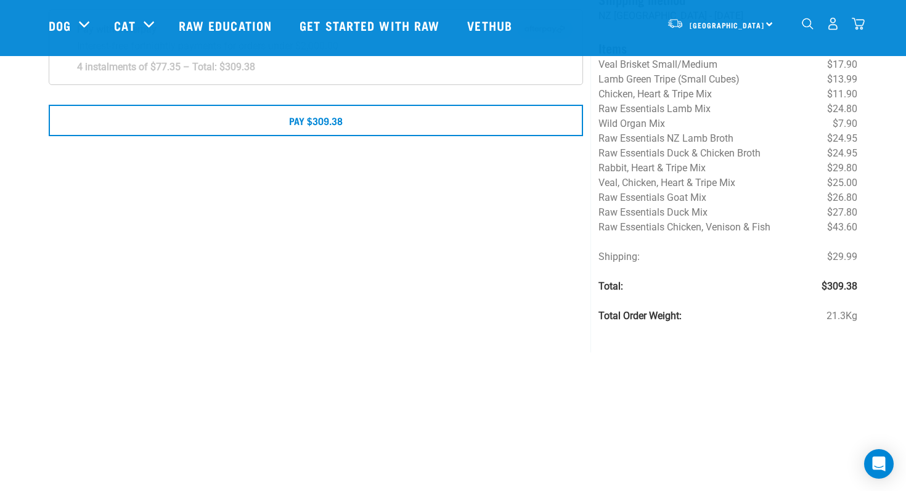
scroll to position [139, 0]
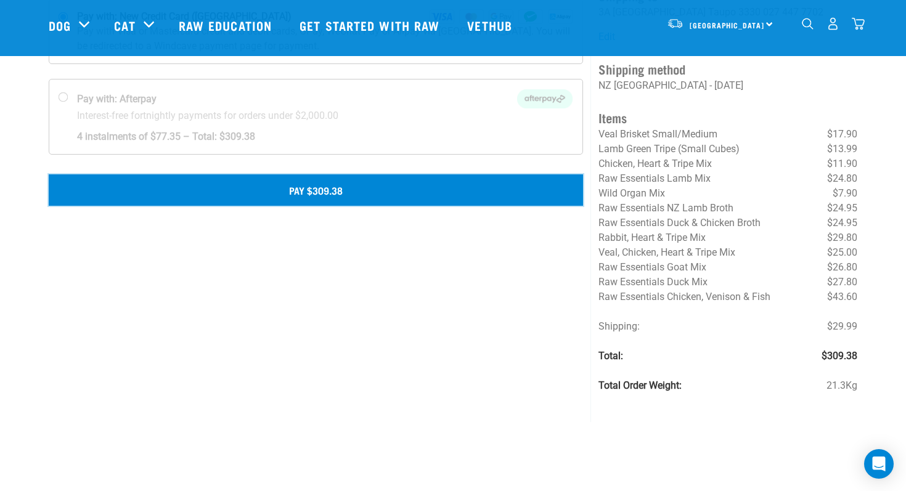
click at [201, 194] on button "Pay $309.38" at bounding box center [316, 189] width 535 height 31
